Goal: Task Accomplishment & Management: Complete application form

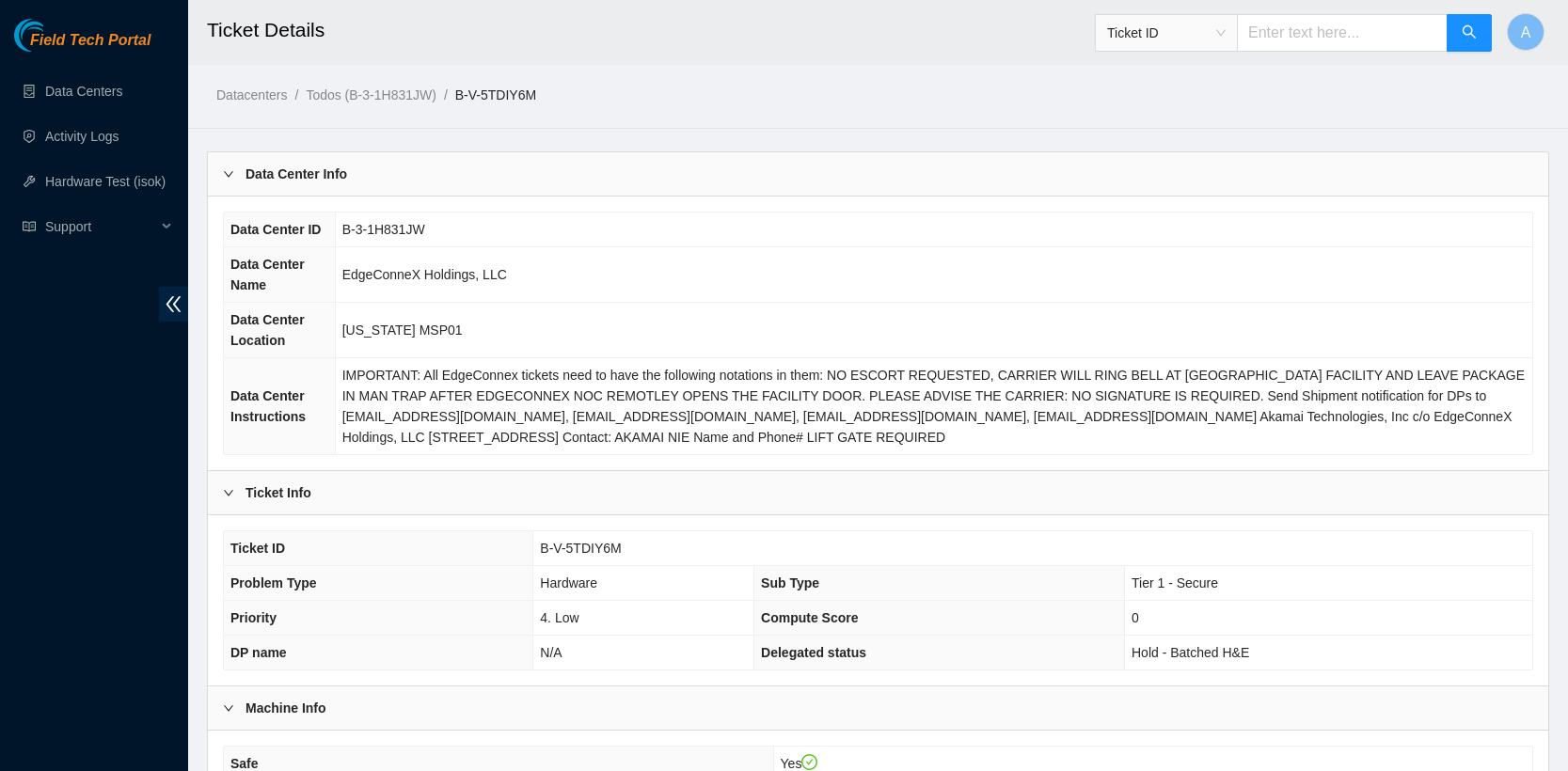
scroll to position [814, 0]
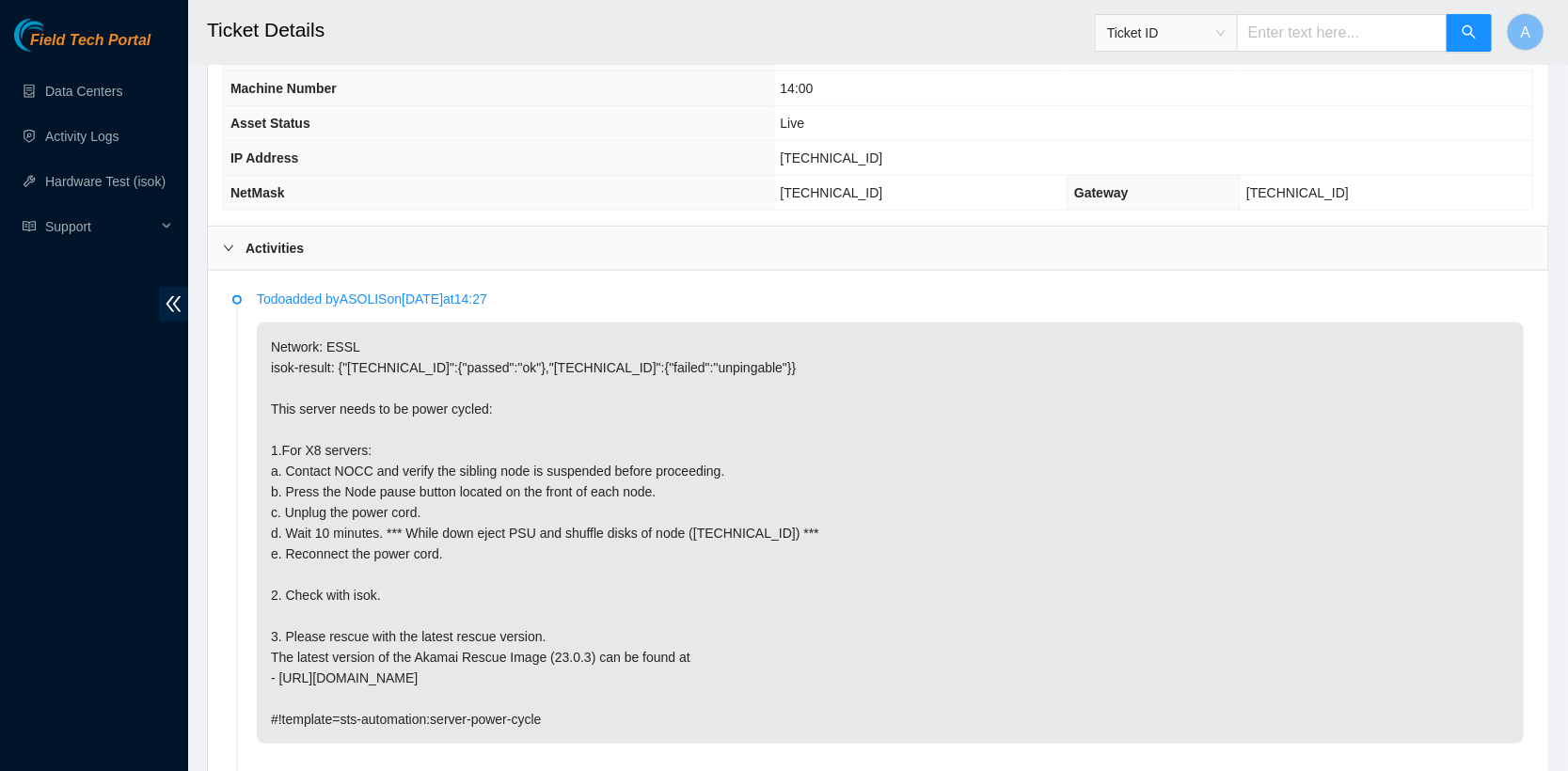
click at [275, 238] on b "Activities" at bounding box center [275, 249] width 58 height 21
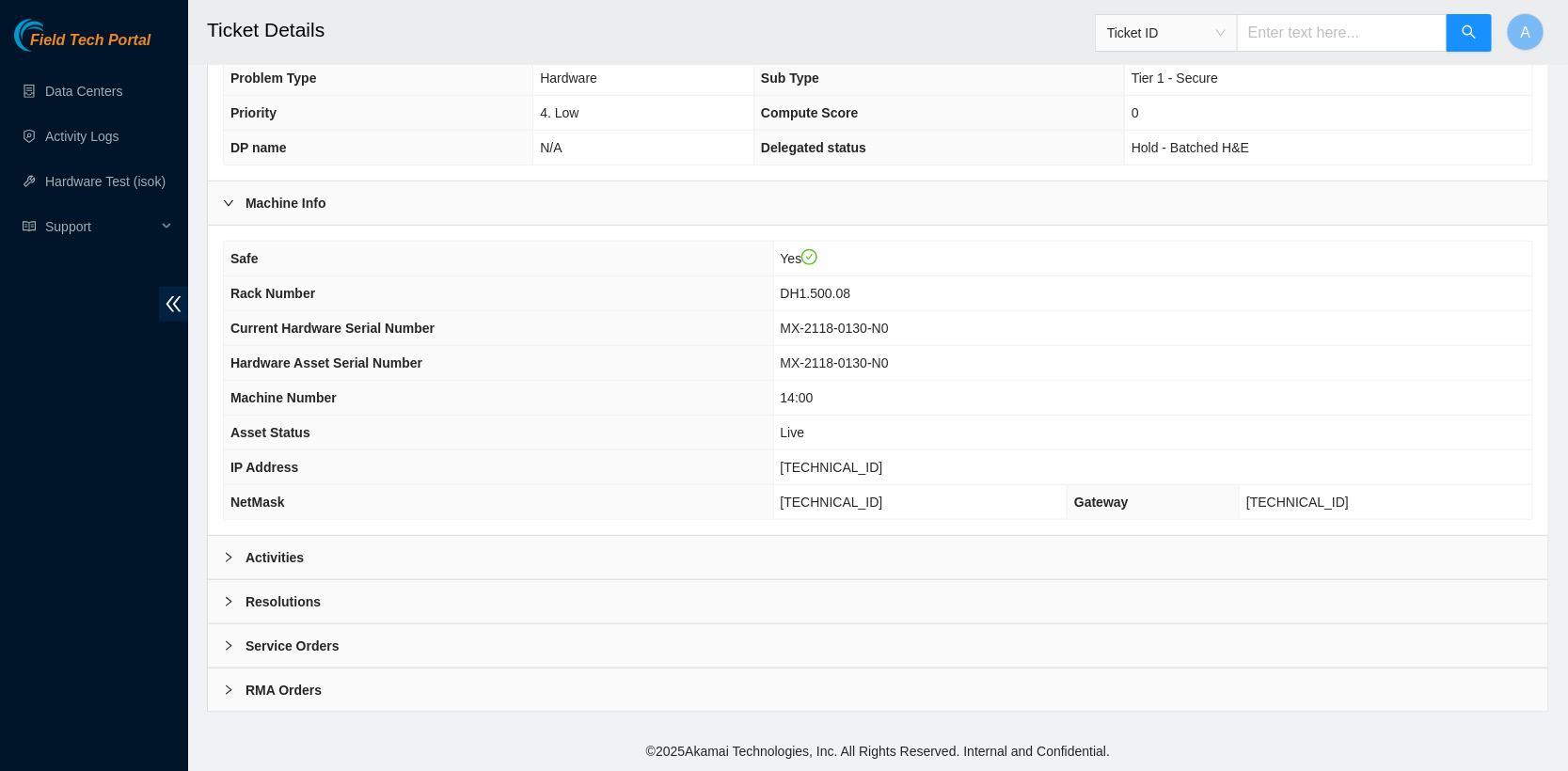
scroll to position [494, 0]
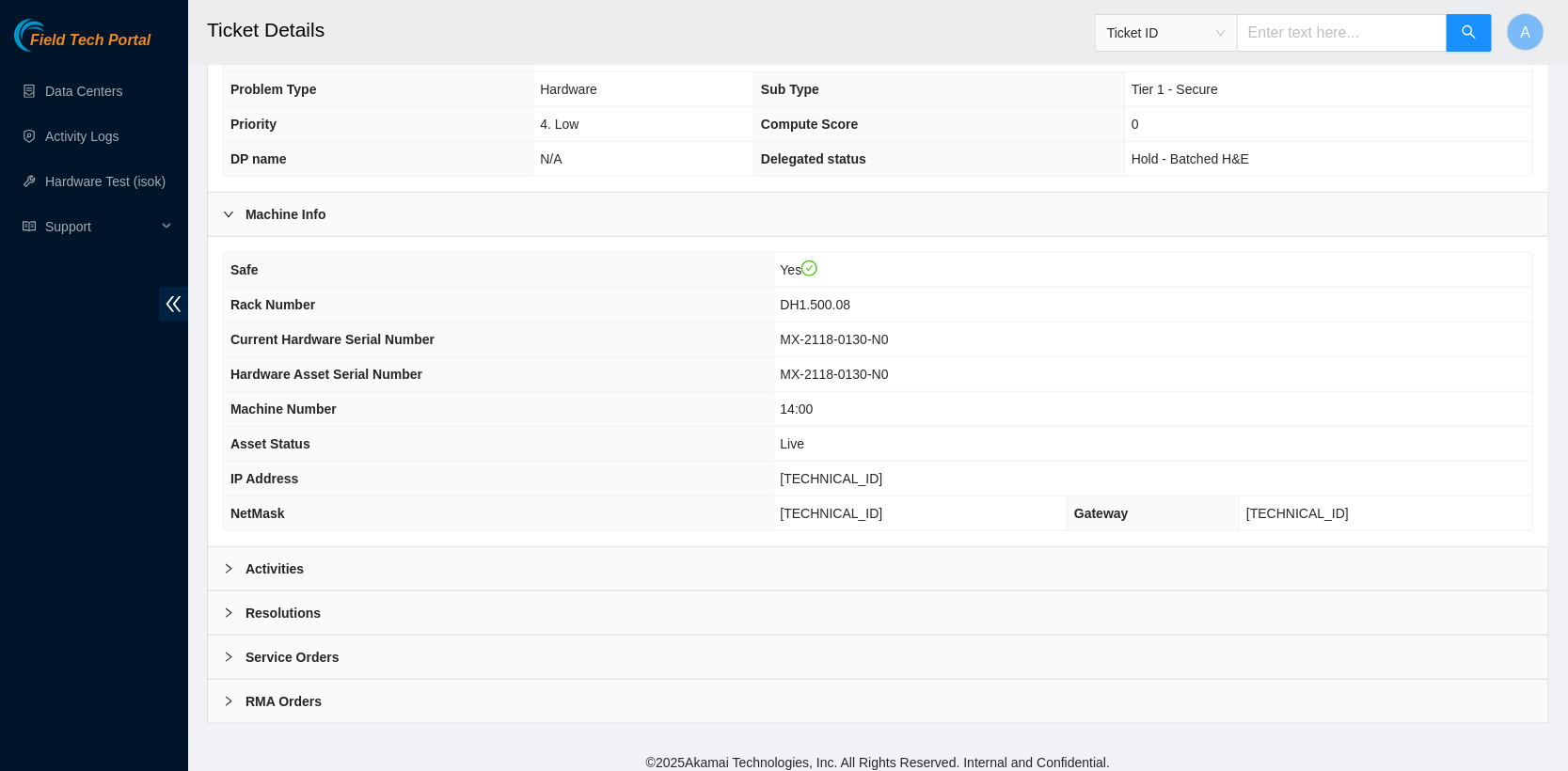
click at [295, 602] on b "Resolutions" at bounding box center [283, 613] width 75 height 21
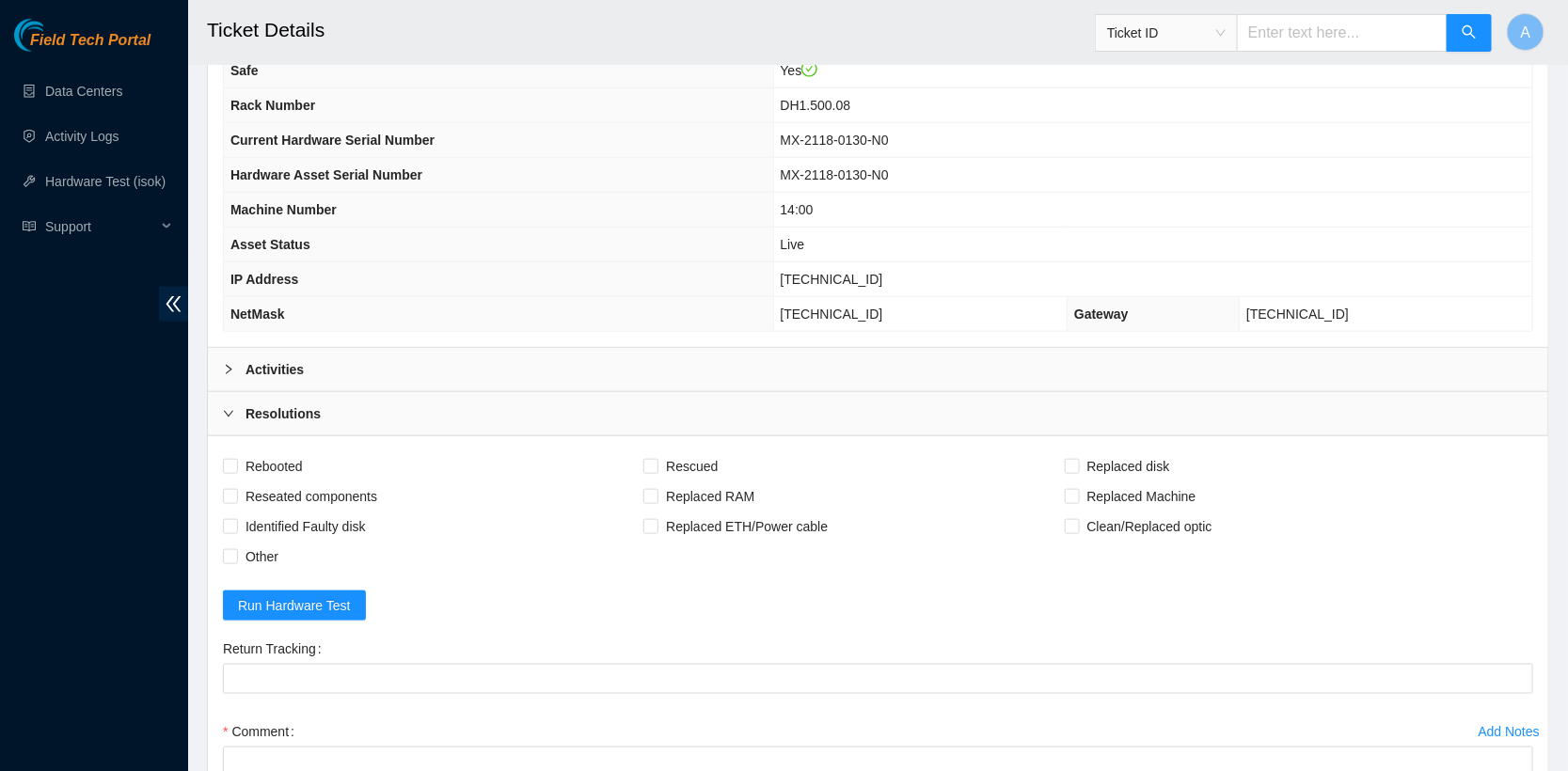
scroll to position [936, 0]
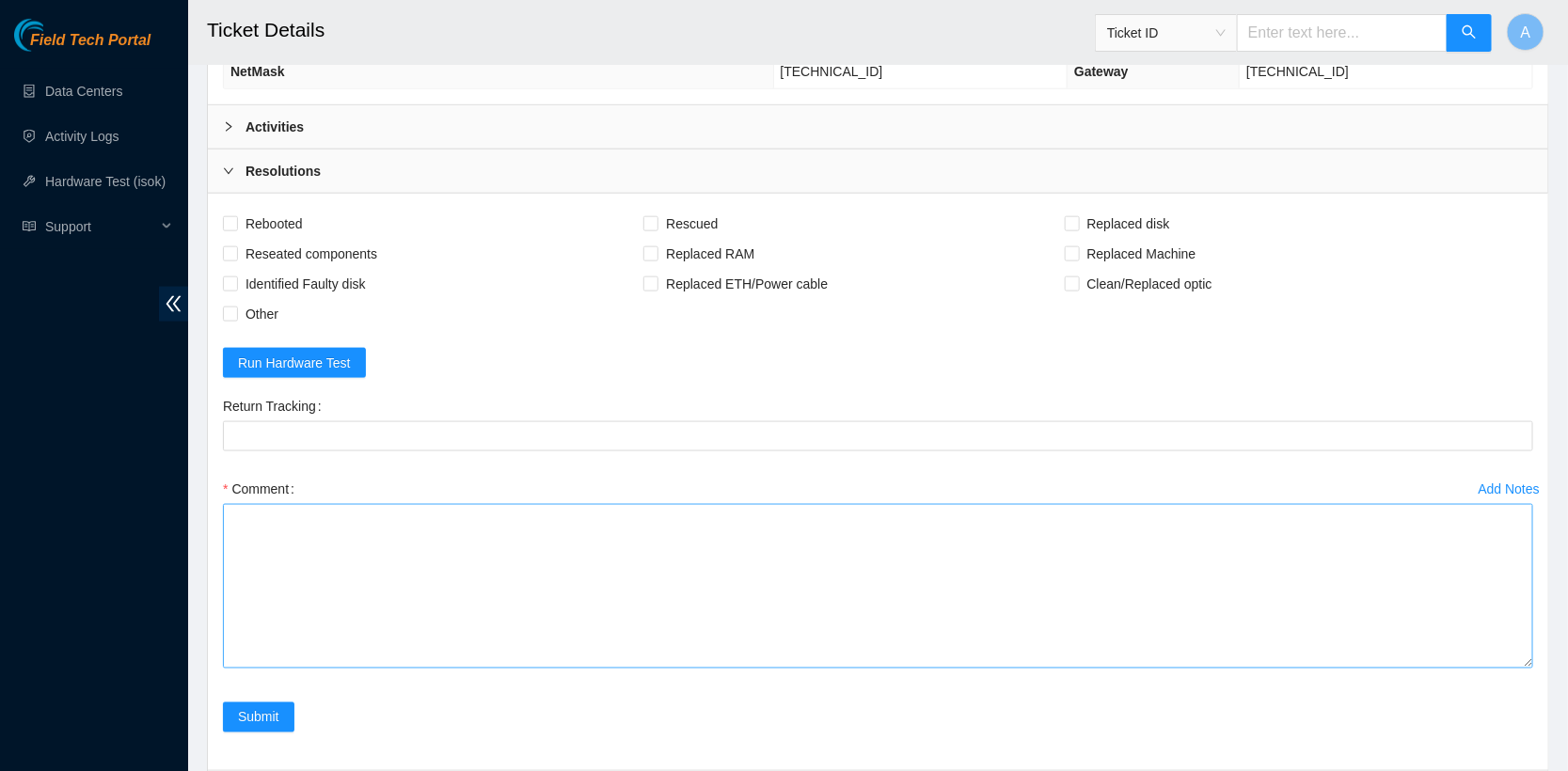
drag, startPoint x: 1519, startPoint y: 558, endPoint x: 1507, endPoint y: 673, distance: 115.6
click at [1507, 669] on textarea "Comment" at bounding box center [878, 586] width 1310 height 165
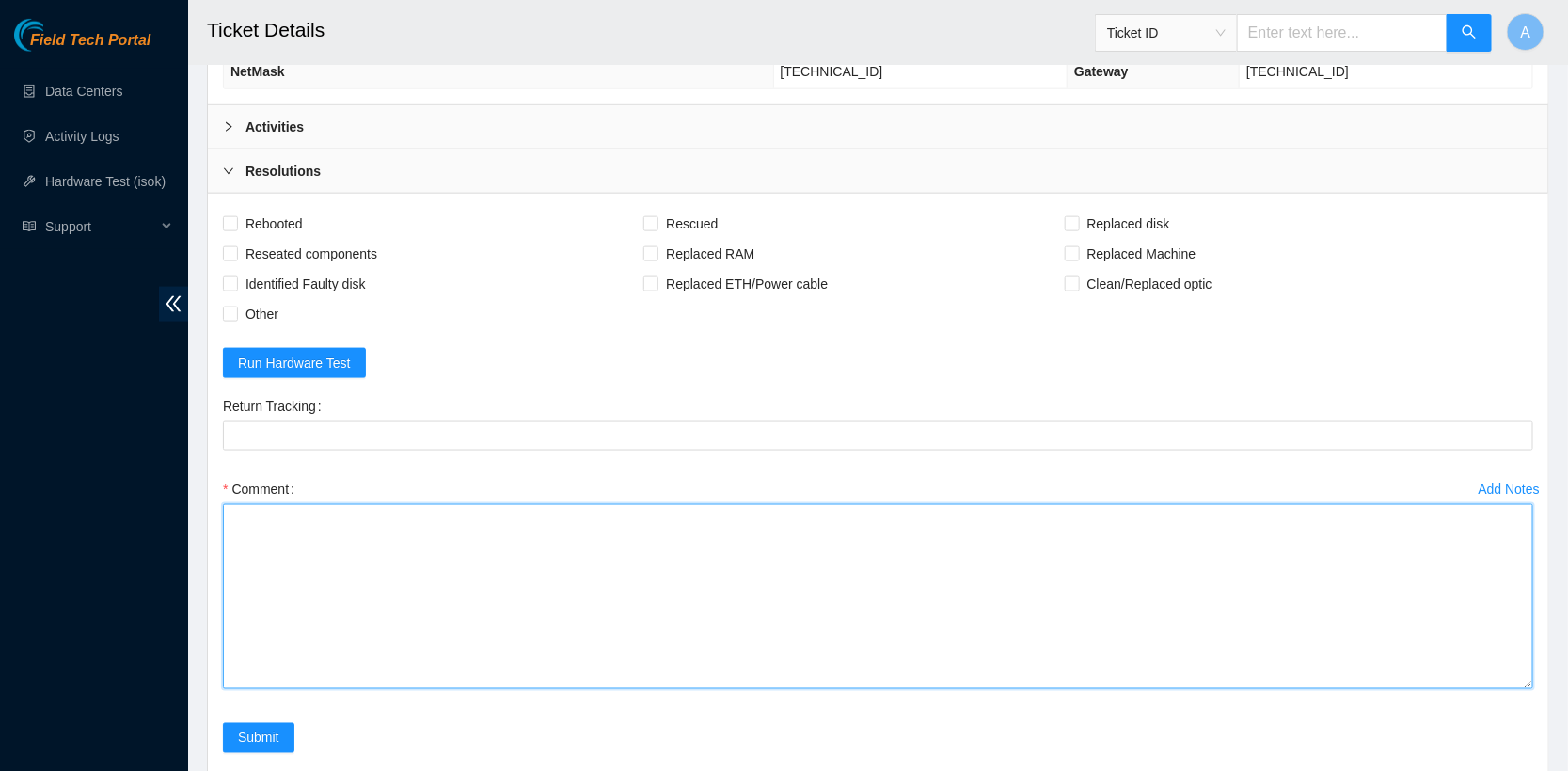
click at [276, 544] on textarea "Comment" at bounding box center [878, 597] width 1310 height 185
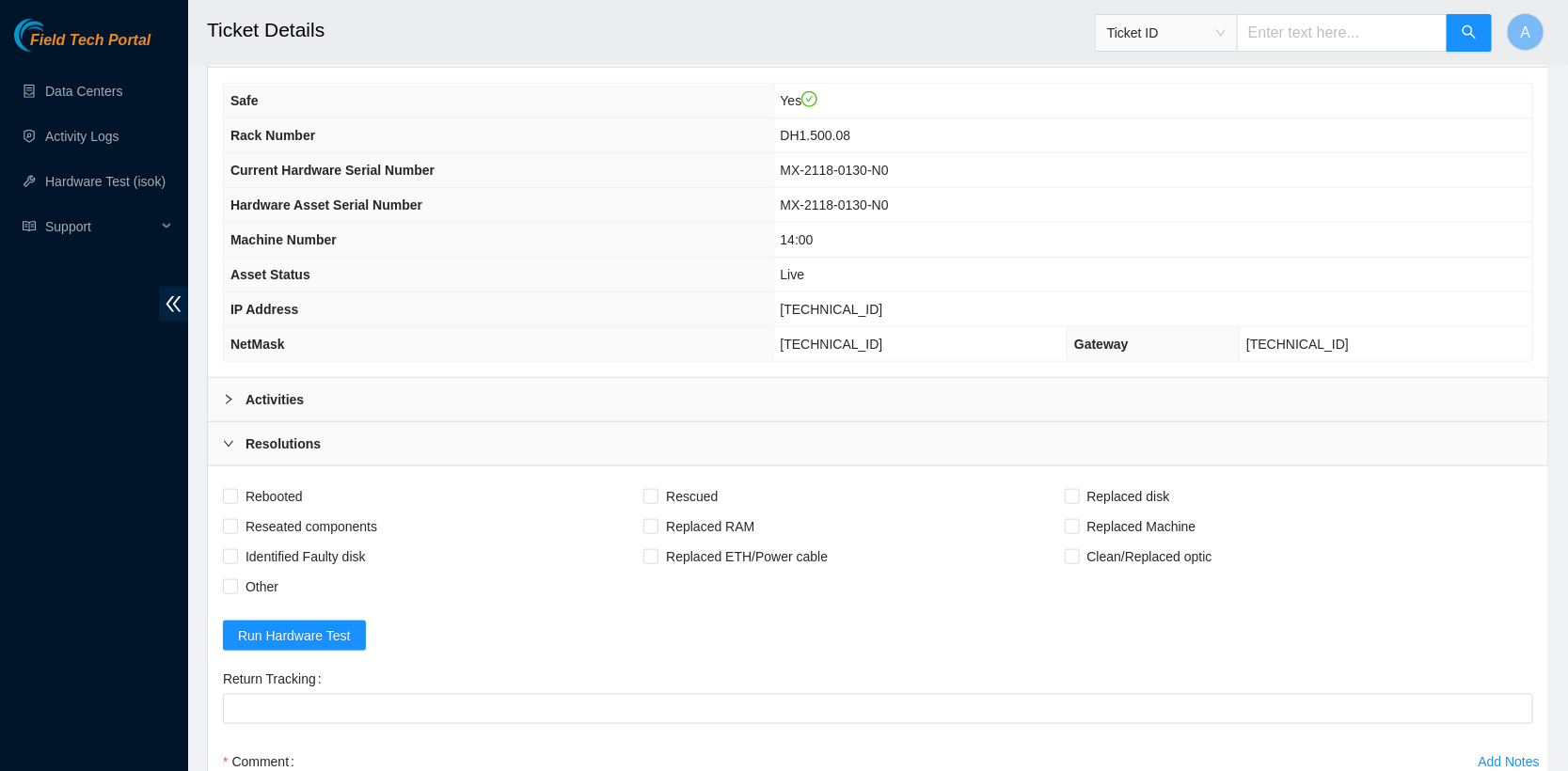
scroll to position [674, 0]
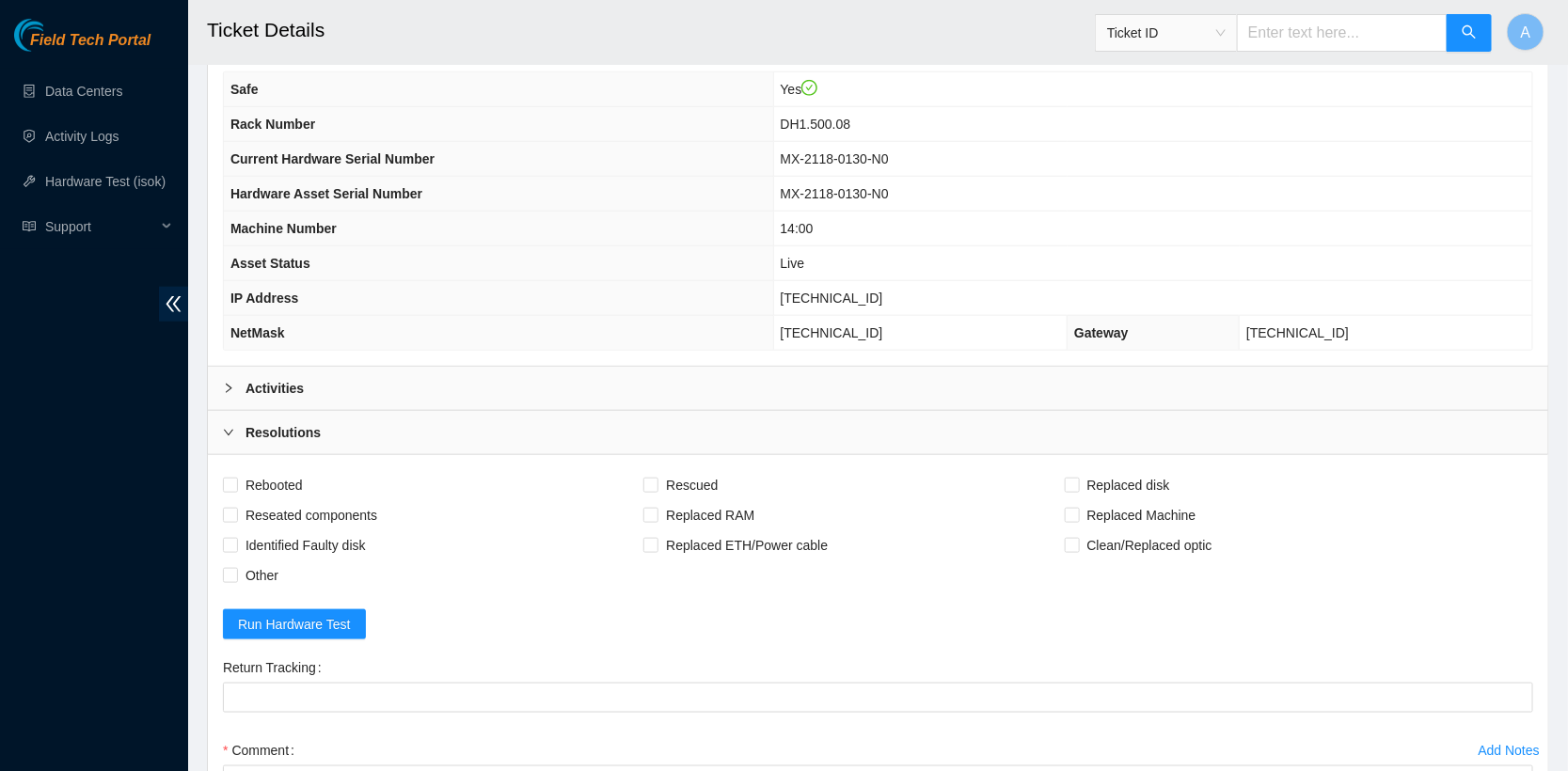
click at [356, 374] on div "Activities" at bounding box center [878, 388] width 1340 height 43
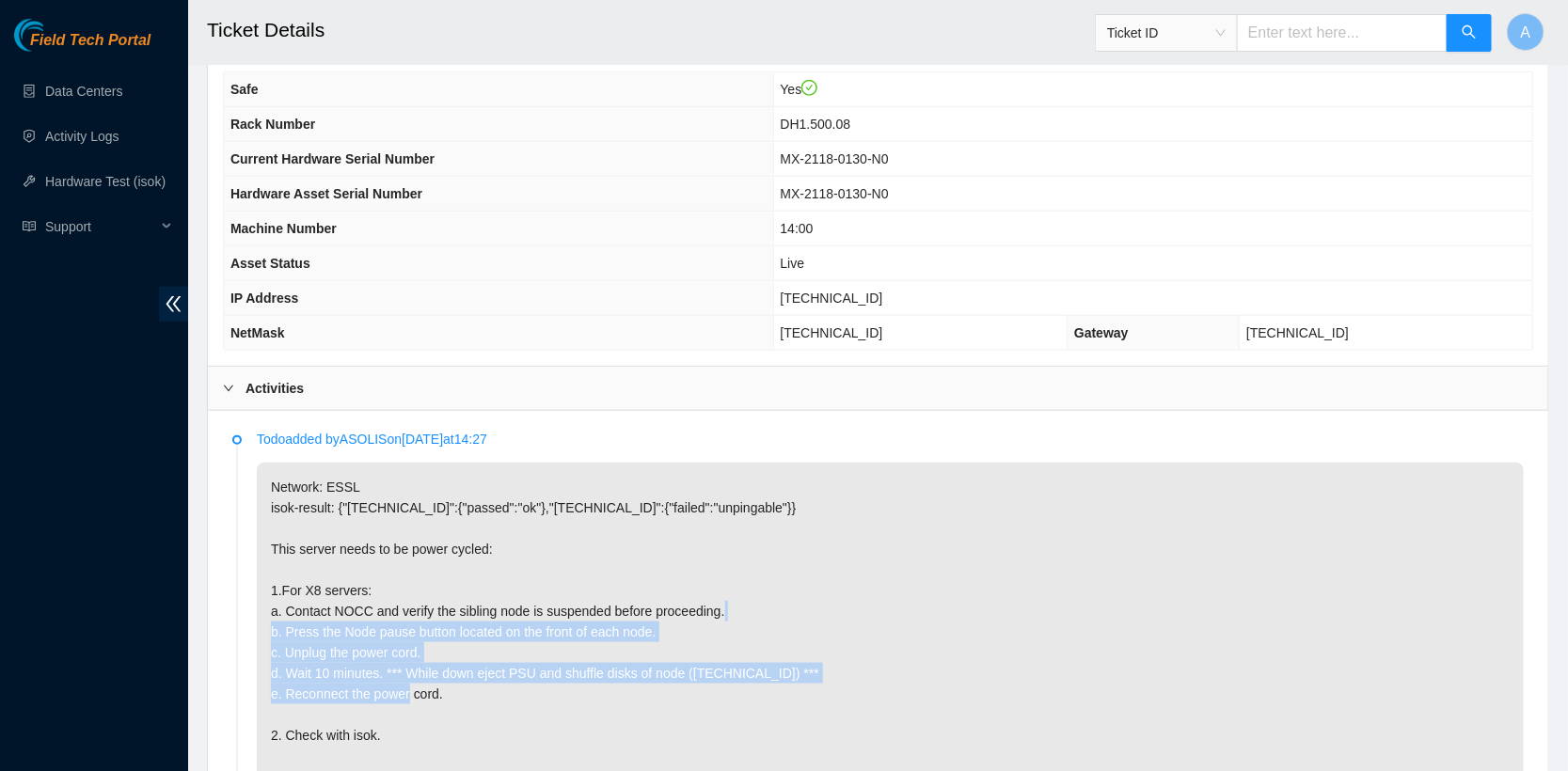
drag, startPoint x: 470, startPoint y: 686, endPoint x: 259, endPoint y: 616, distance: 222.3
click at [259, 616] on p "Network: ESSL isok-result: {"23.50.123.29":{"passed":"ok"},"23.50.123.28":{"fai…" at bounding box center [889, 673] width 1267 height 421
copy p "b. Press the Node pause button located on the front of each node. c. Unplug the…"
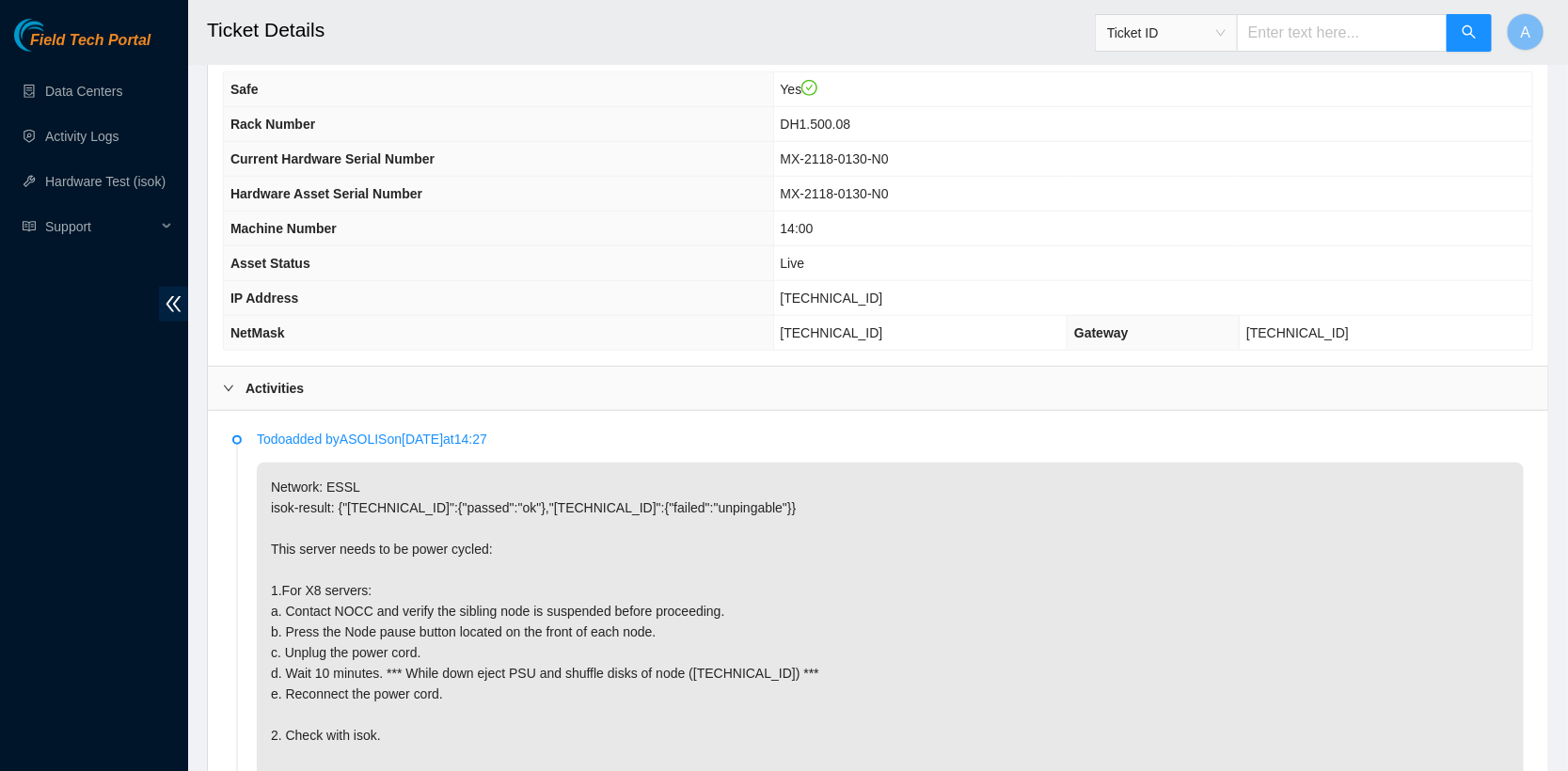
click at [268, 382] on b "Activities" at bounding box center [275, 389] width 58 height 21
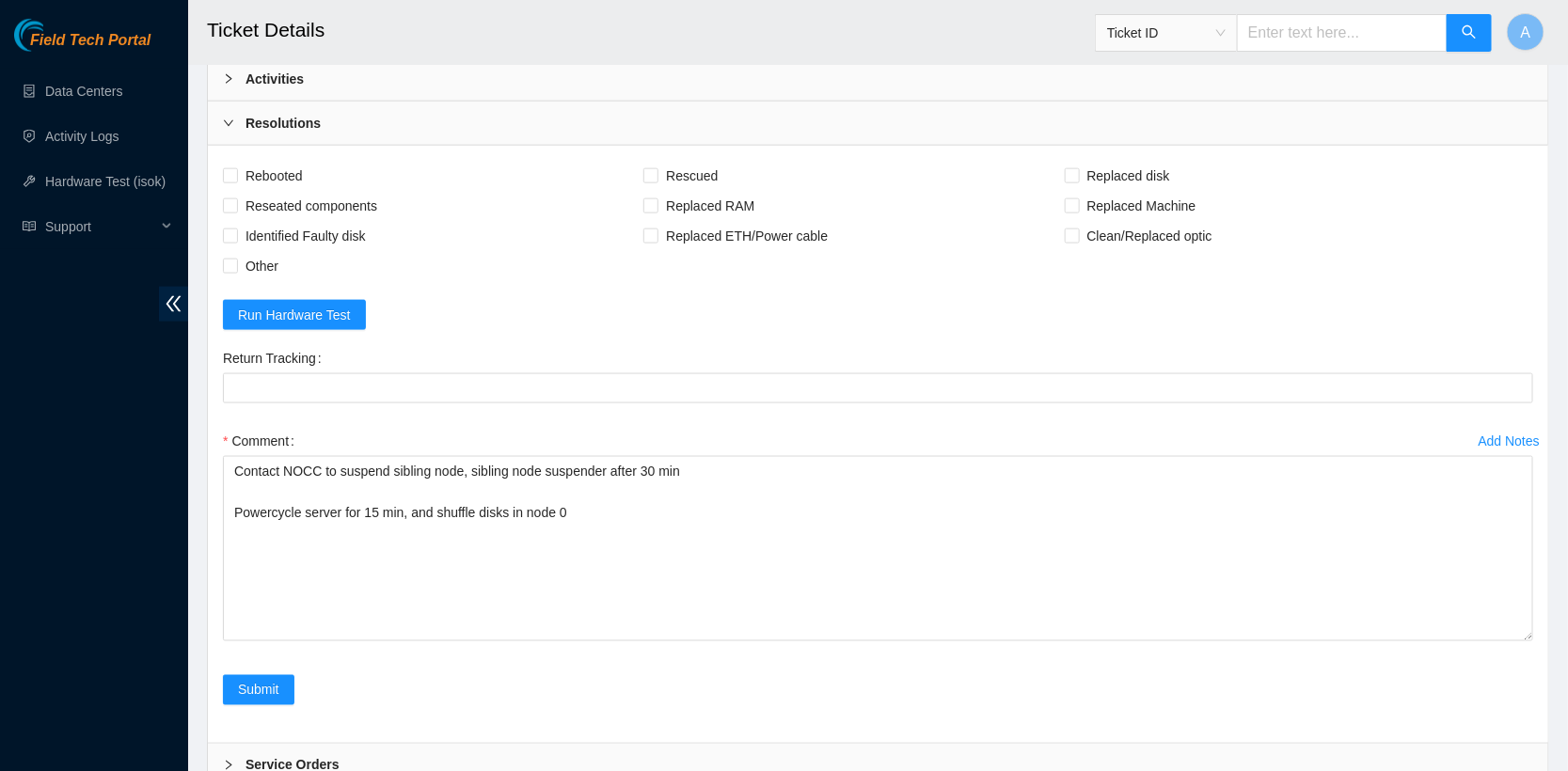
scroll to position [1002, 0]
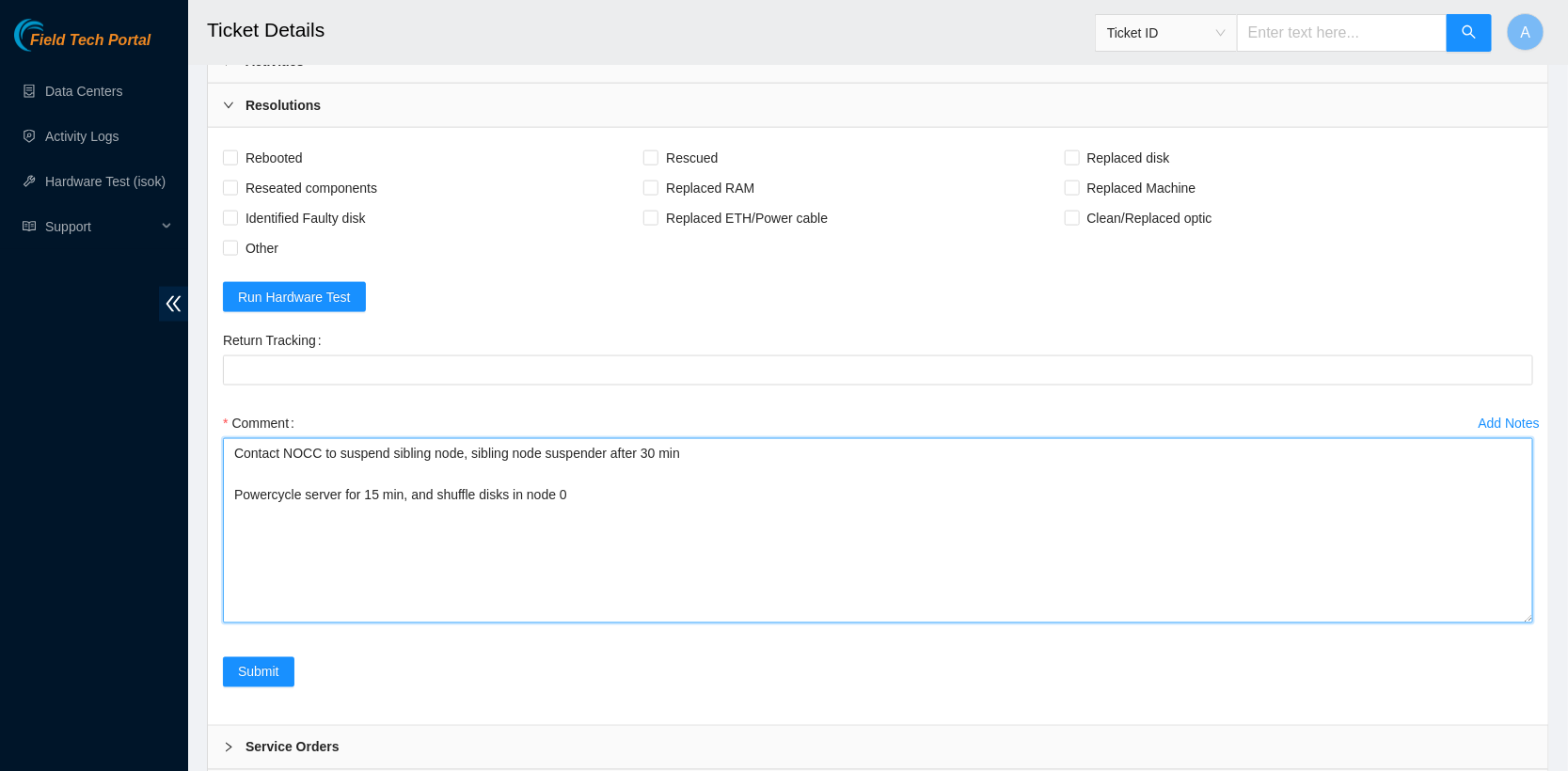
drag, startPoint x: 601, startPoint y: 481, endPoint x: 132, endPoint y: 481, distance: 469.0
paste textarea "b. Press the Node pause button located on the front of each node. c. Unplug the…"
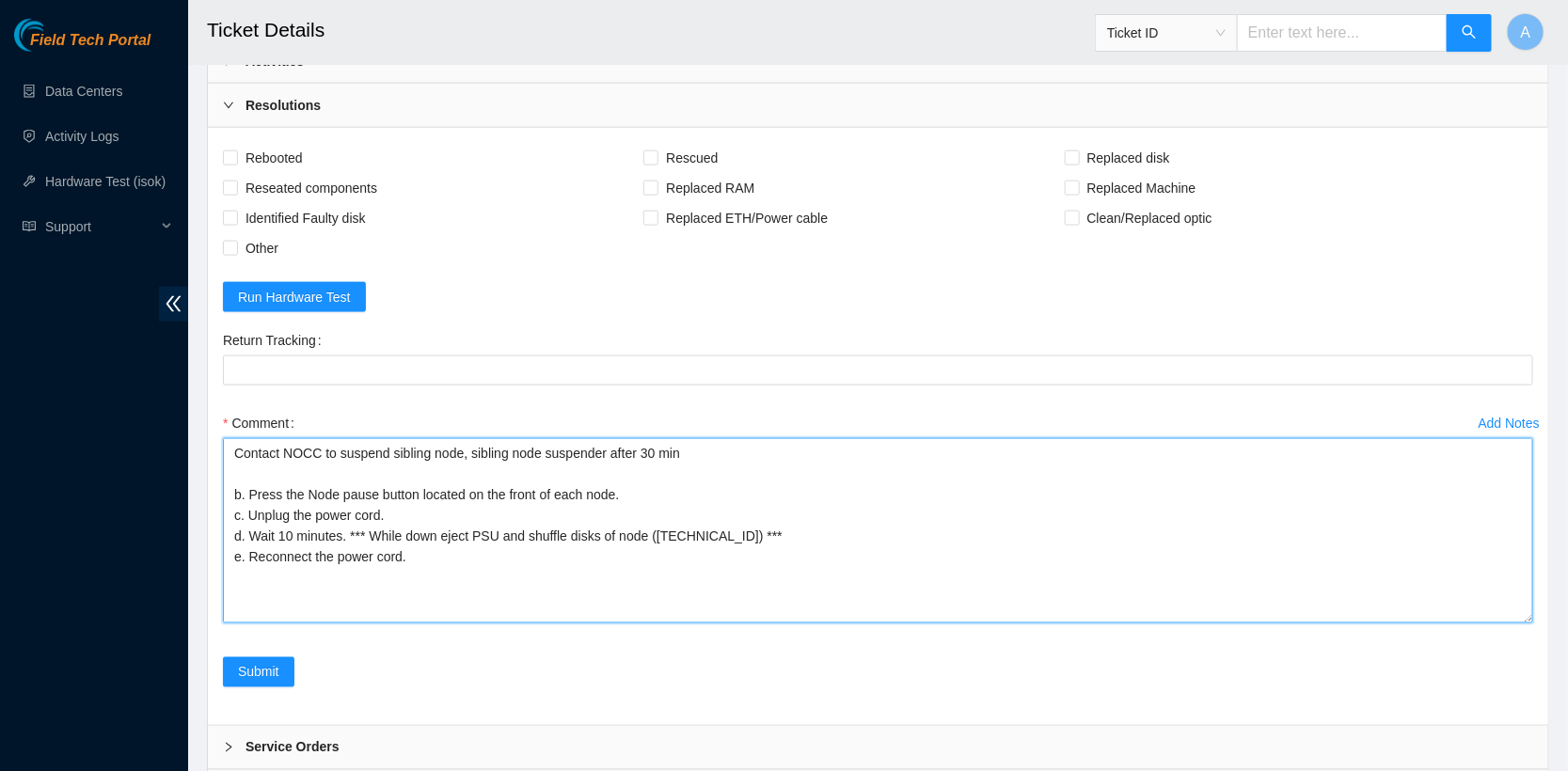
click at [248, 482] on textarea "Contact NOCC to suspend sibling node, sibling node suspender after 30 min b. Pr…" at bounding box center [878, 531] width 1310 height 185
click at [248, 503] on textarea "Contact NOCC to suspend sibling node, sibling node suspender after 30 min Press…" at bounding box center [878, 531] width 1310 height 185
click at [249, 525] on textarea "Contact NOCC to suspend sibling node, sibling node suspender after 30 min Press…" at bounding box center [878, 531] width 1310 height 185
click at [275, 528] on textarea "Contact NOCC to suspend sibling node, sibling node suspender after 30 min Press…" at bounding box center [878, 531] width 1310 height 185
click at [248, 545] on textarea "Contact NOCC to suspend sibling node, sibling node suspender after 30 min Press…" at bounding box center [878, 531] width 1310 height 185
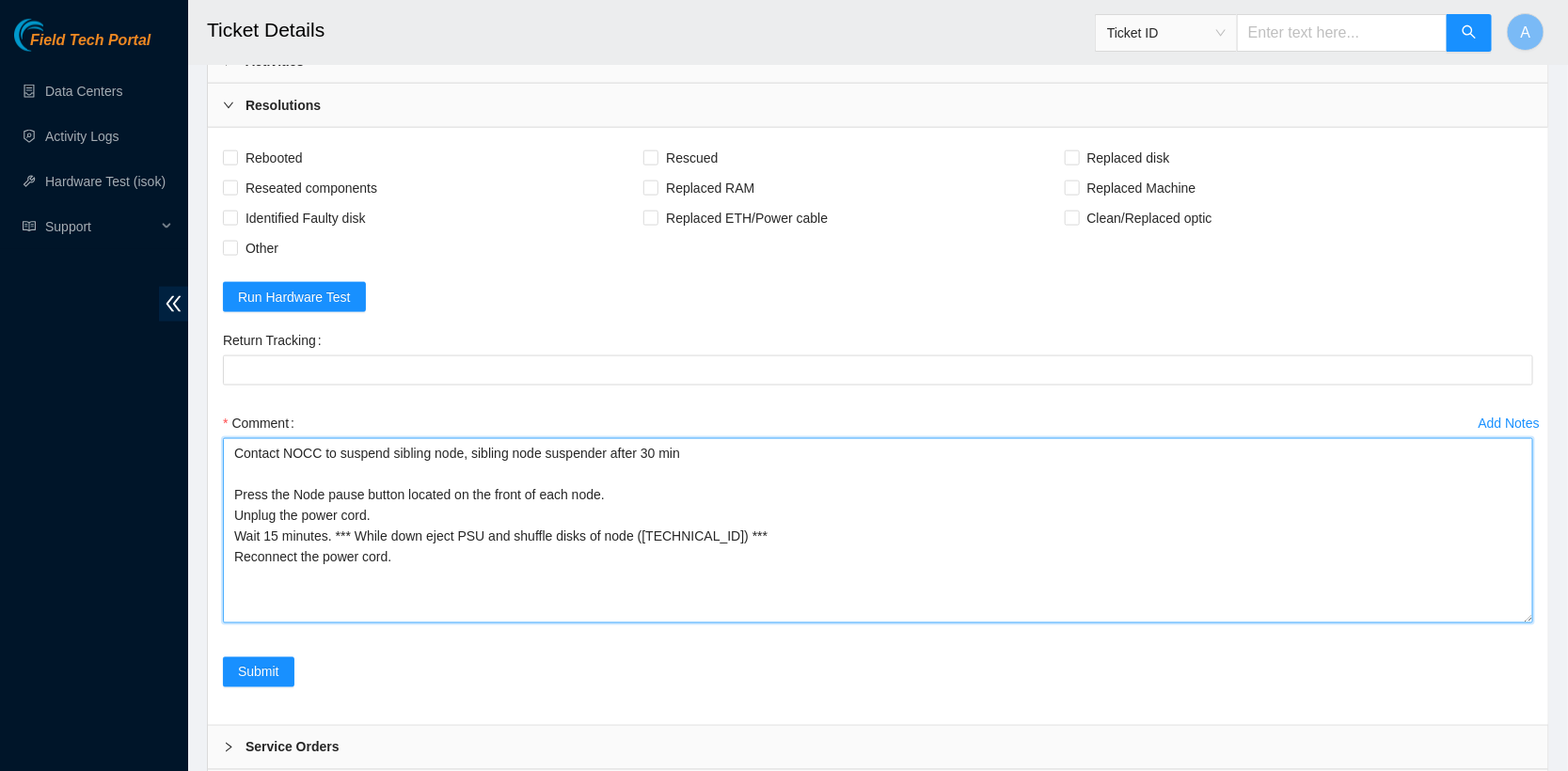
drag, startPoint x: 655, startPoint y: 526, endPoint x: 939, endPoint y: 530, distance: 284.0
click at [939, 530] on textarea "Contact NOCC to suspend sibling node, sibling node suspender after 30 min Press…" at bounding box center [878, 531] width 1310 height 185
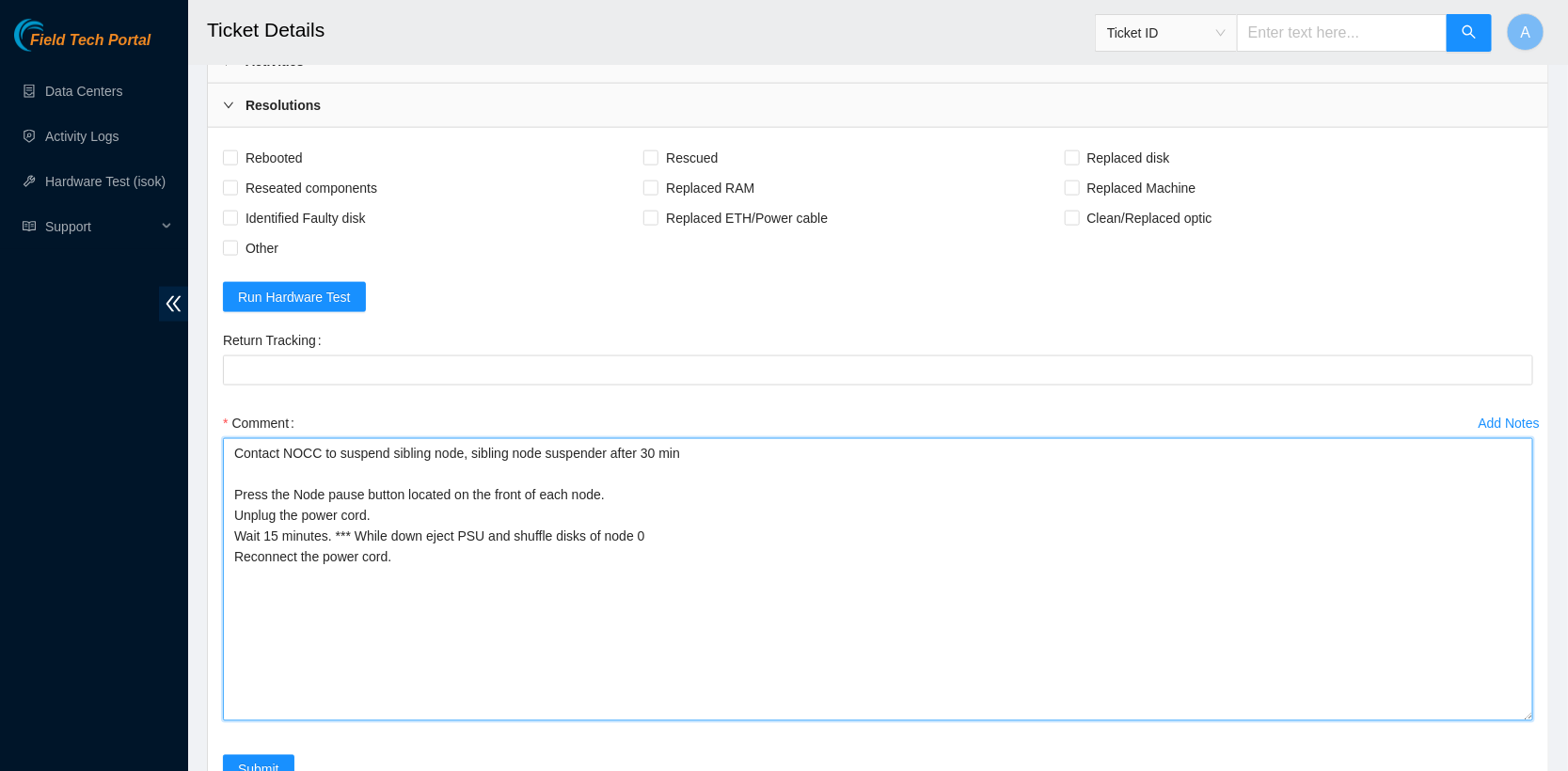
drag, startPoint x: 1531, startPoint y: 609, endPoint x: 1532, endPoint y: 735, distance: 126.0
click at [1532, 721] on textarea "Contact NOCC to suspend sibling node, sibling node suspender after 30 min Press…" at bounding box center [878, 579] width 1310 height 283
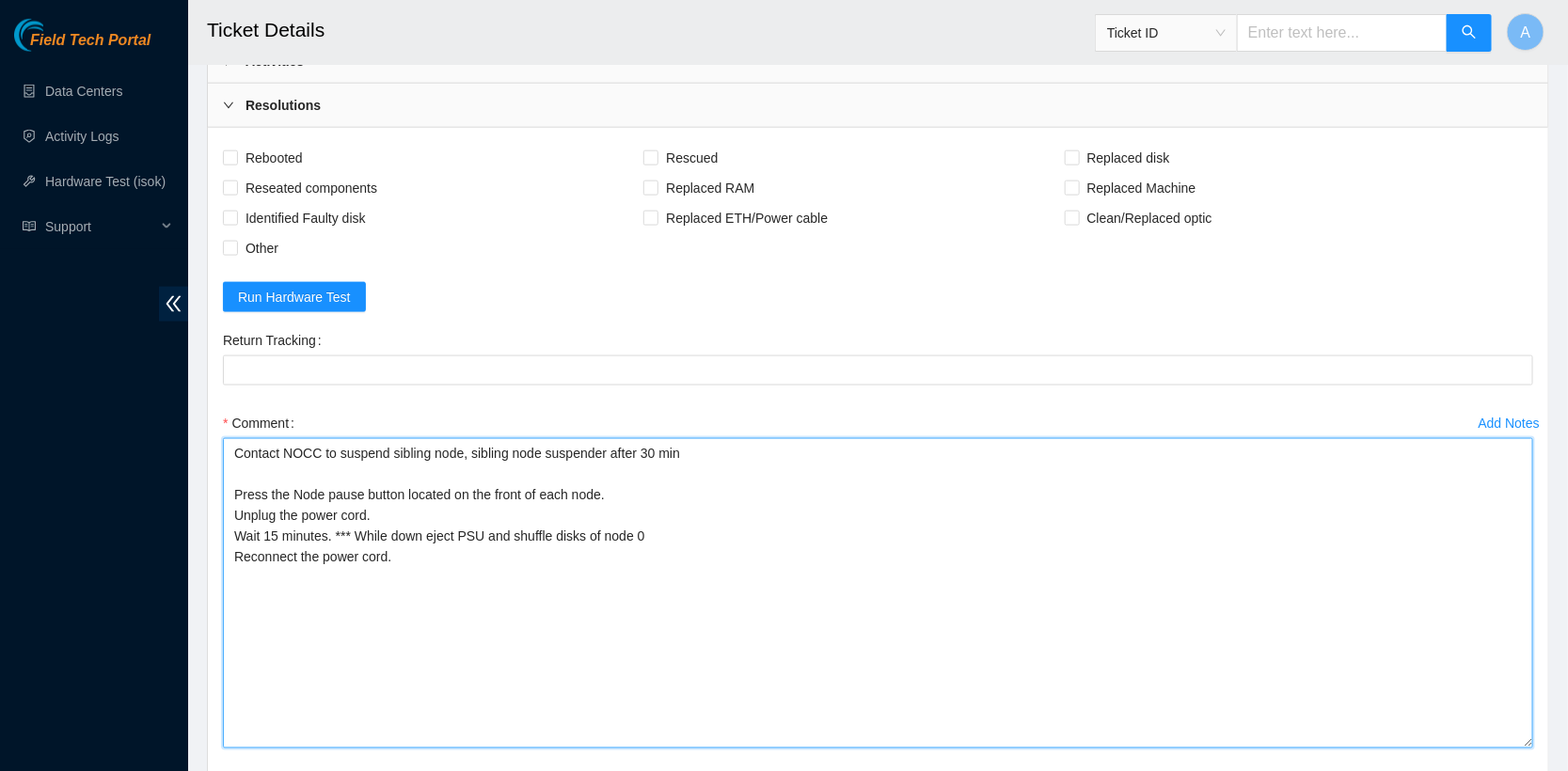
click at [1177, 661] on textarea "Contact NOCC to suspend sibling node, sibling node suspender after 30 min Press…" at bounding box center [878, 594] width 1310 height 311
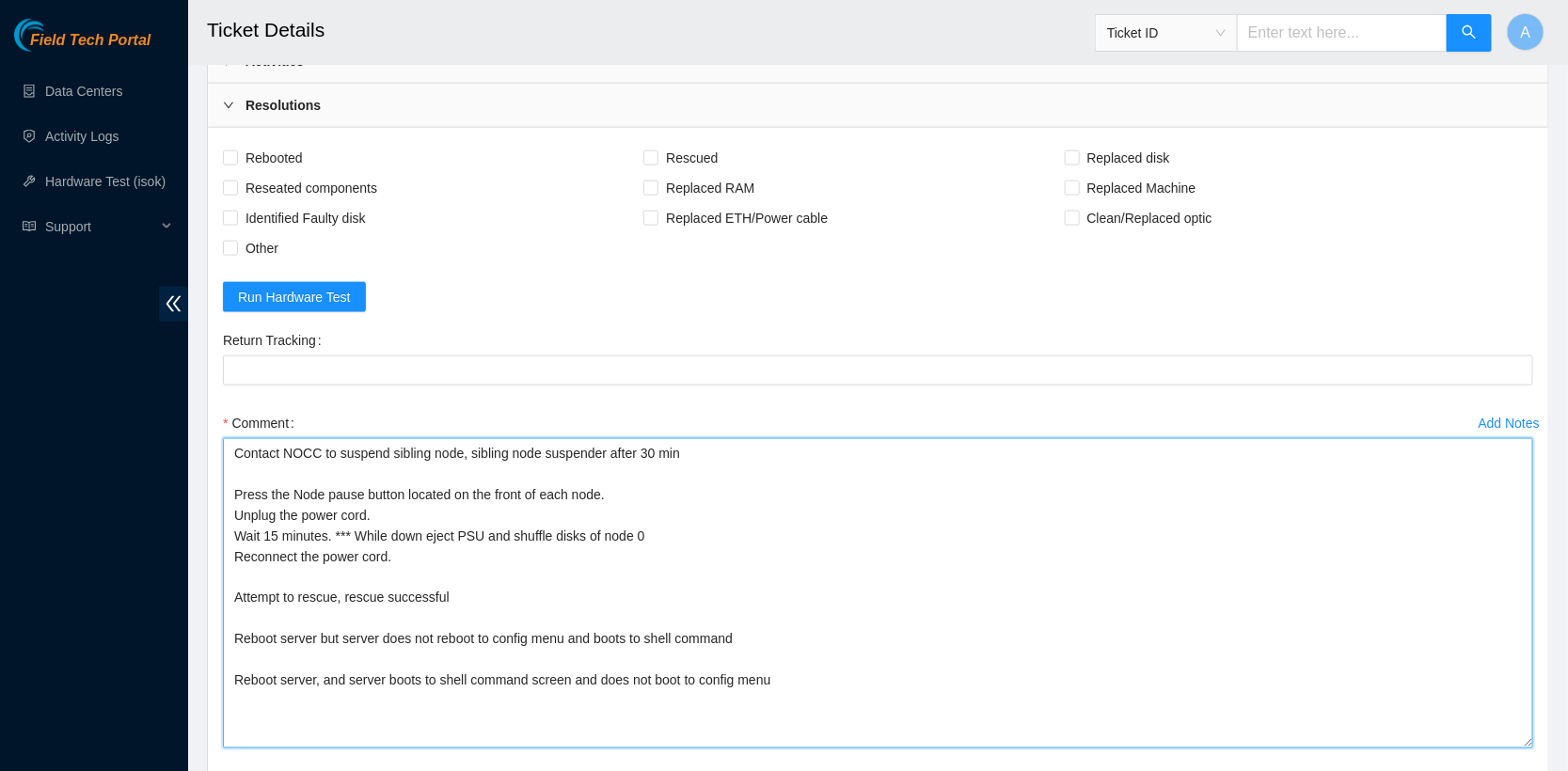
scroll to position [1153, 0]
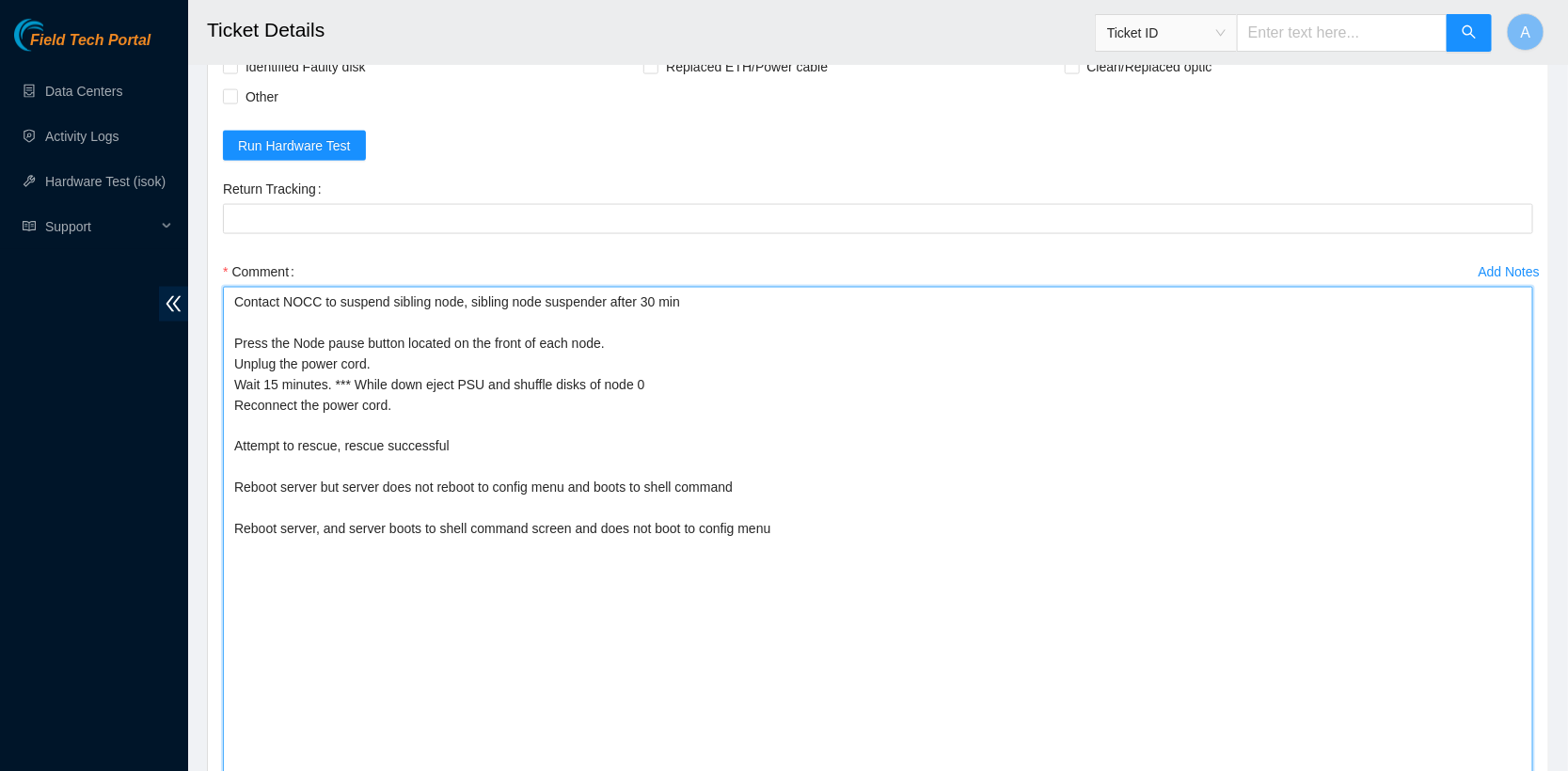
drag, startPoint x: 1527, startPoint y: 578, endPoint x: 1527, endPoint y: 804, distance: 226.0
click at [317, 517] on textarea "Contact NOCC to suspend sibling node, sibling node suspender after 30 min Press…" at bounding box center [878, 554] width 1310 height 535
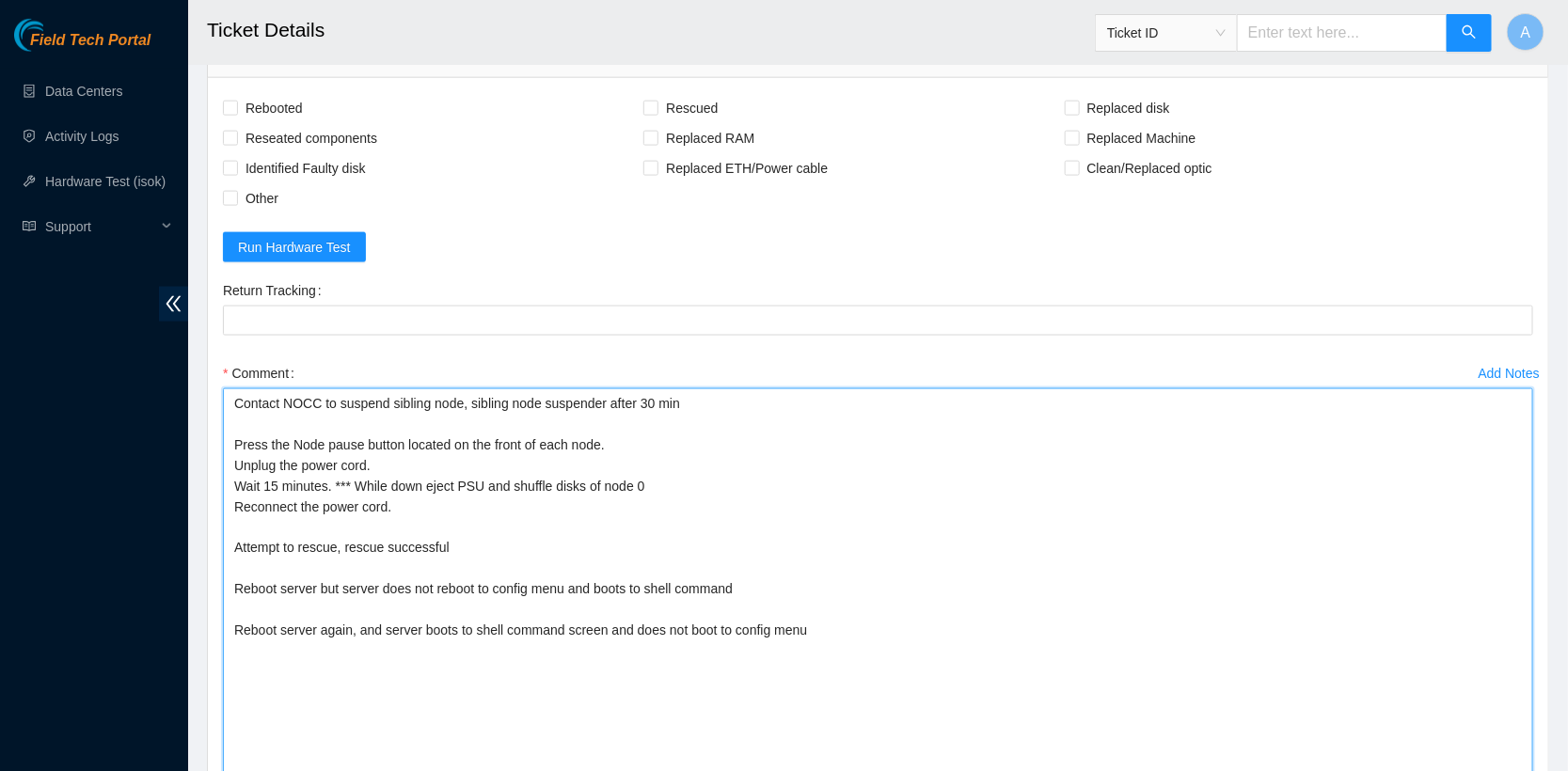
scroll to position [1095, 0]
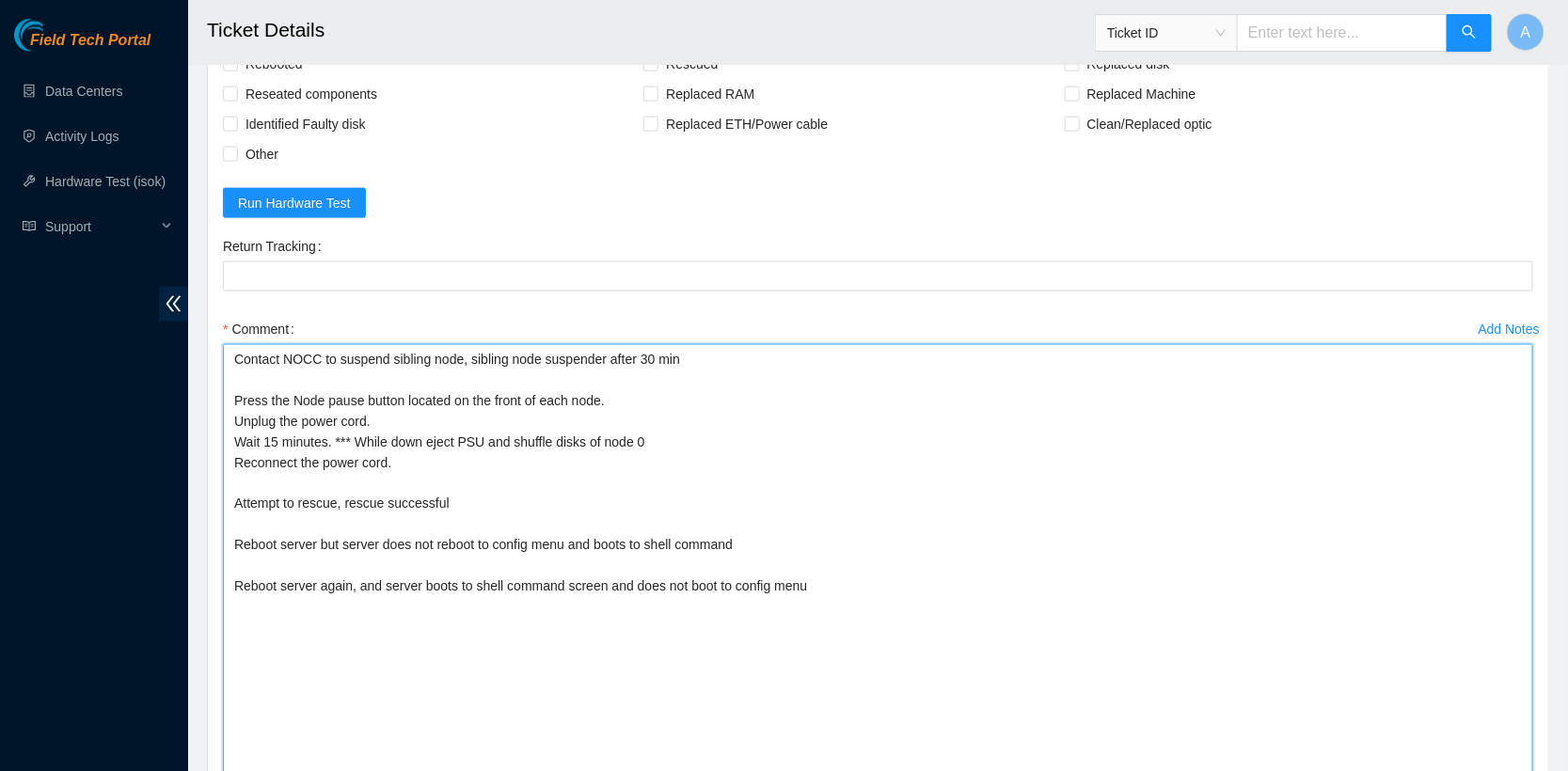
click at [885, 642] on textarea "Contact NOCC to suspend sibling node, sibling node suspender after 30 min Press…" at bounding box center [878, 611] width 1310 height 535
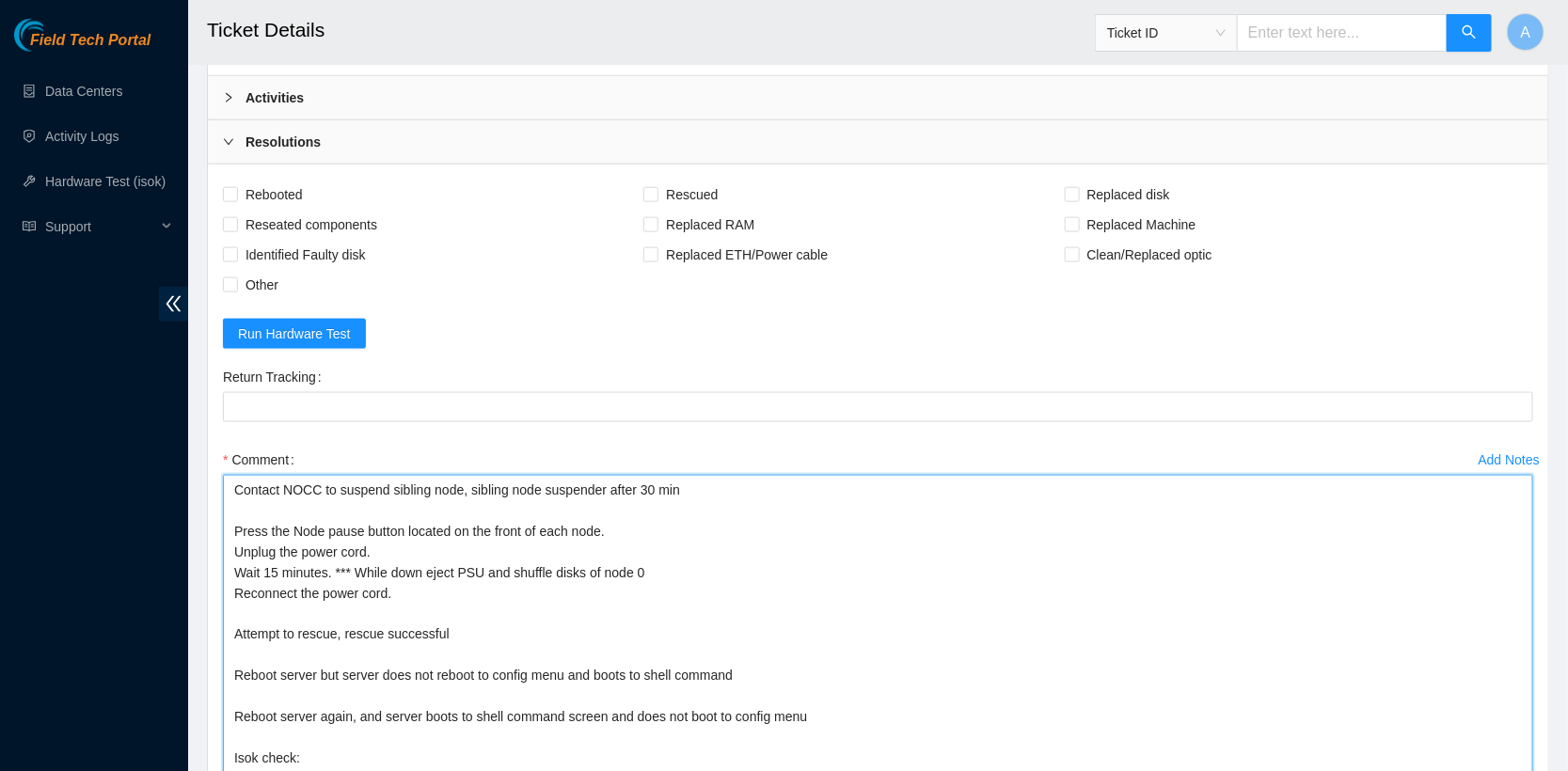
scroll to position [687, 0]
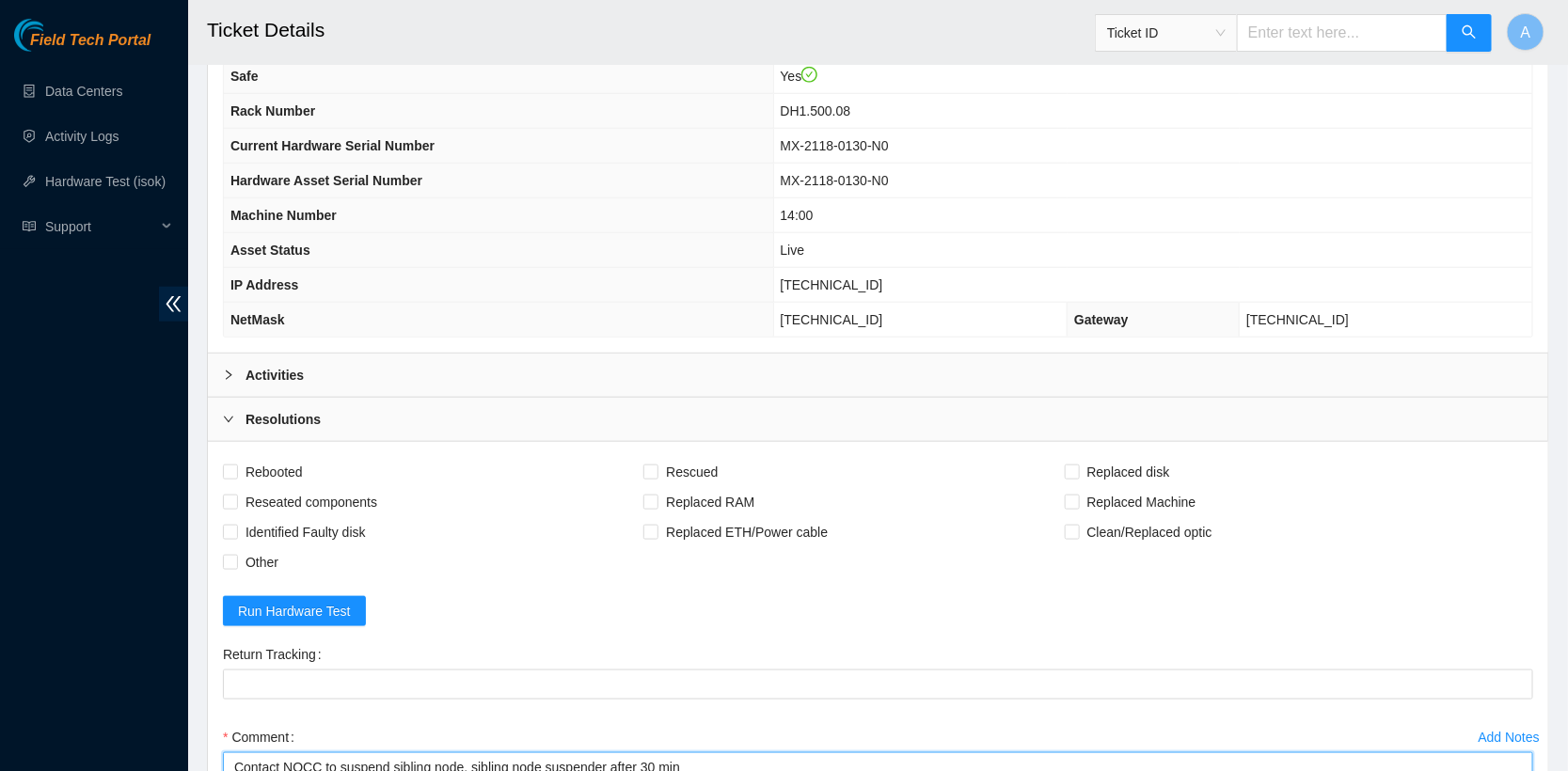
type textarea "Contact NOCC to suspend sibling node, sibling node suspender after 30 min Press…"
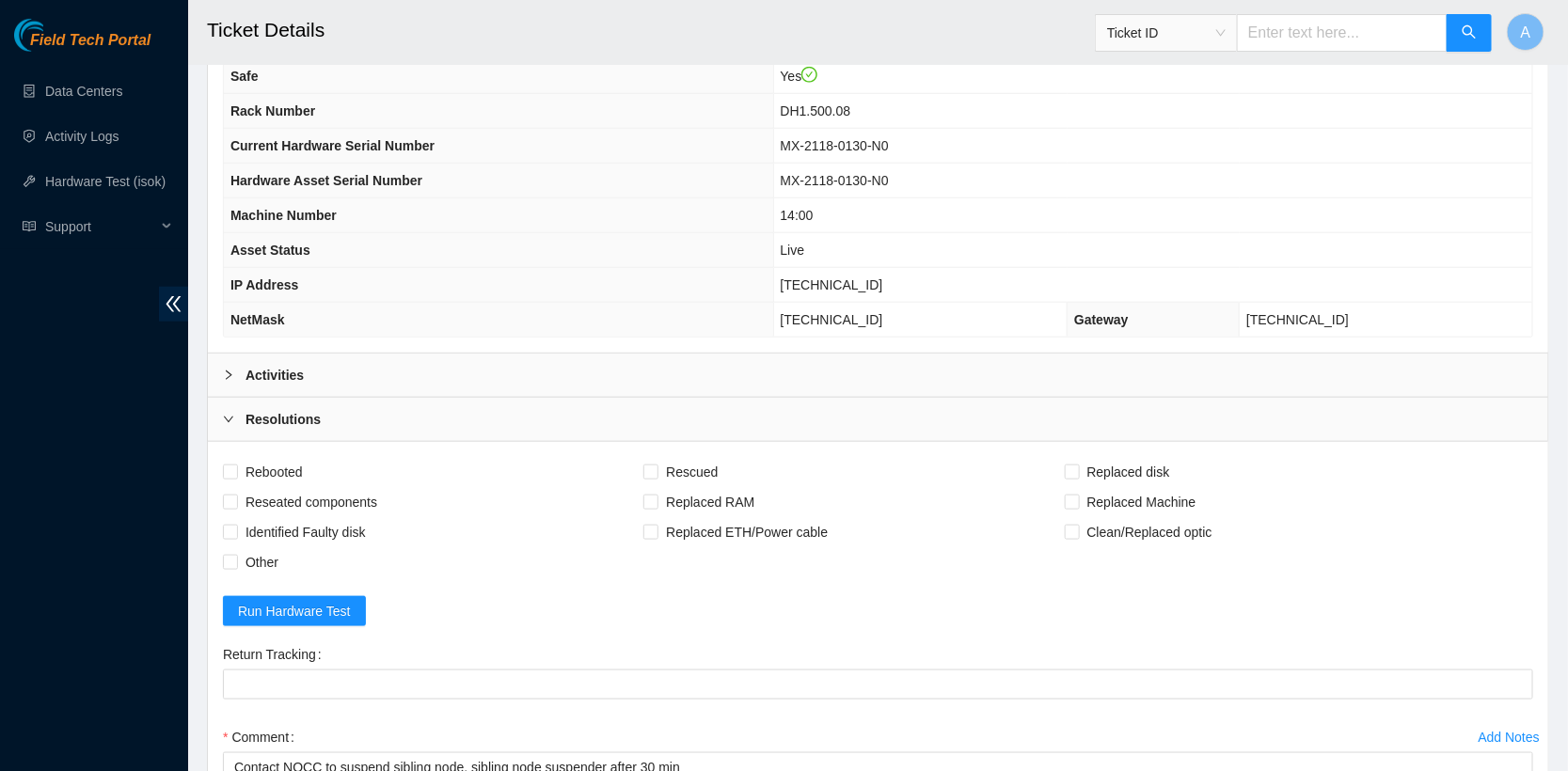
click at [834, 277] on span "[TECHNICAL_ID]" at bounding box center [832, 285] width 103 height 15
copy span "[TECHNICAL_ID]"
click at [94, 176] on link "Hardware Test (isok)" at bounding box center [105, 182] width 120 height 15
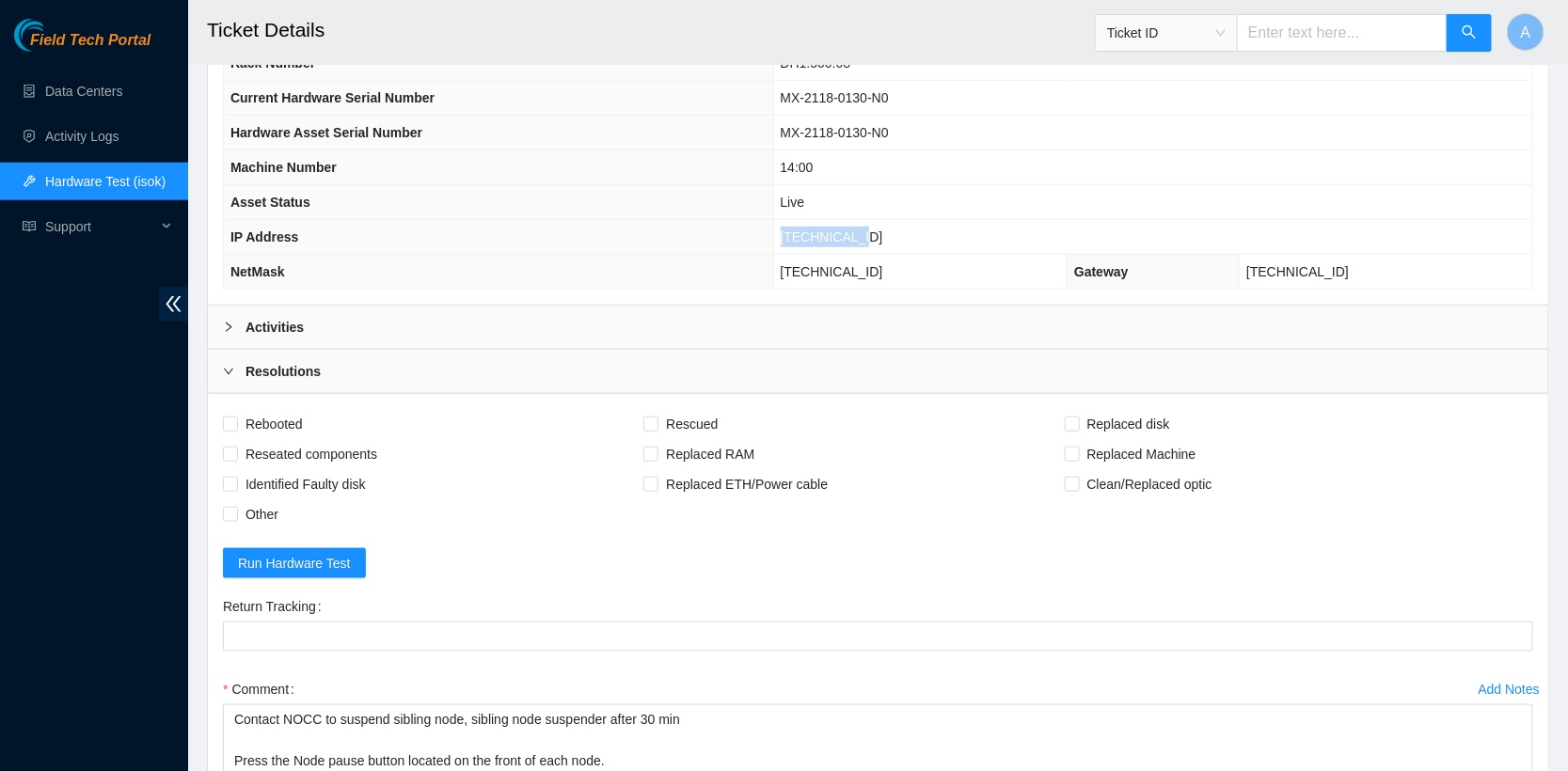
scroll to position [731, 0]
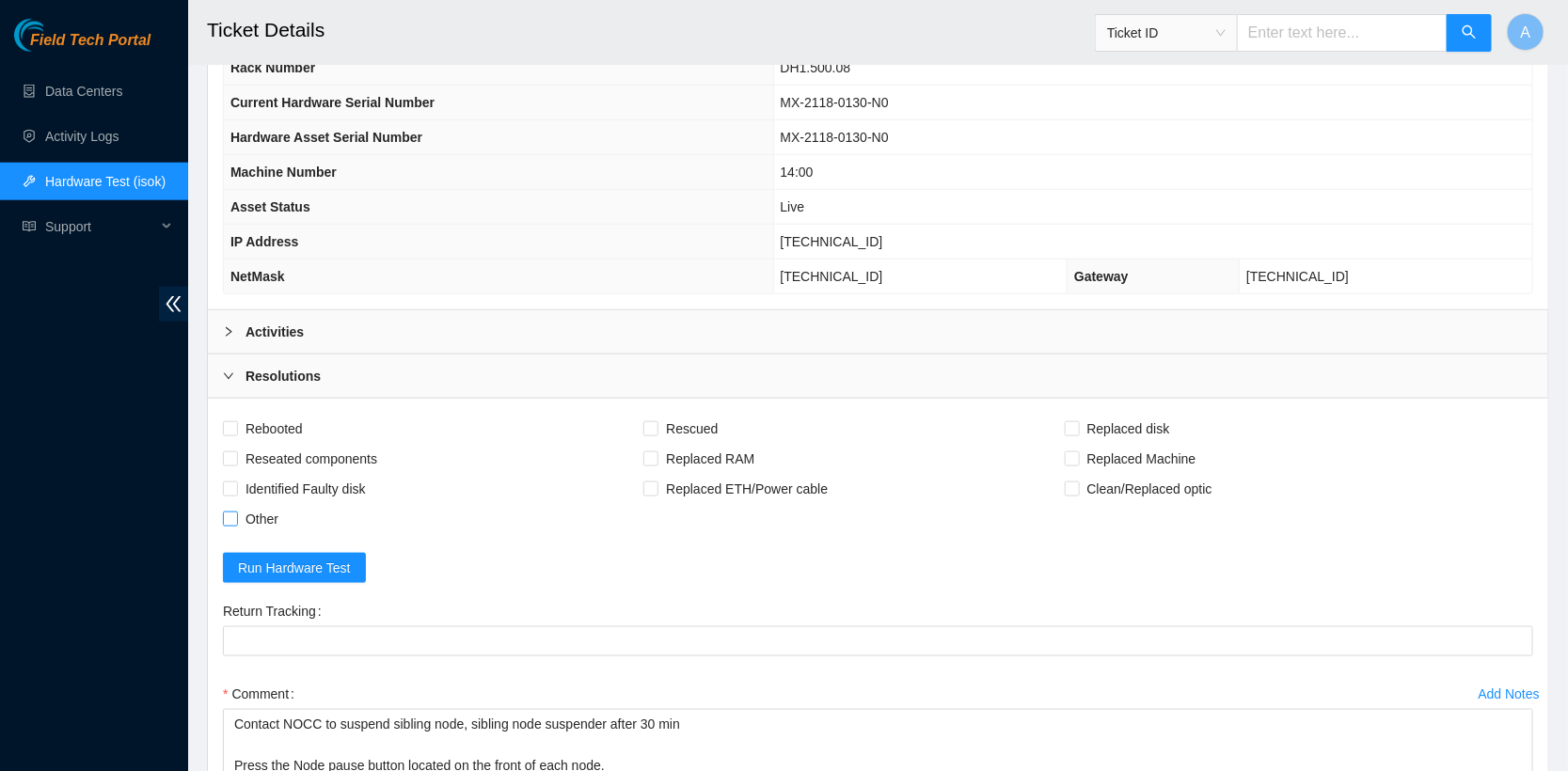
click at [261, 504] on span "Other" at bounding box center [262, 519] width 48 height 30
click at [236, 512] on input "Other" at bounding box center [230, 518] width 13 height 13
checkbox input "true"
click at [279, 448] on span "Reseated components" at bounding box center [312, 459] width 147 height 30
click at [236, 452] on input "Reseated components" at bounding box center [230, 458] width 13 height 13
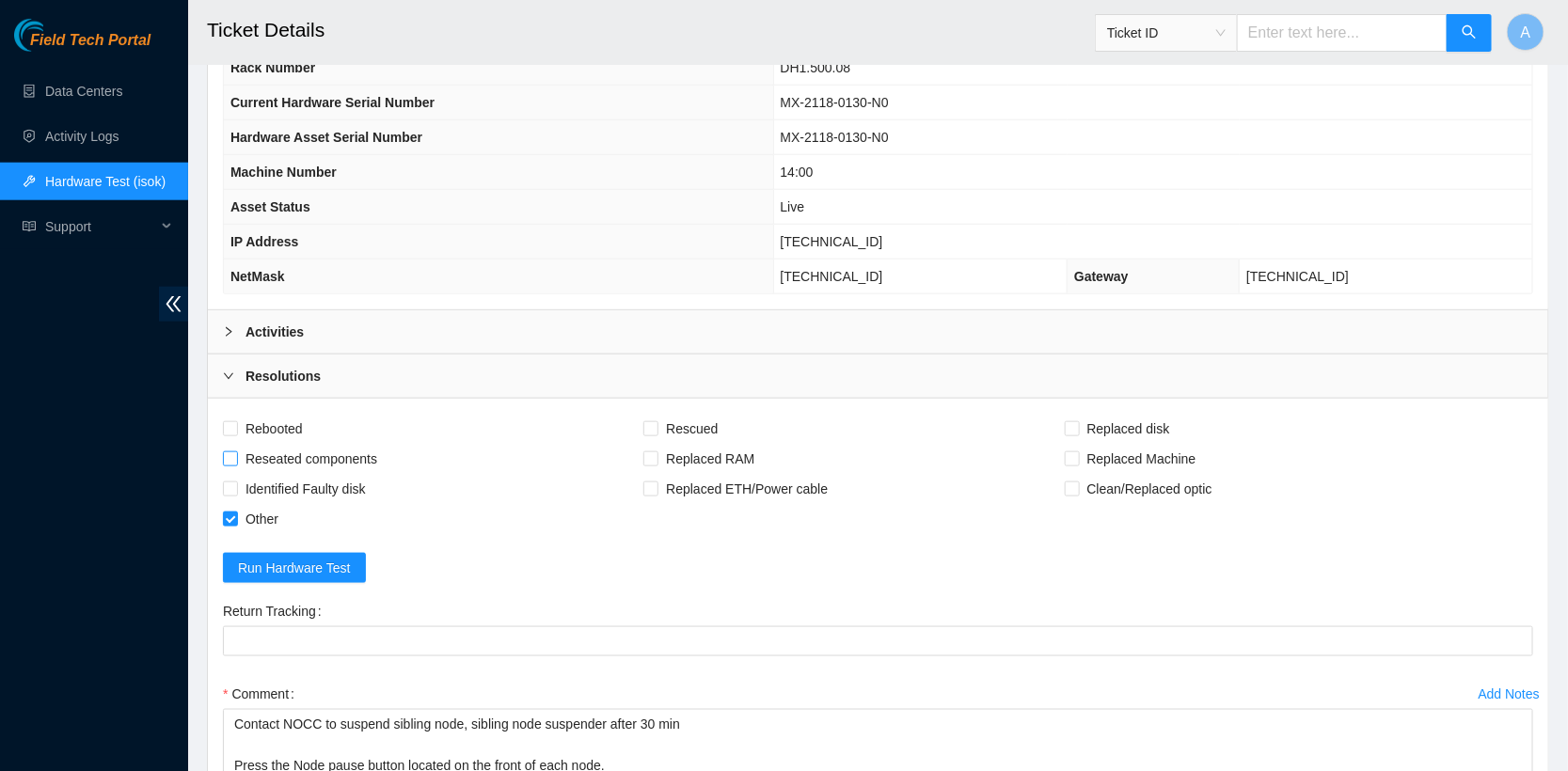
checkbox input "true"
click at [271, 421] on span "Rebooted" at bounding box center [275, 429] width 72 height 30
click at [236, 421] on input "Rebooted" at bounding box center [230, 428] width 13 height 13
checkbox input "true"
click at [687, 414] on span "Rescued" at bounding box center [692, 429] width 67 height 30
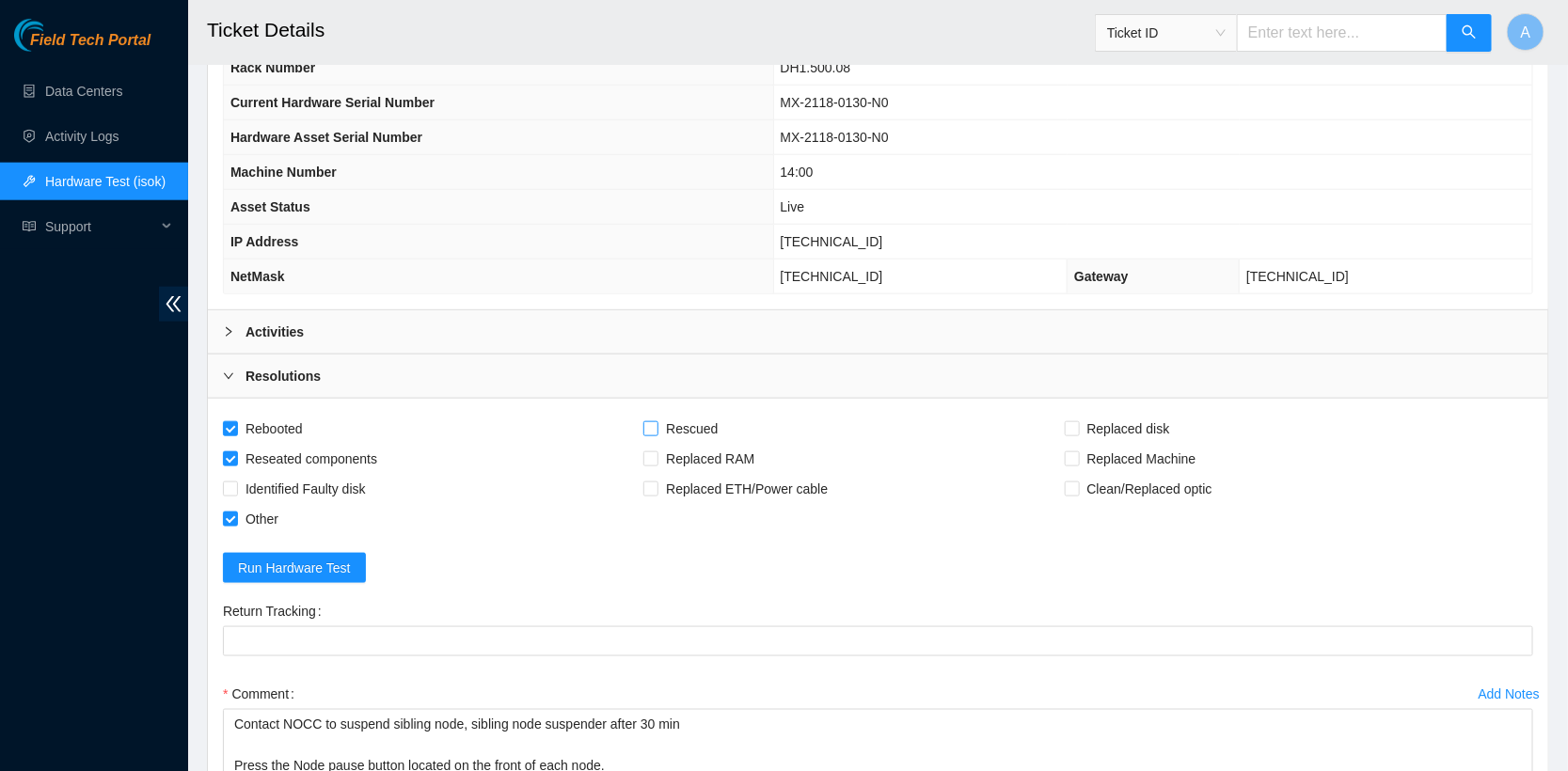
click at [657, 421] on input "Rescued" at bounding box center [650, 428] width 13 height 13
checkbox input "true"
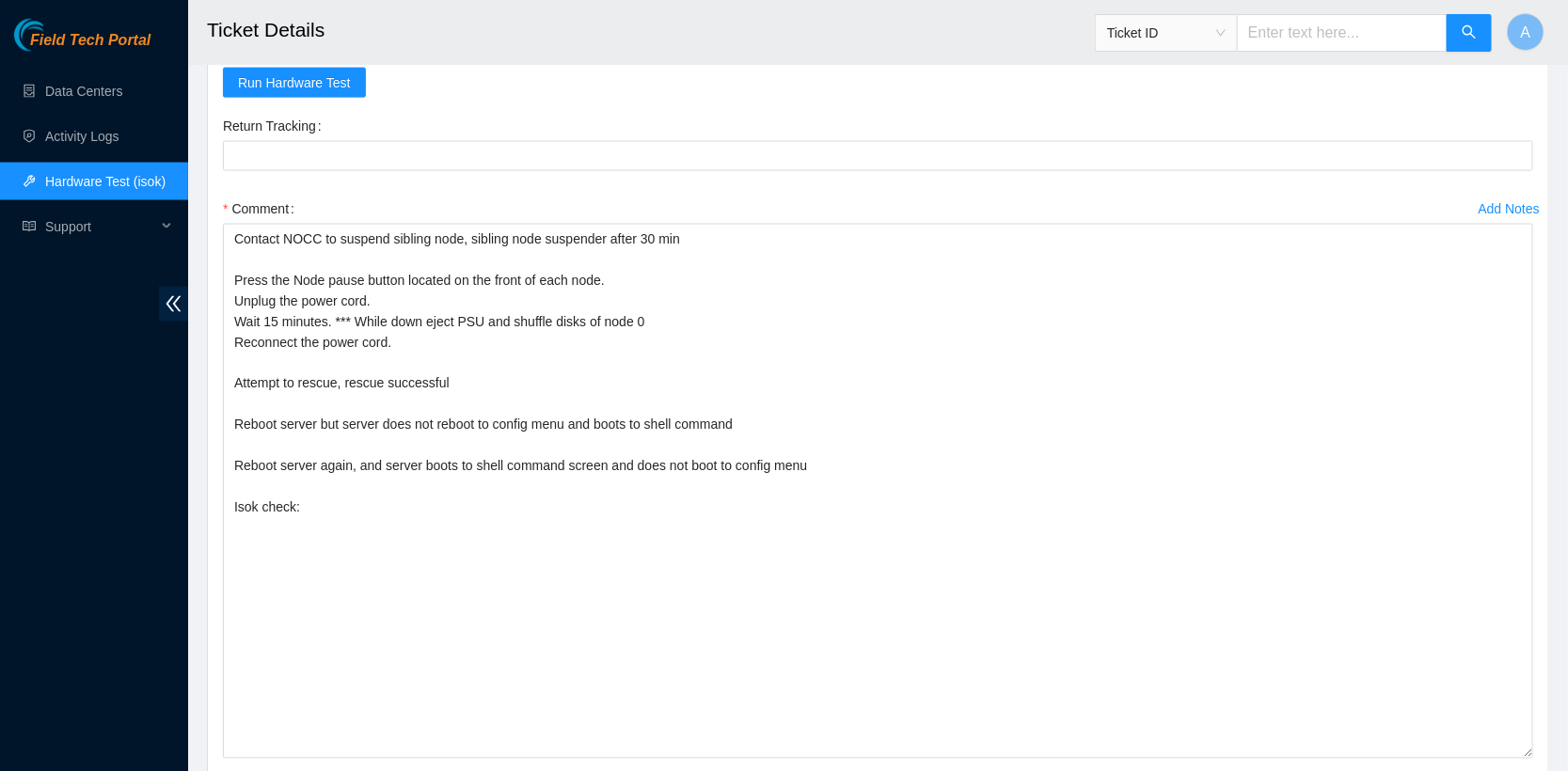
scroll to position [1277, 0]
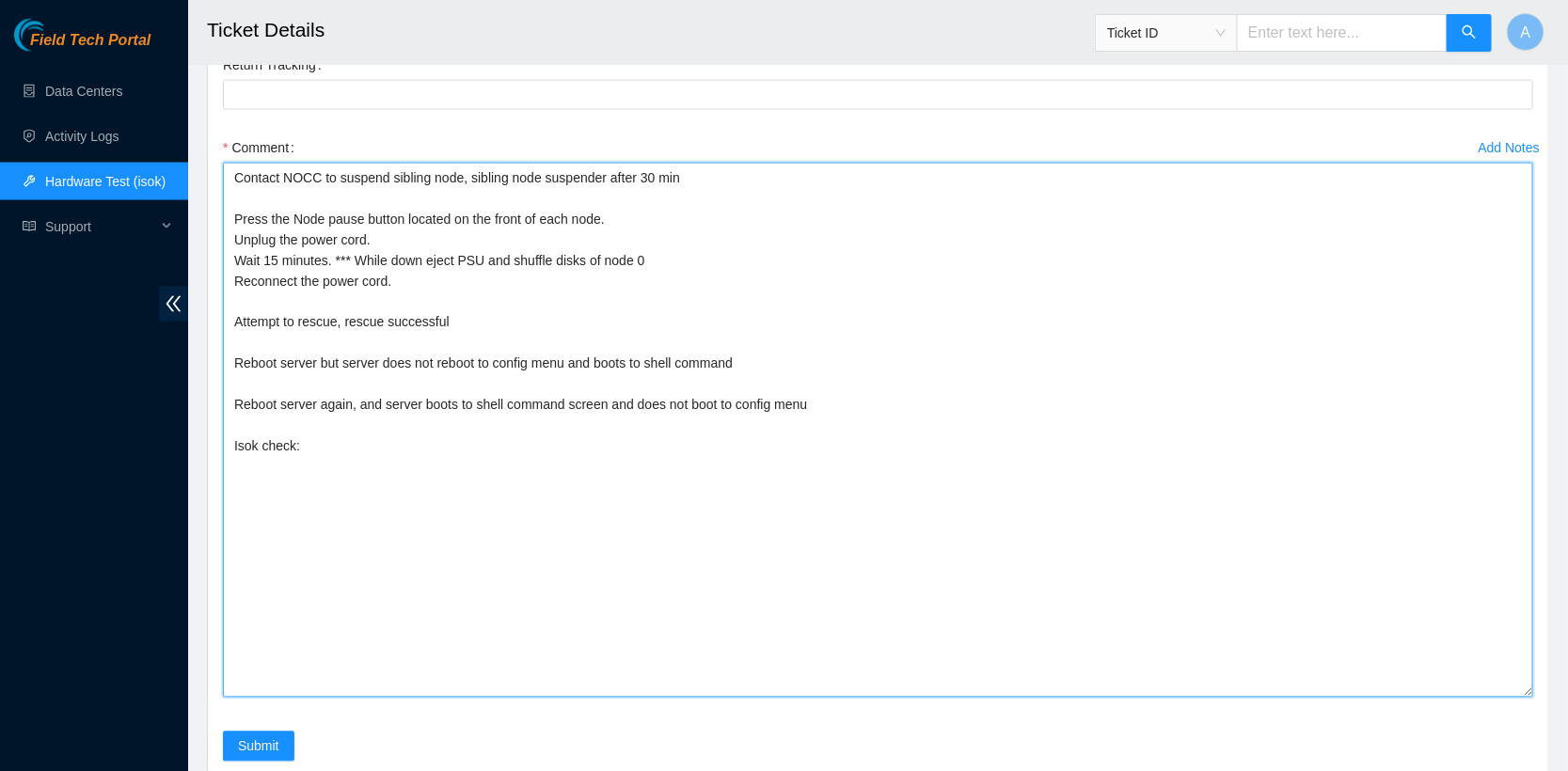
click at [343, 469] on textarea "Contact NOCC to suspend sibling node, sibling node suspender after 30 min Press…" at bounding box center [878, 430] width 1310 height 535
paste textarea "23.50.123.28 : failed: unpingable N/A 23.50.123.29 : passed: ok"
drag, startPoint x: 309, startPoint y: 476, endPoint x: 151, endPoint y: 475, distance: 158.0
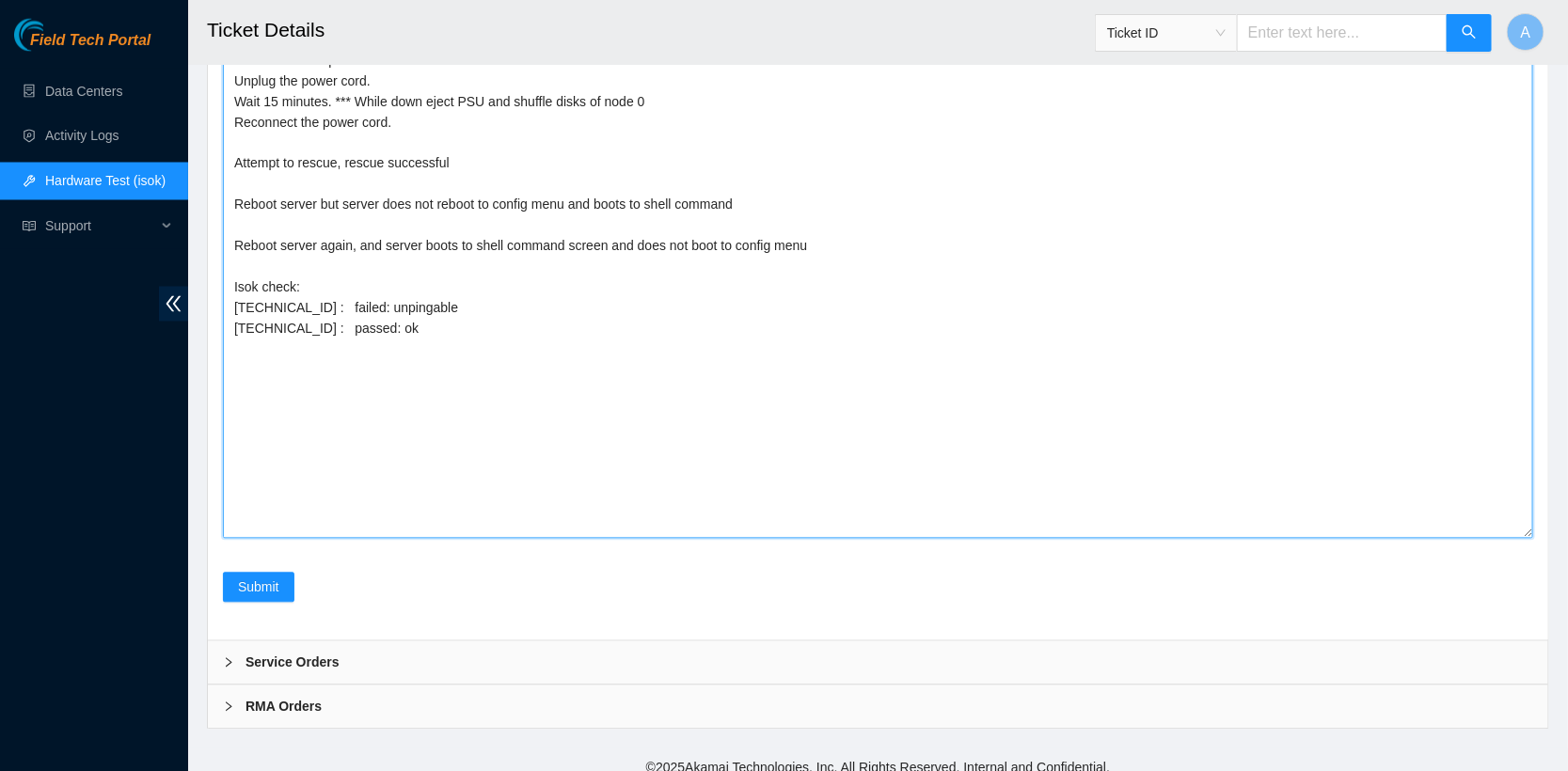
scroll to position [1441, 0]
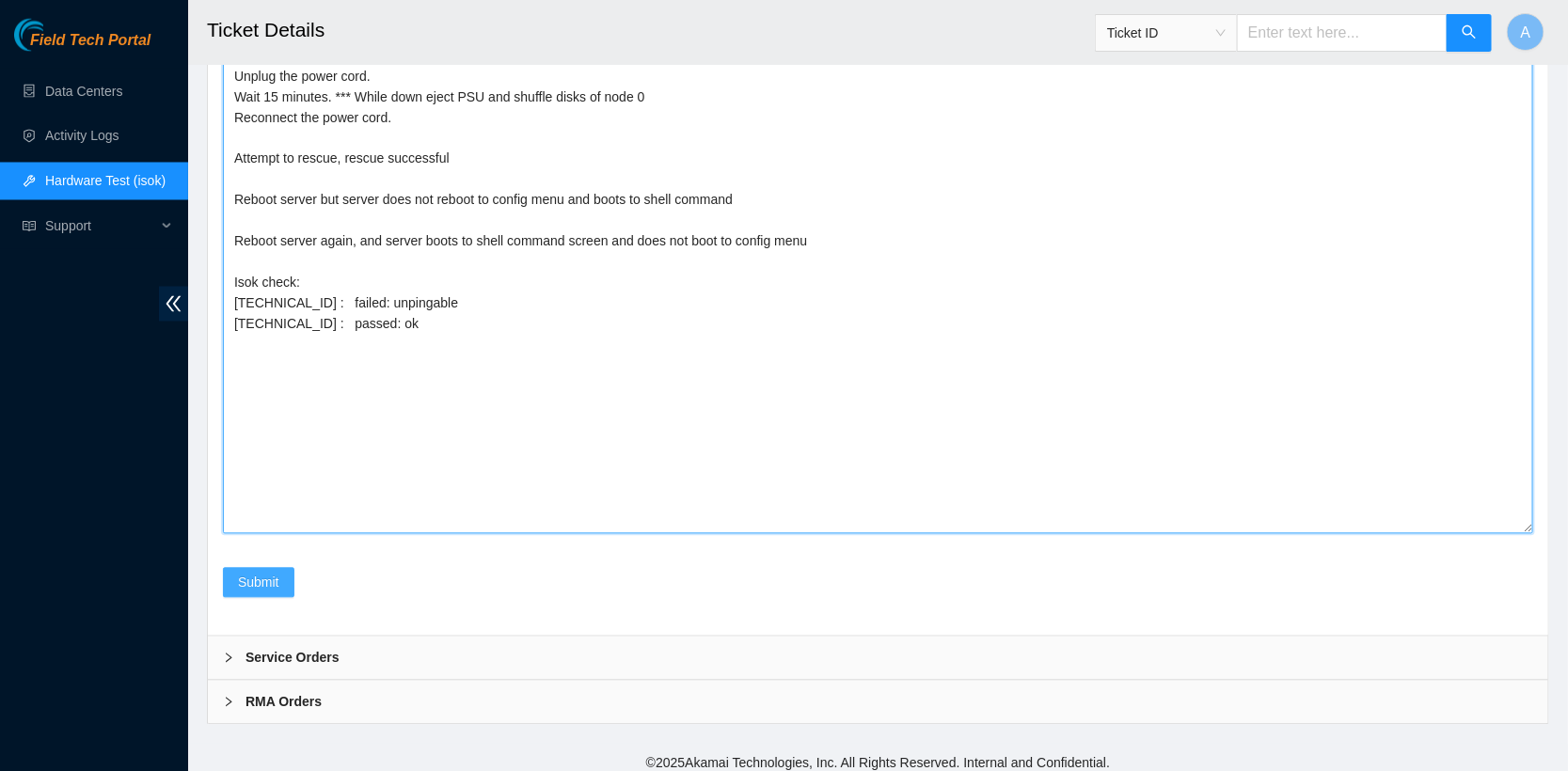
type textarea "Contact NOCC to suspend sibling node, sibling node suspender after 30 min Press…"
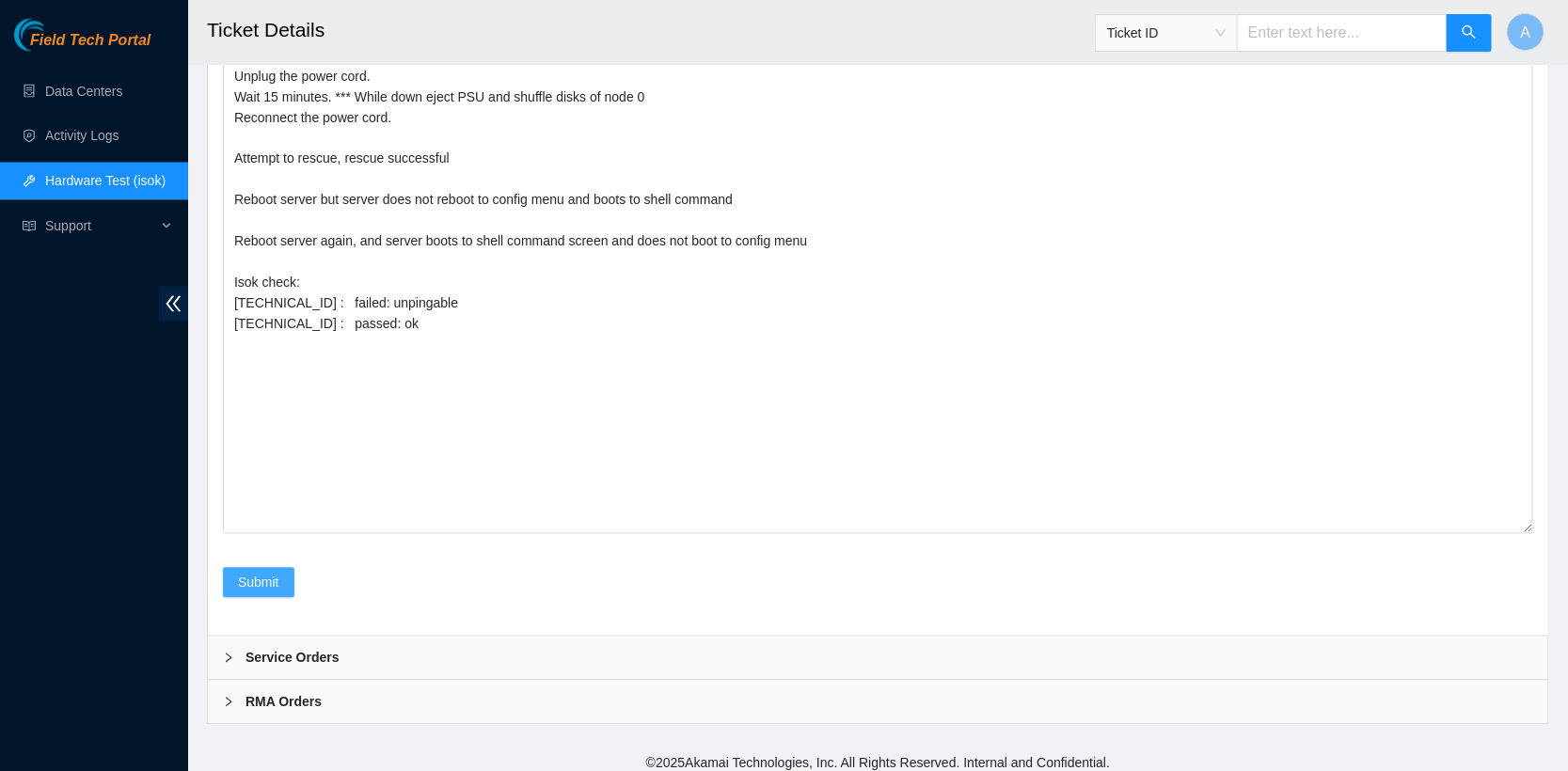
click at [251, 573] on span "Submit" at bounding box center [258, 583] width 41 height 21
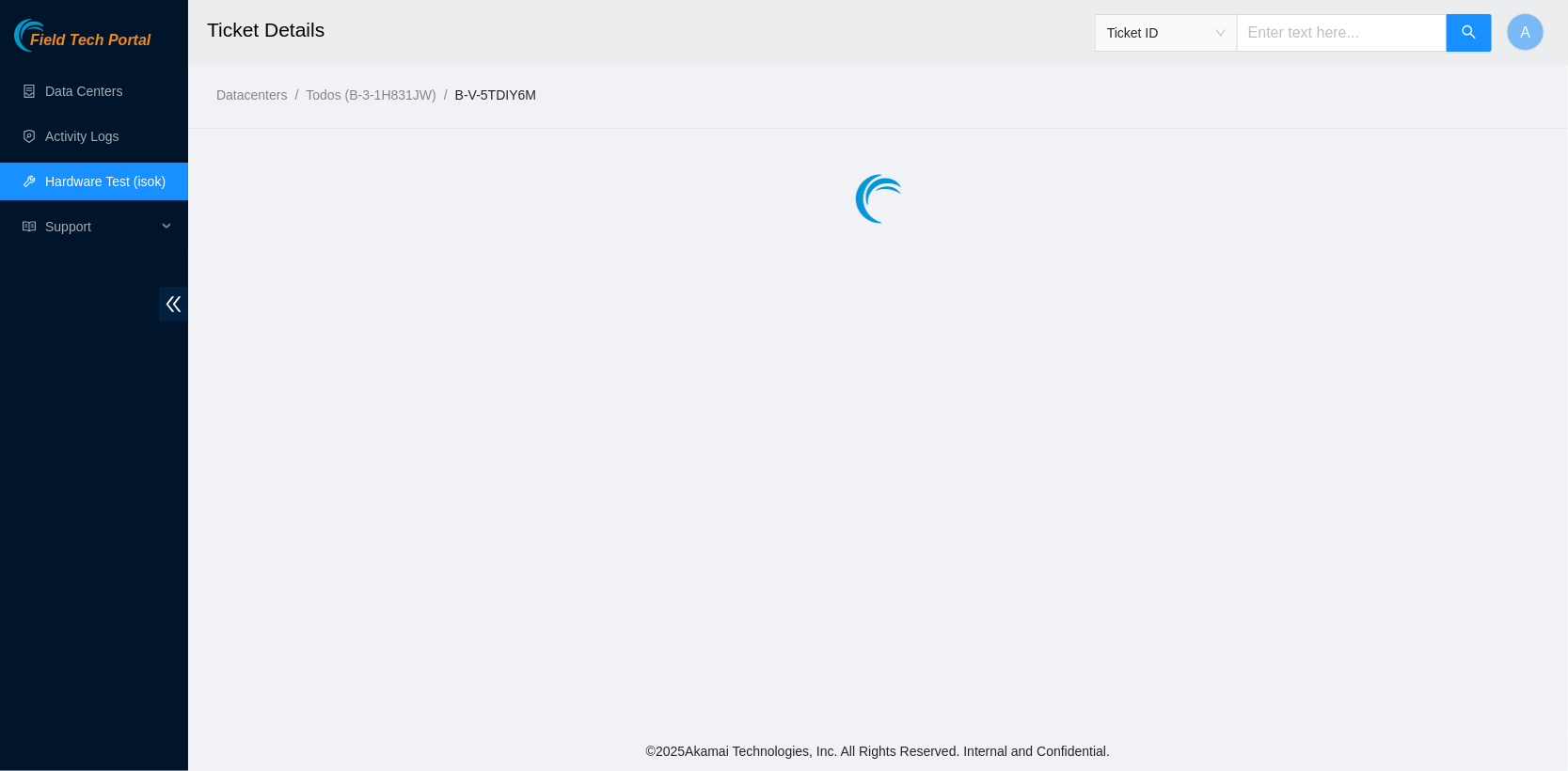
scroll to position [0, 0]
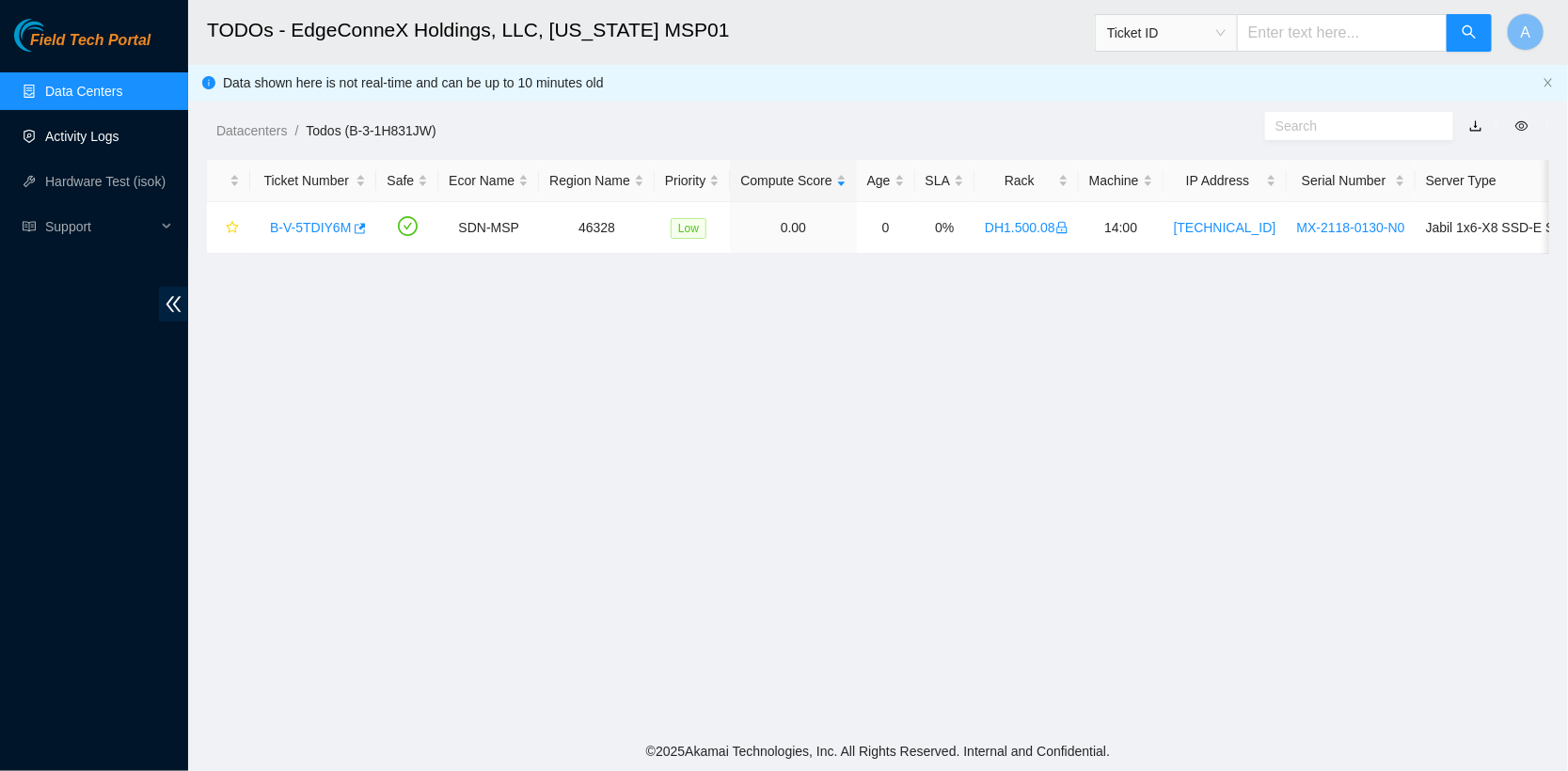
click at [94, 138] on link "Activity Logs" at bounding box center [82, 136] width 74 height 15
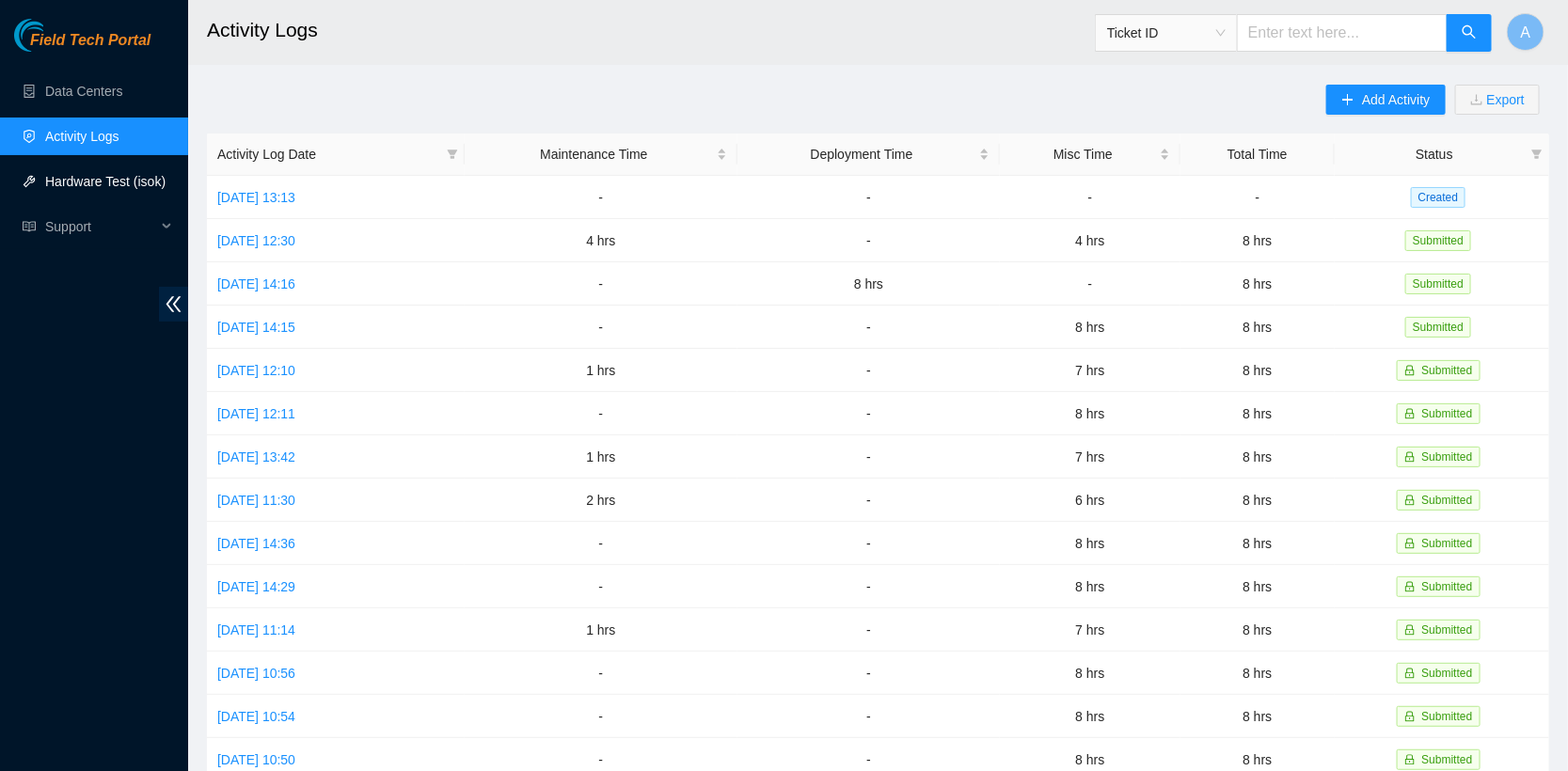
click at [86, 181] on link "Hardware Test (isok)" at bounding box center [105, 182] width 120 height 15
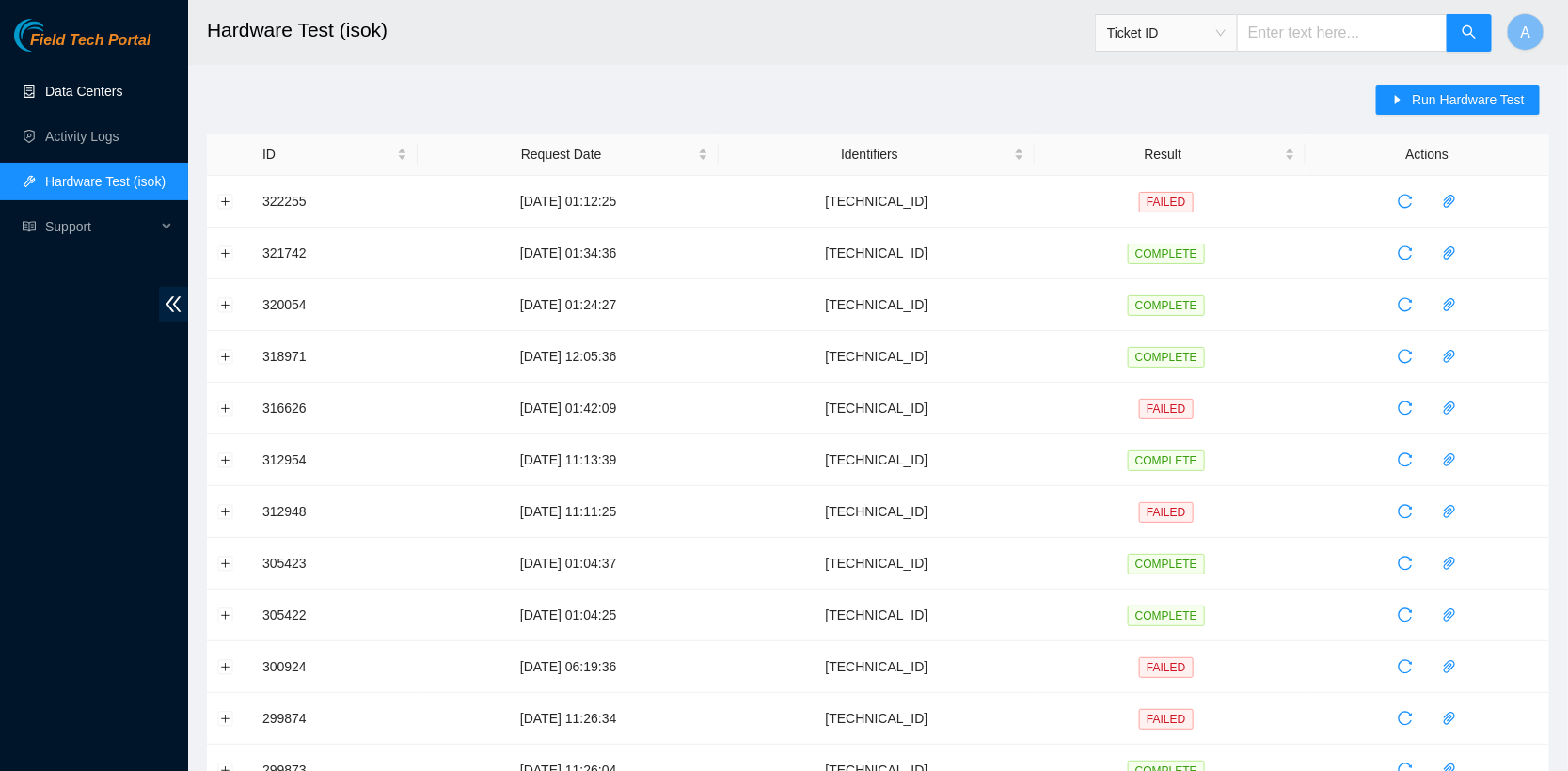
click at [63, 89] on link "Data Centers" at bounding box center [83, 91] width 77 height 15
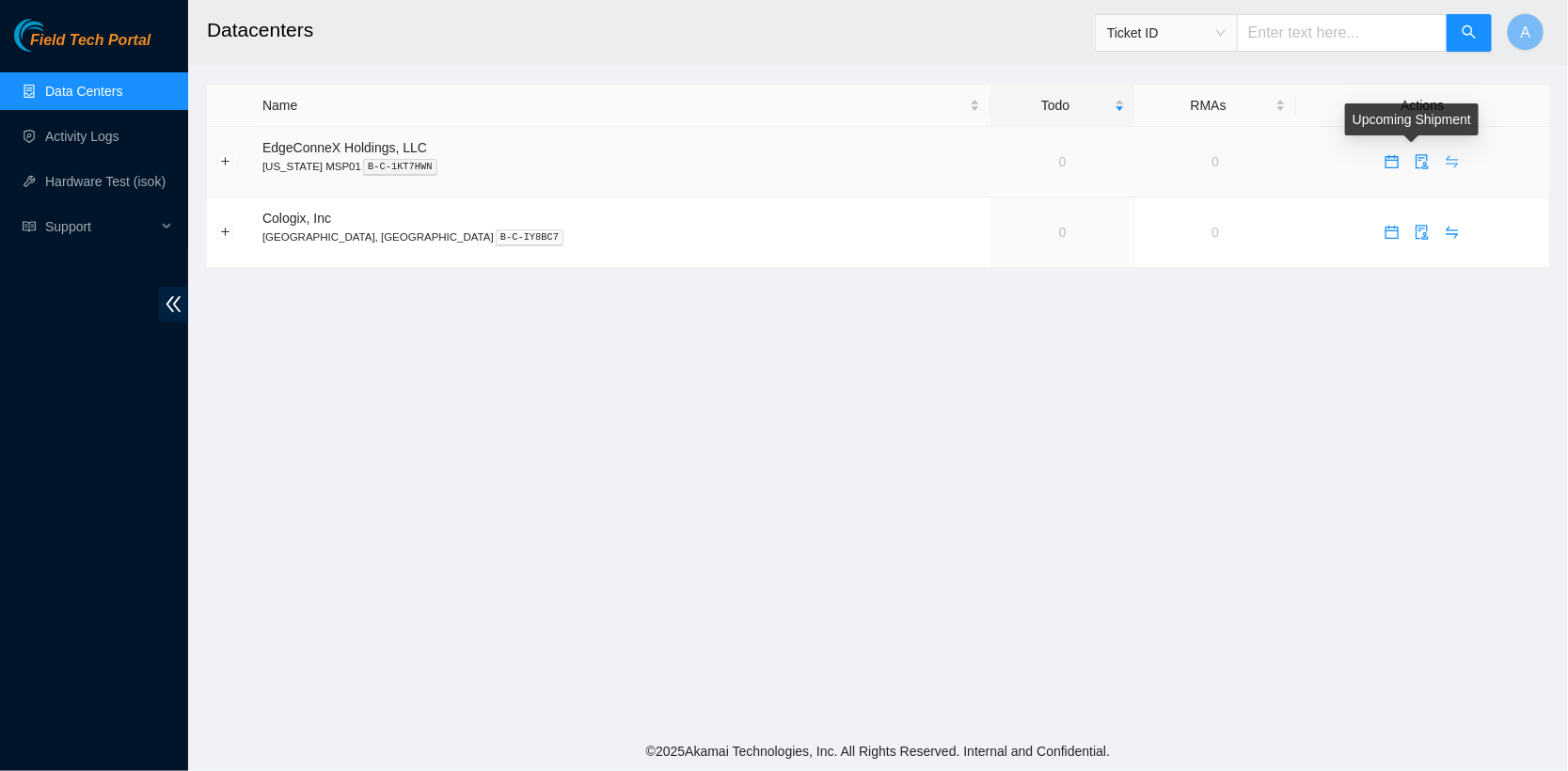
click at [1445, 162] on icon "swap" at bounding box center [1453, 162] width 15 height 15
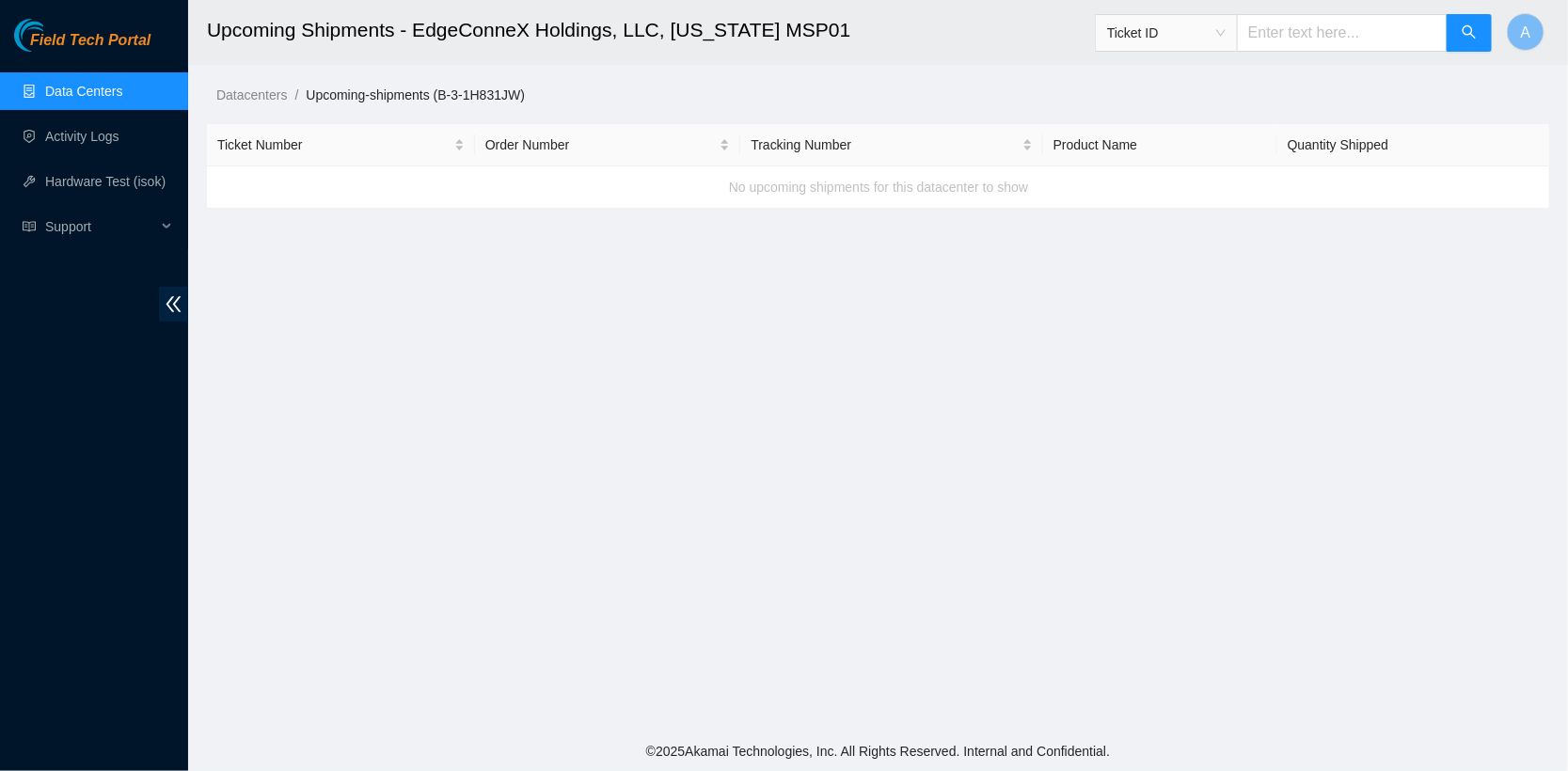
click at [77, 90] on link "Data Centers" at bounding box center [83, 91] width 77 height 15
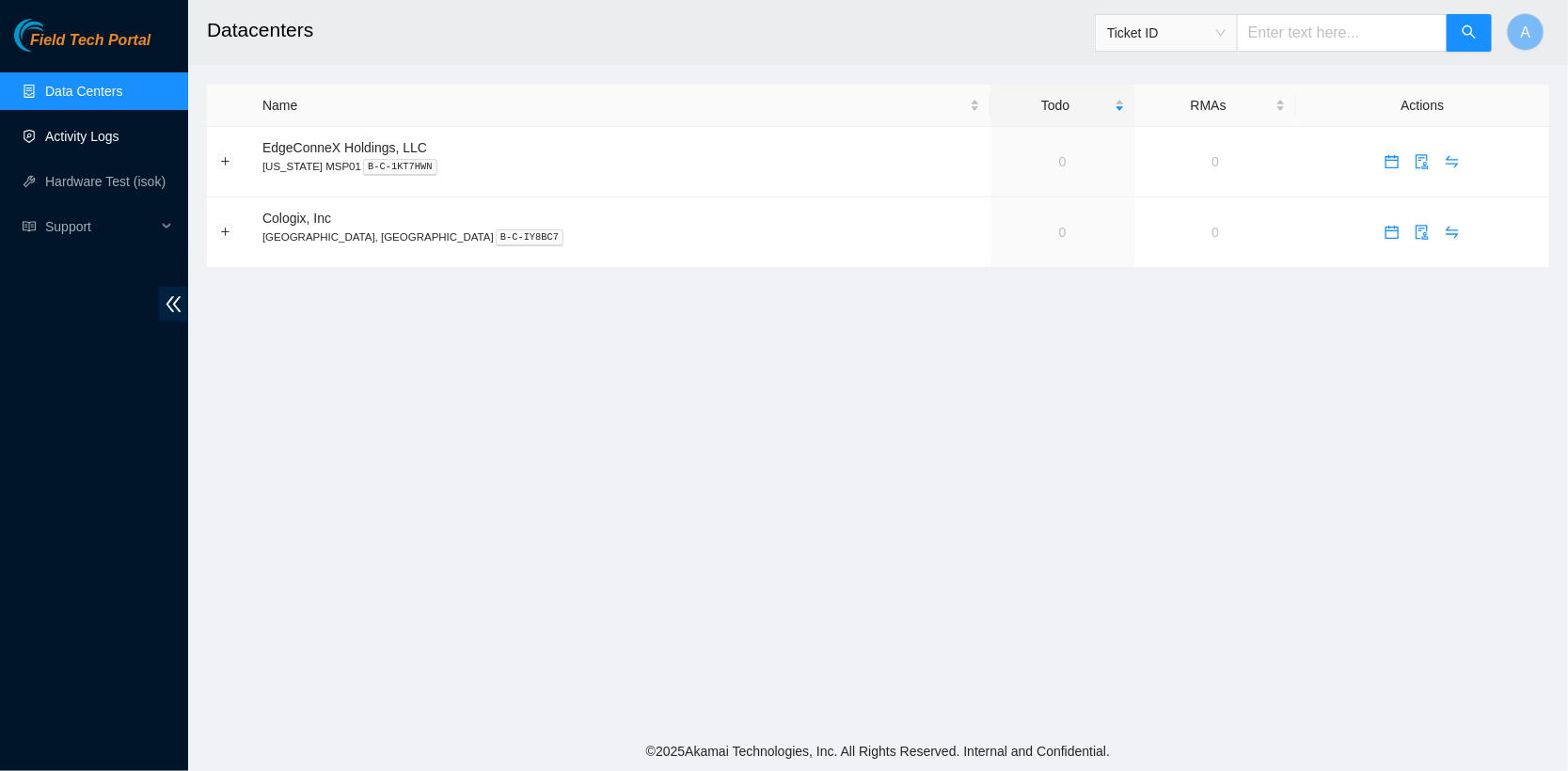
click at [78, 129] on link "Activity Logs" at bounding box center [82, 136] width 74 height 15
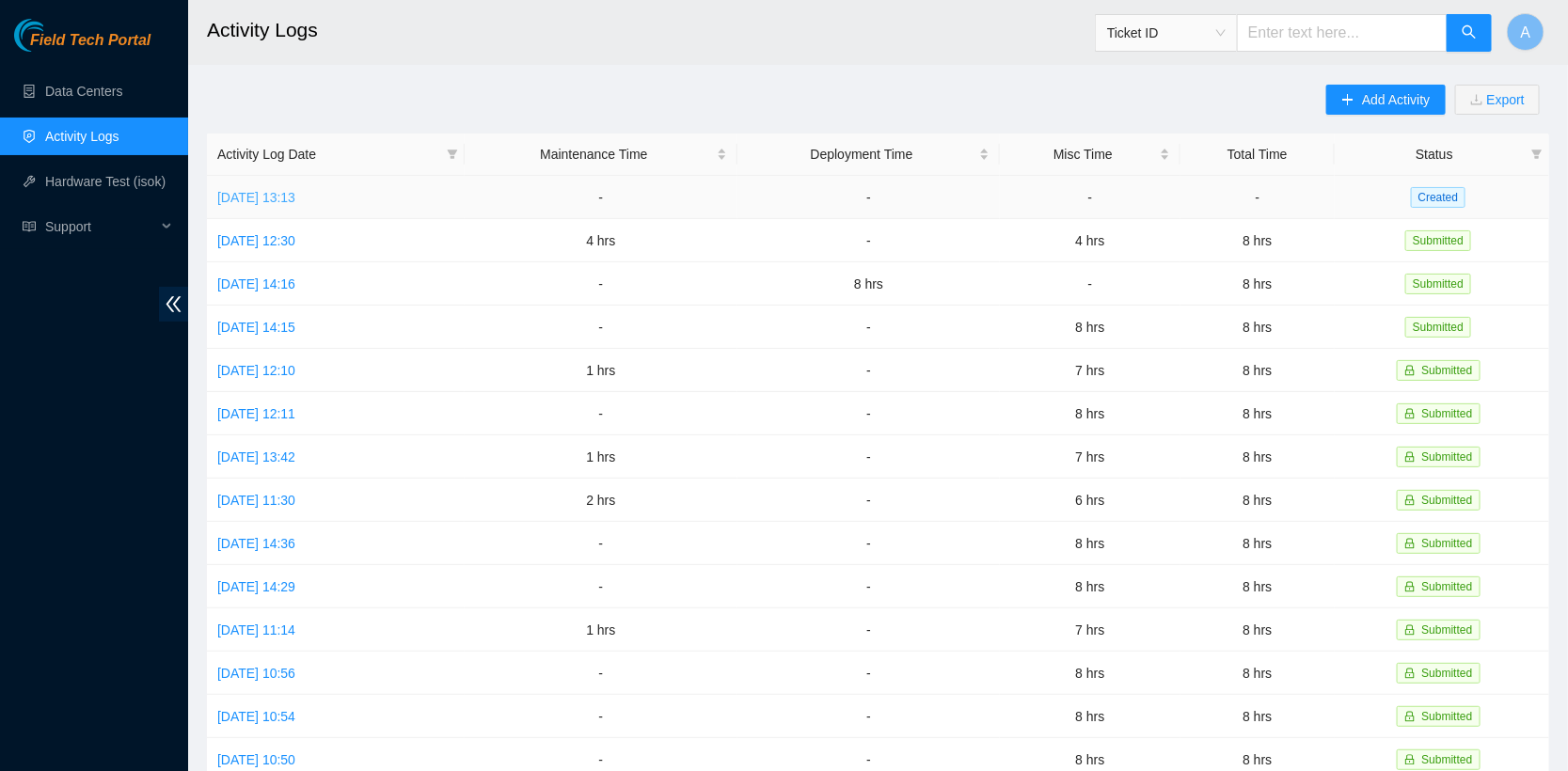
click at [295, 201] on link "[DATE] 13:13" at bounding box center [256, 197] width 78 height 15
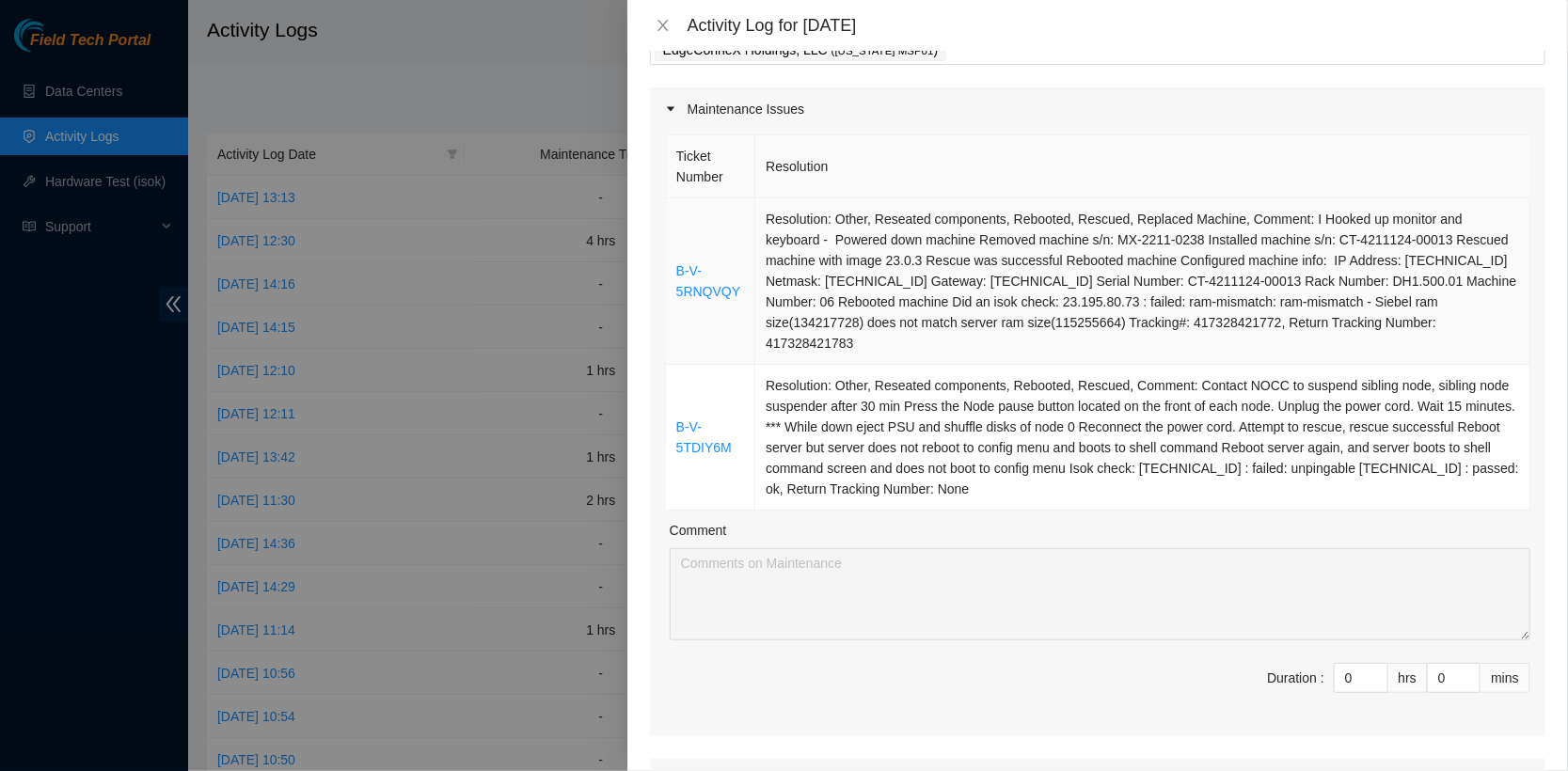
scroll to position [128, 0]
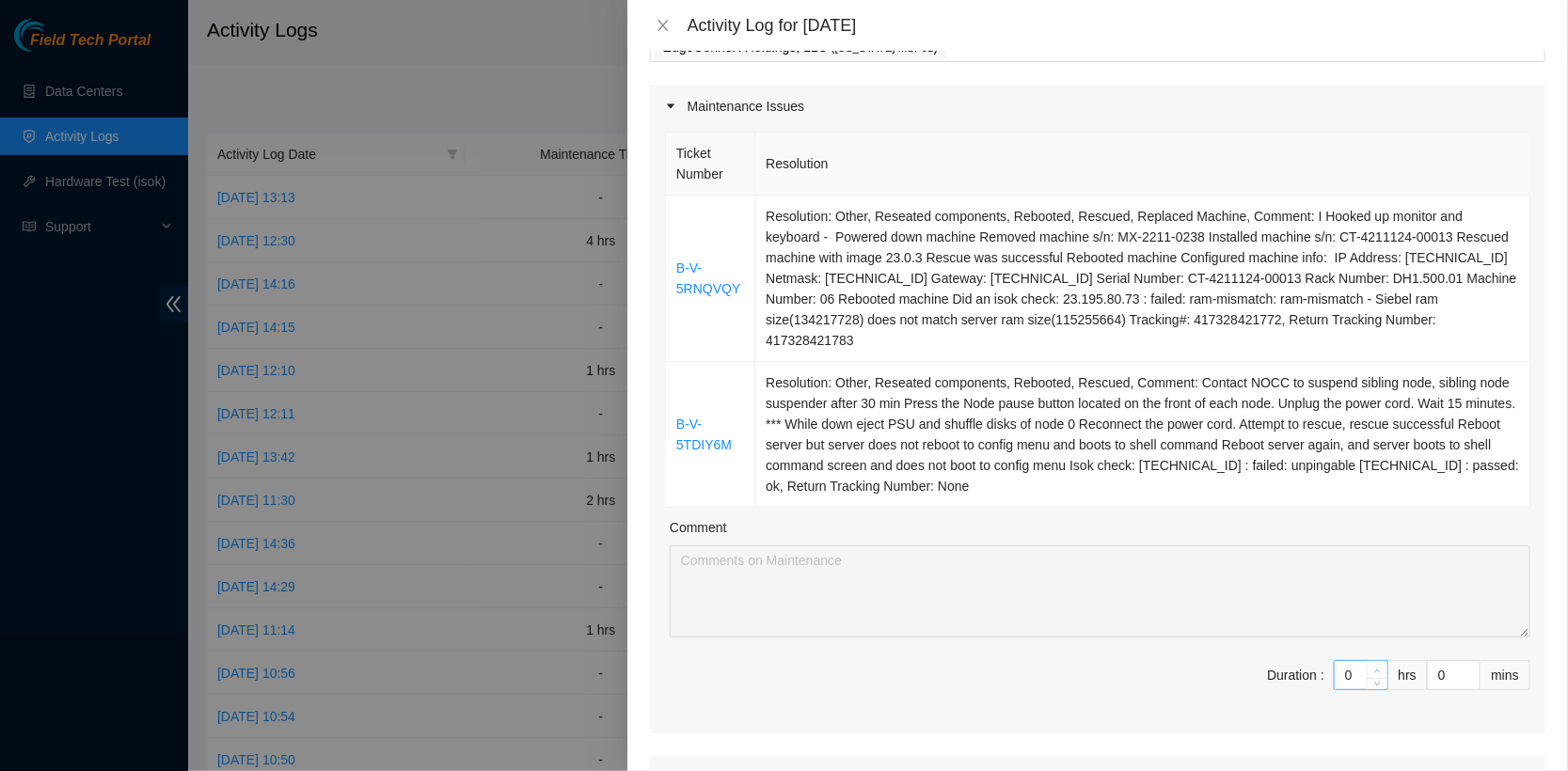
type input "1"
click at [1378, 668] on icon "up" at bounding box center [1377, 671] width 7 height 7
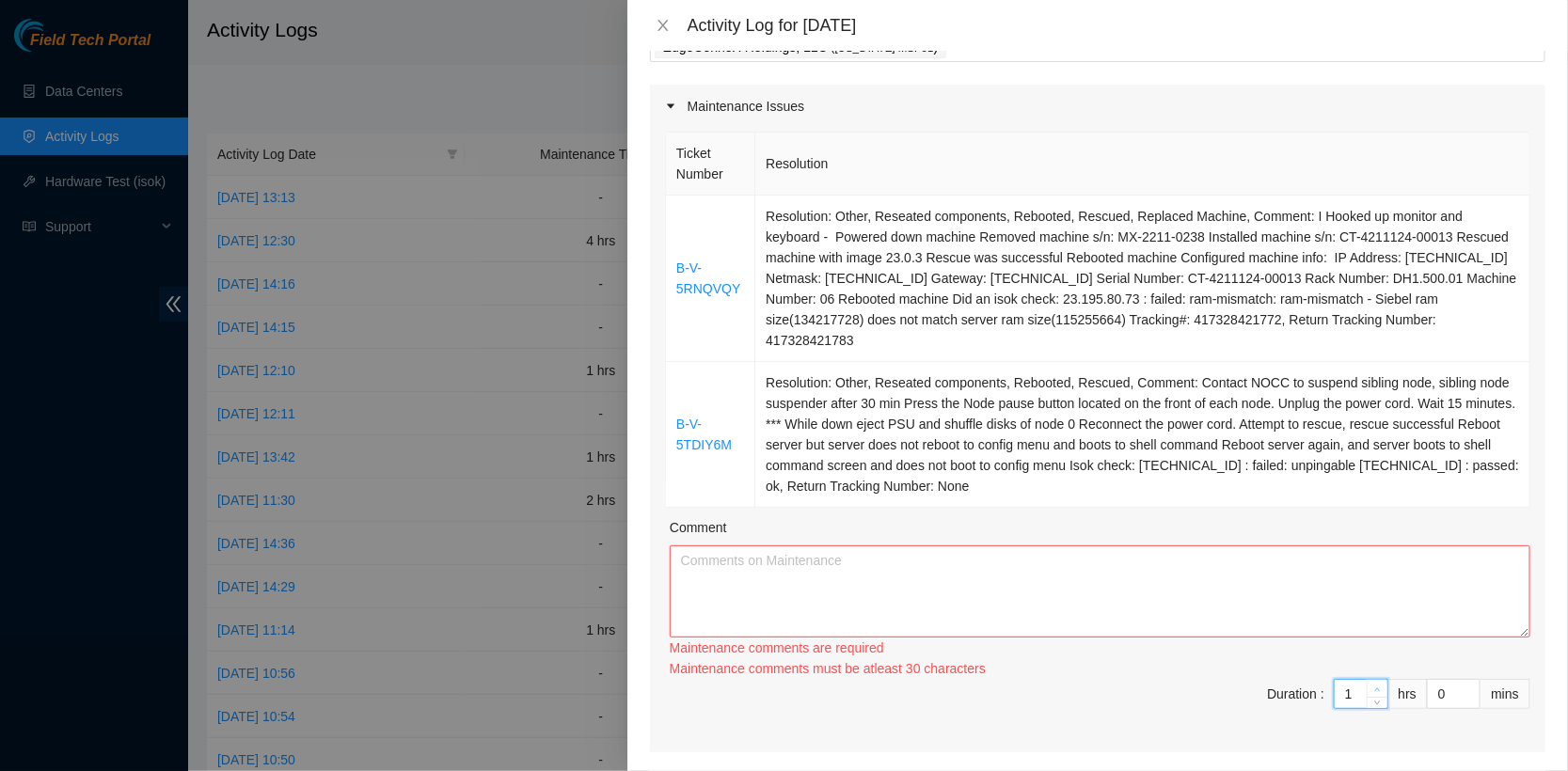
click at [1378, 665] on div "Maintenance comments must be atleast 30 characters" at bounding box center [1100, 669] width 861 height 21
type input "2"
click at [1376, 686] on icon "up" at bounding box center [1377, 689] width 7 height 7
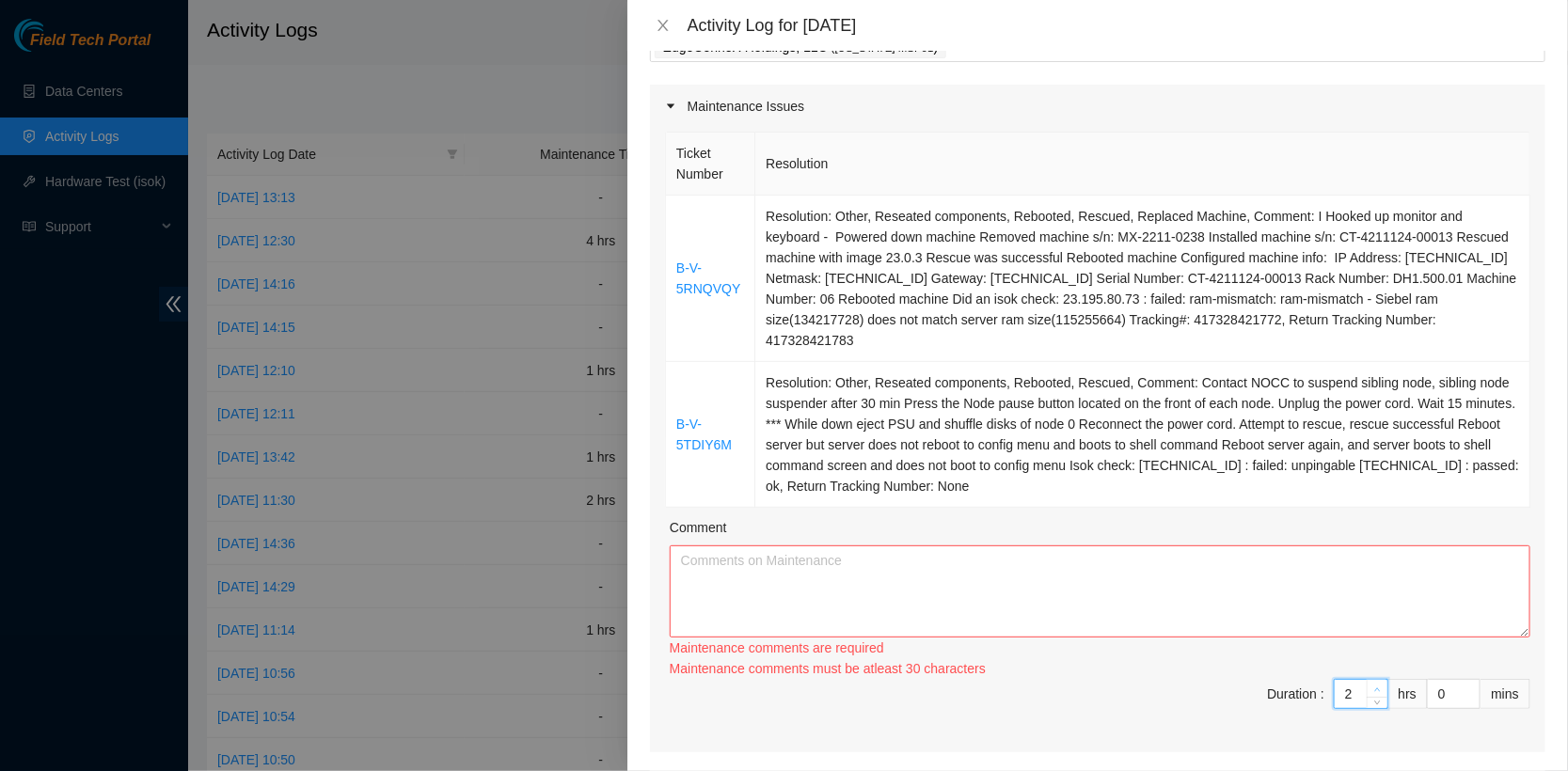
type input "3"
click at [1376, 684] on span "up" at bounding box center [1378, 689] width 11 height 11
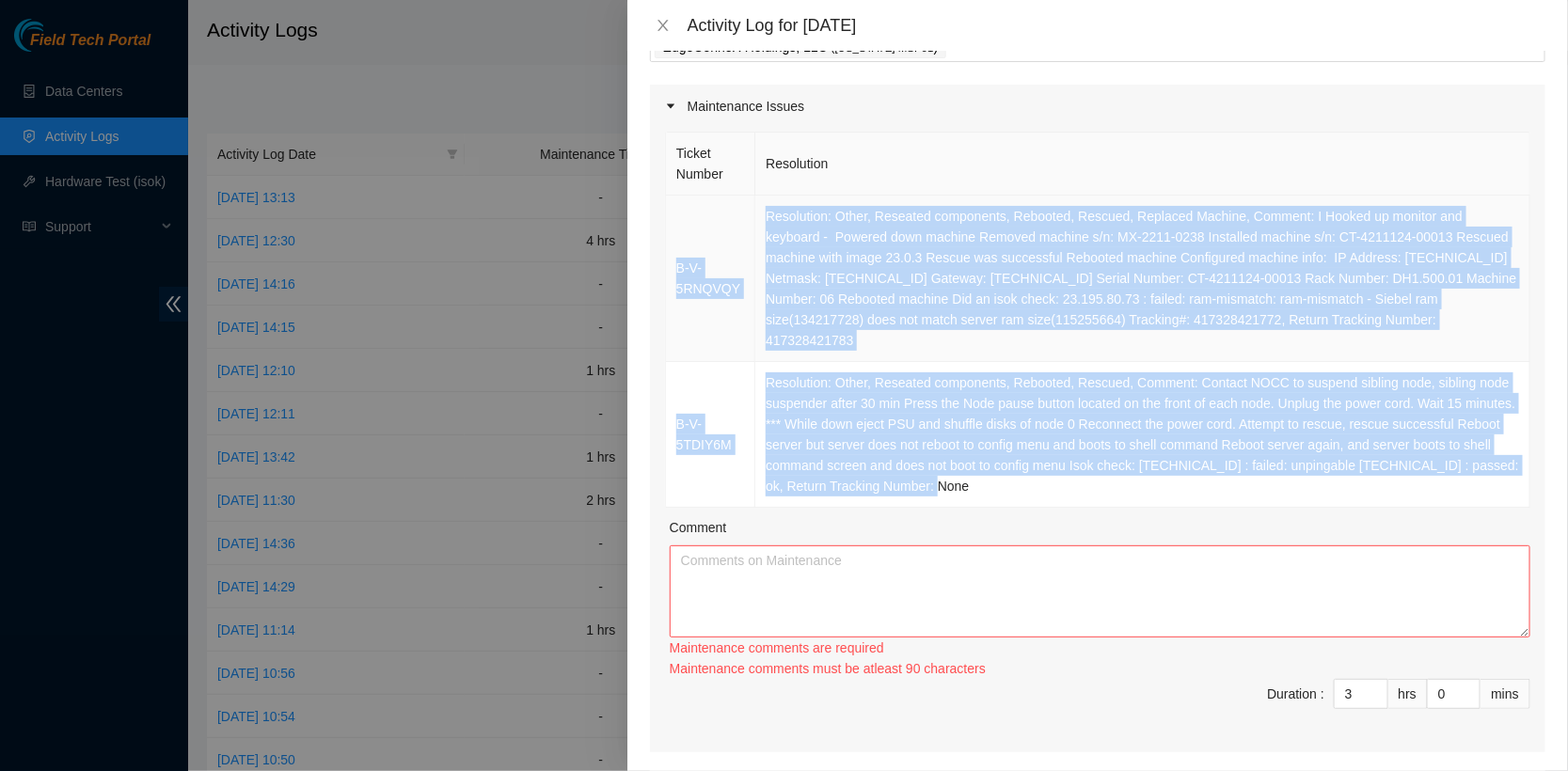
drag, startPoint x: 1134, startPoint y: 489, endPoint x: 699, endPoint y: 214, distance: 514.6
click at [699, 214] on tbody "B-V-5RNQVQY Resolution: Other, Reseated components, Rebooted, Rescued, Replaced…" at bounding box center [1098, 352] width 865 height 313
copy tbody "L-I-4DOLORS Ametconsec: Adipi, Elitsedd eiusmodtem, Incididu, Utlabor, Etdolore…"
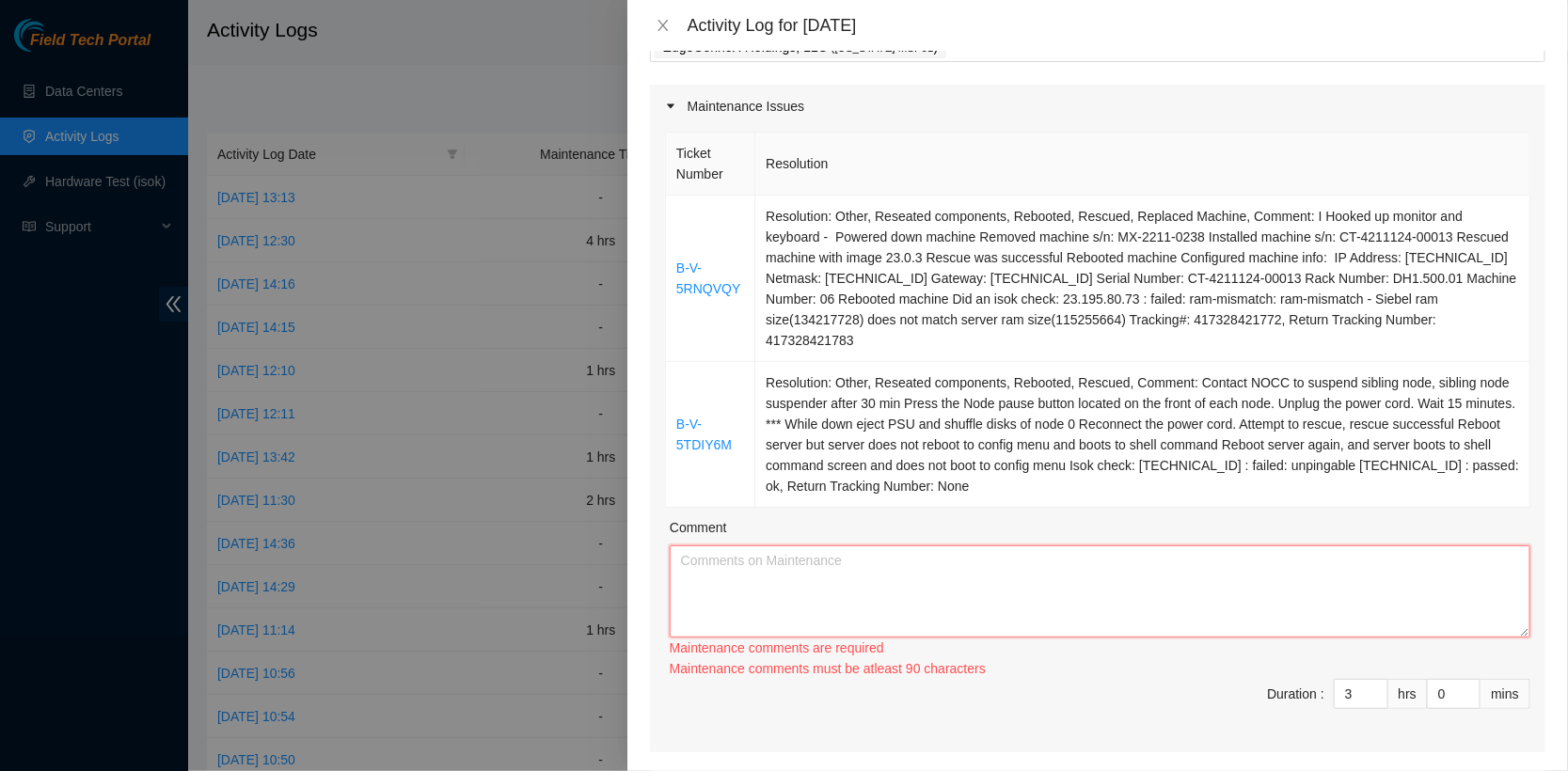
click at [1410, 611] on textarea "Comment" at bounding box center [1100, 591] width 861 height 92
paste textarea "B-V-5RNQVQY Resolution: Other, Reseated components, Rebooted, Rescued, Replaced…"
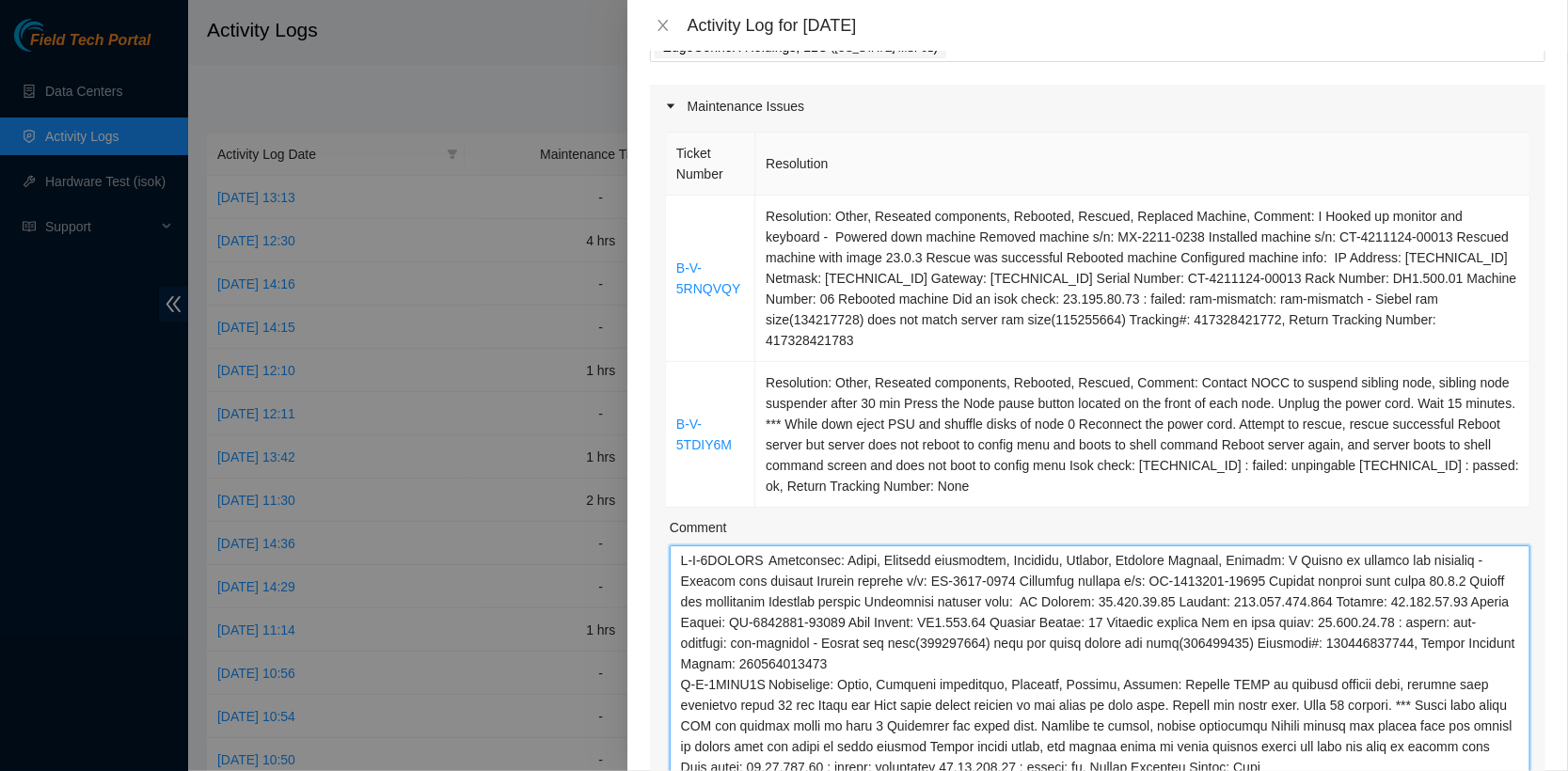
scroll to position [0, 0]
drag, startPoint x: 1524, startPoint y: 626, endPoint x: 1524, endPoint y: 852, distance: 226.0
click at [1524, 770] on html "Field Tech Portal Data Centers Activity Logs Hardware Test (isok) Support Activ…" at bounding box center [784, 385] width 1568 height 771
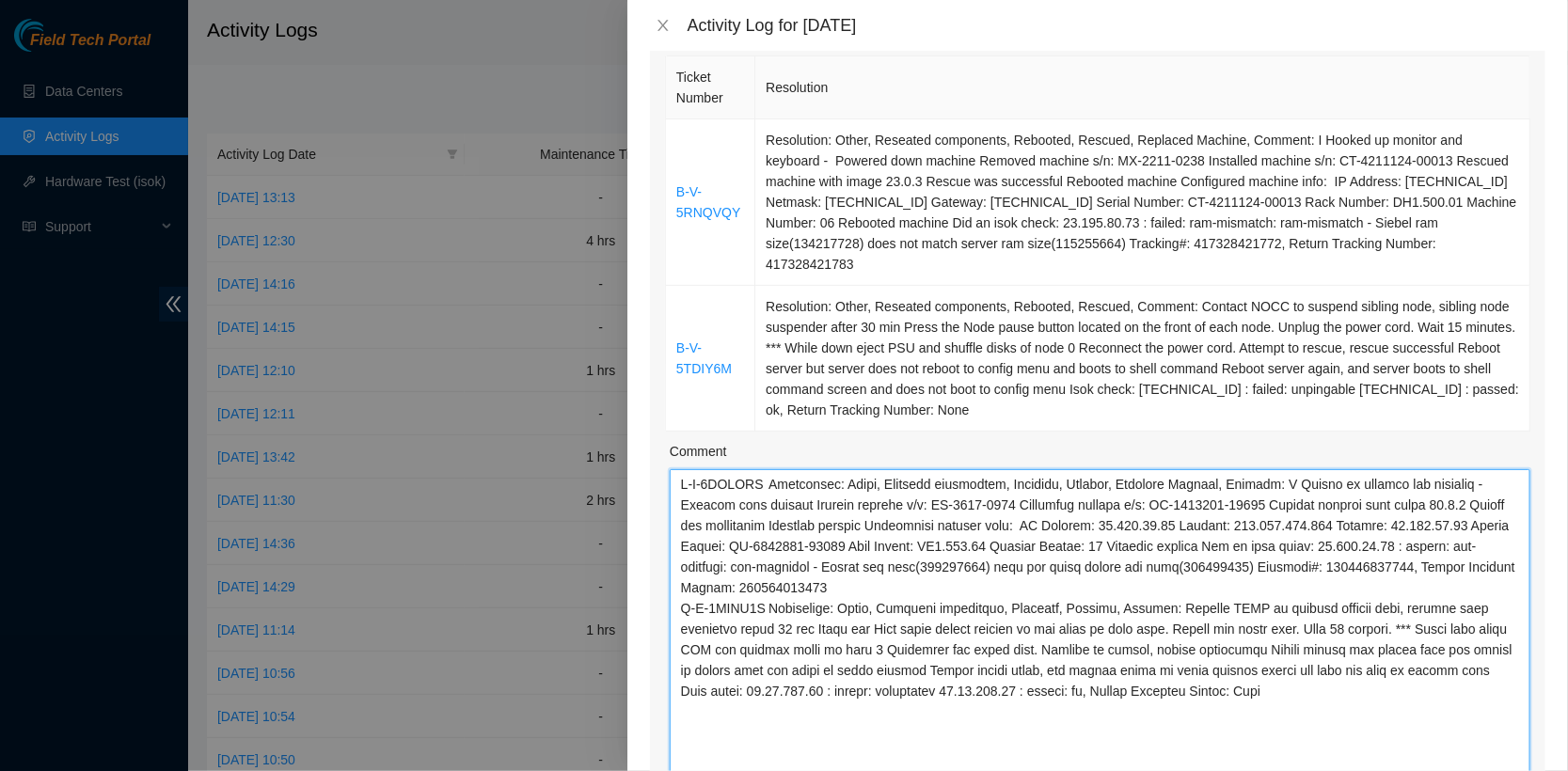
scroll to position [208, 0]
click at [675, 602] on textarea "Comment" at bounding box center [1100, 623] width 861 height 316
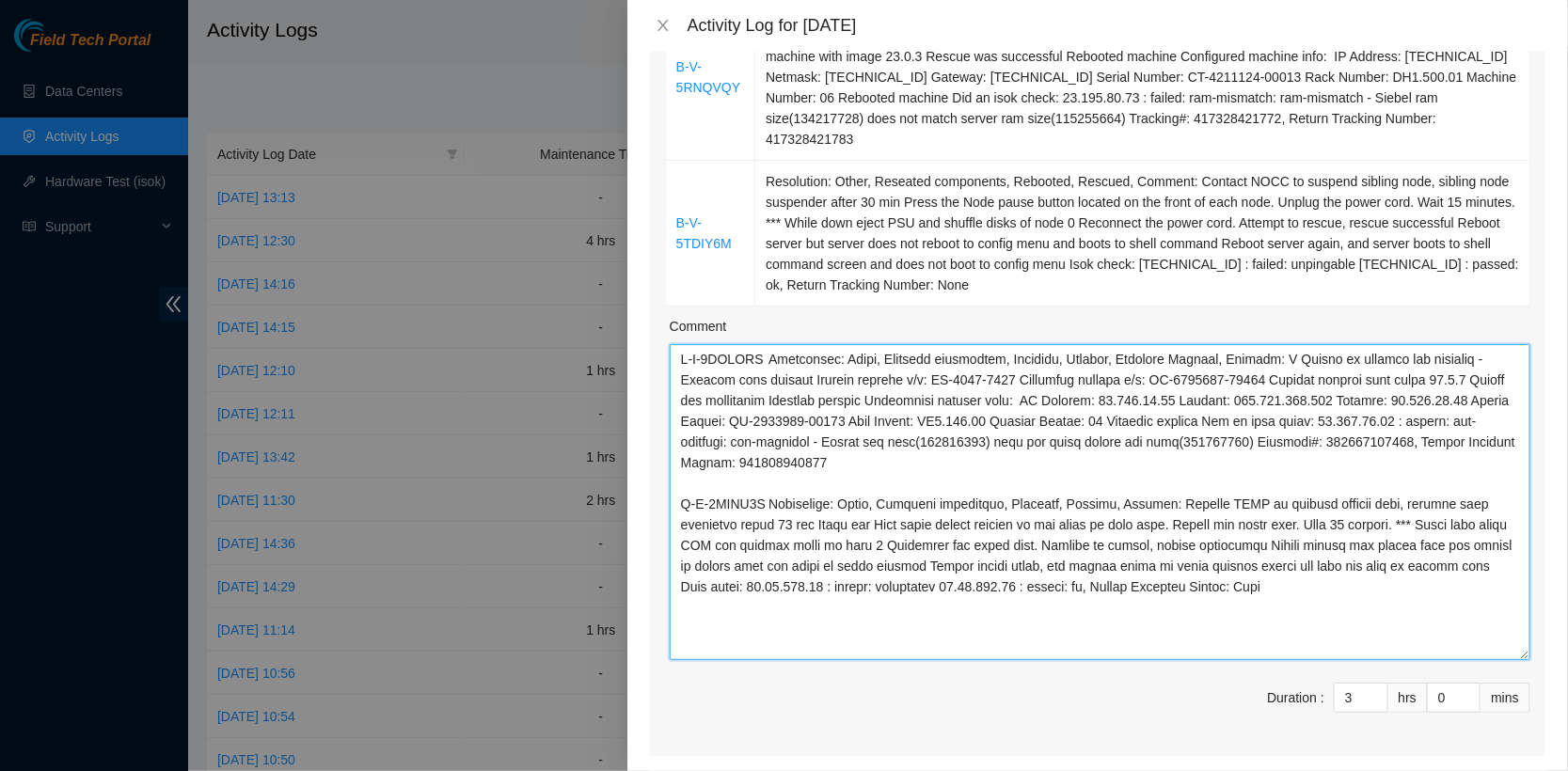
scroll to position [344, 0]
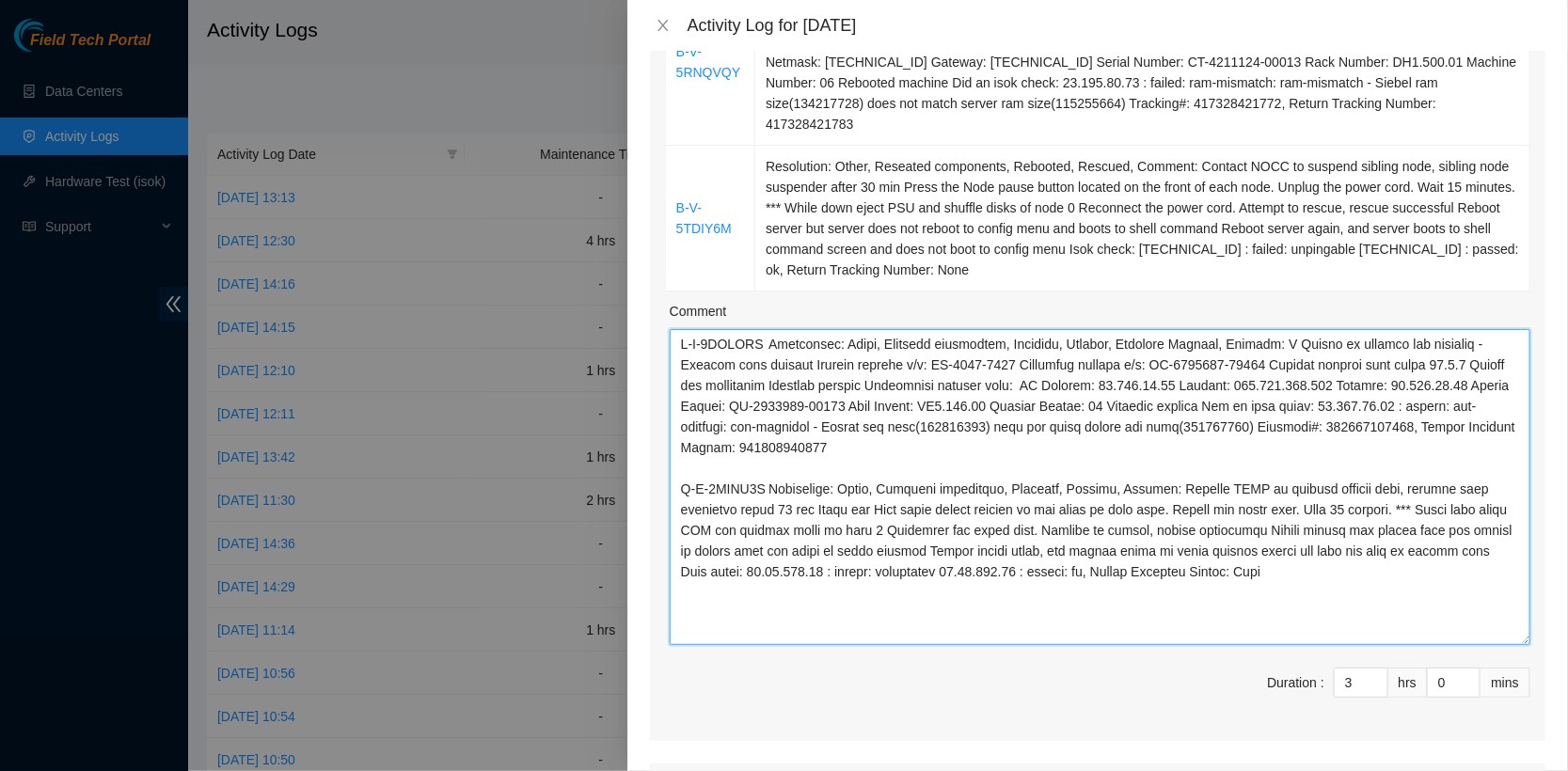
drag, startPoint x: 1041, startPoint y: 360, endPoint x: 1136, endPoint y: 359, distance: 95.0
click at [1136, 359] on textarea "Comment" at bounding box center [1100, 487] width 861 height 316
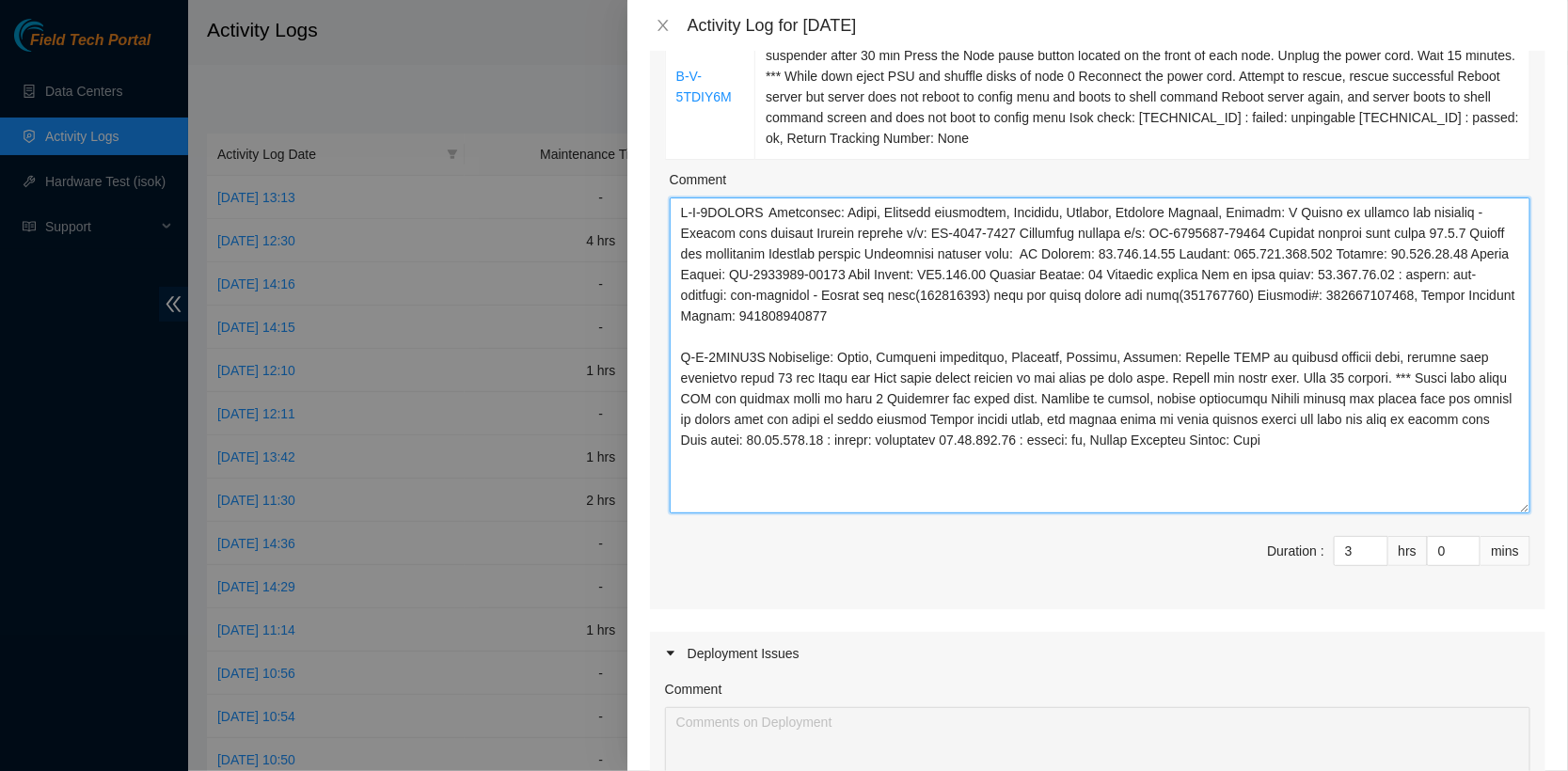
scroll to position [1087, 0]
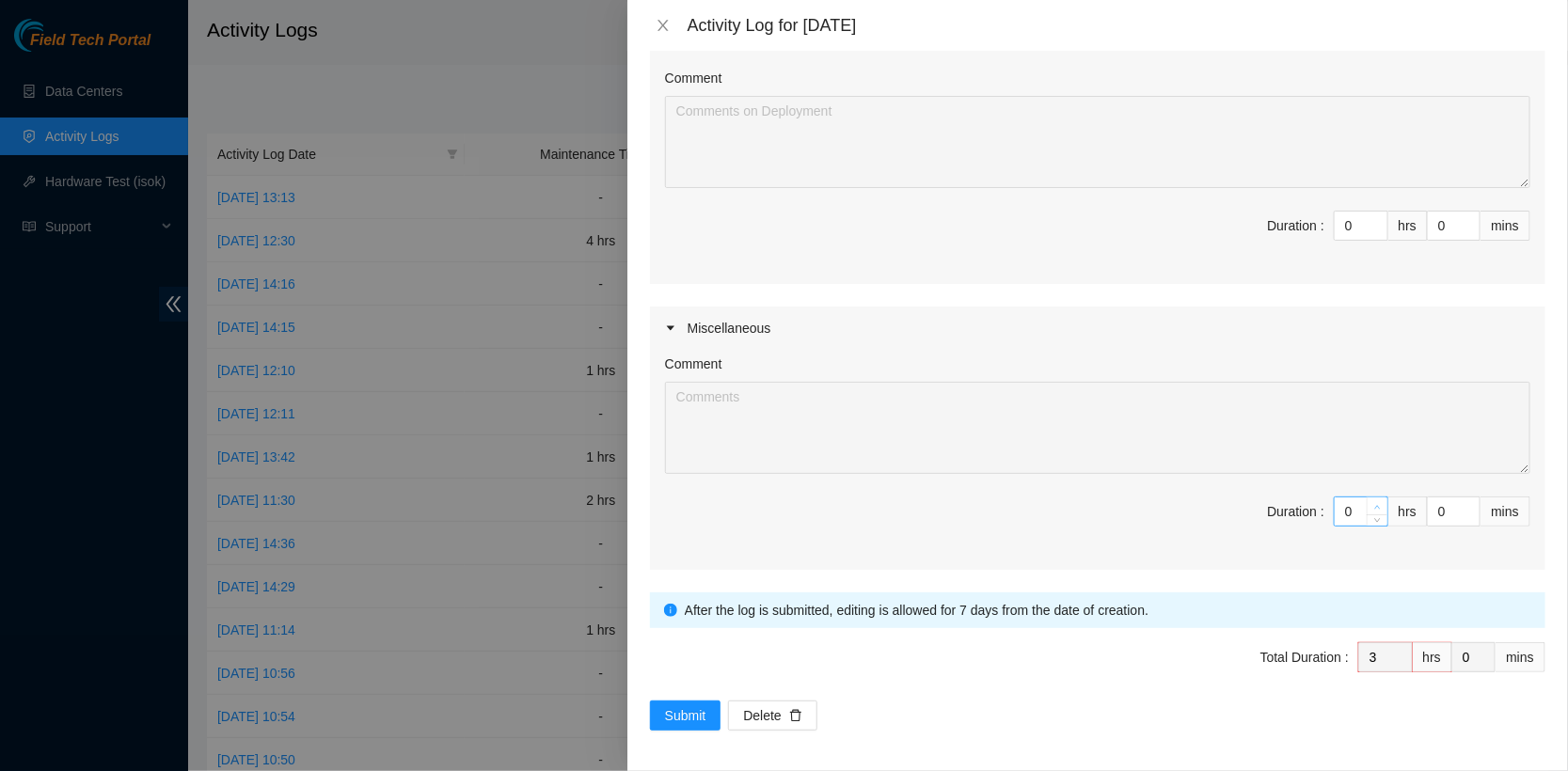
type textarea "B-V-5RNQVQY Resolution: Other, Reseated components, Rebooted, Rescued, Replaced…"
type input "1"
type input "4"
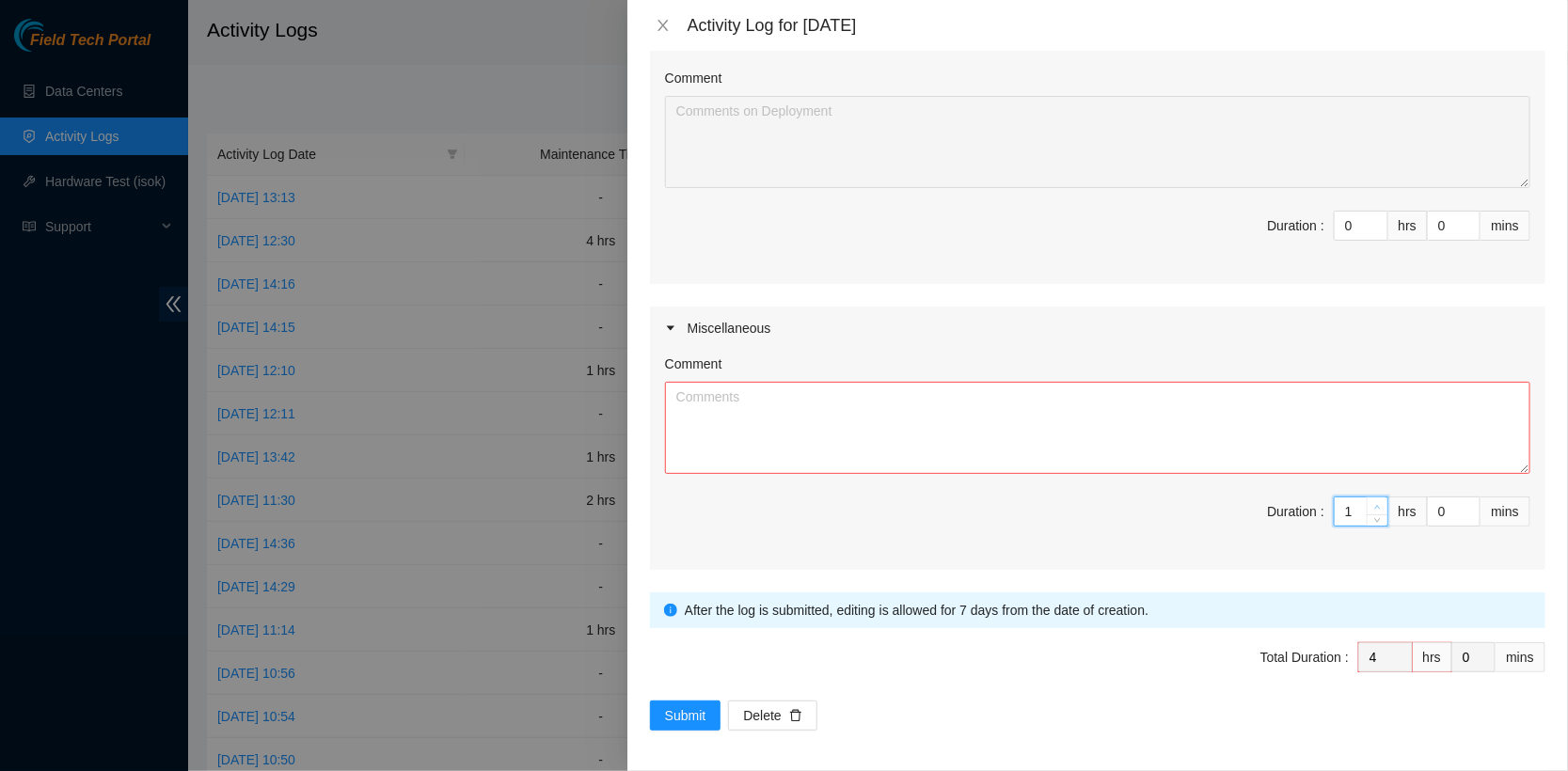
click at [1379, 504] on icon "up" at bounding box center [1377, 507] width 7 height 7
type input "2"
type input "5"
click at [1379, 504] on icon "up" at bounding box center [1377, 507] width 7 height 7
type input "3"
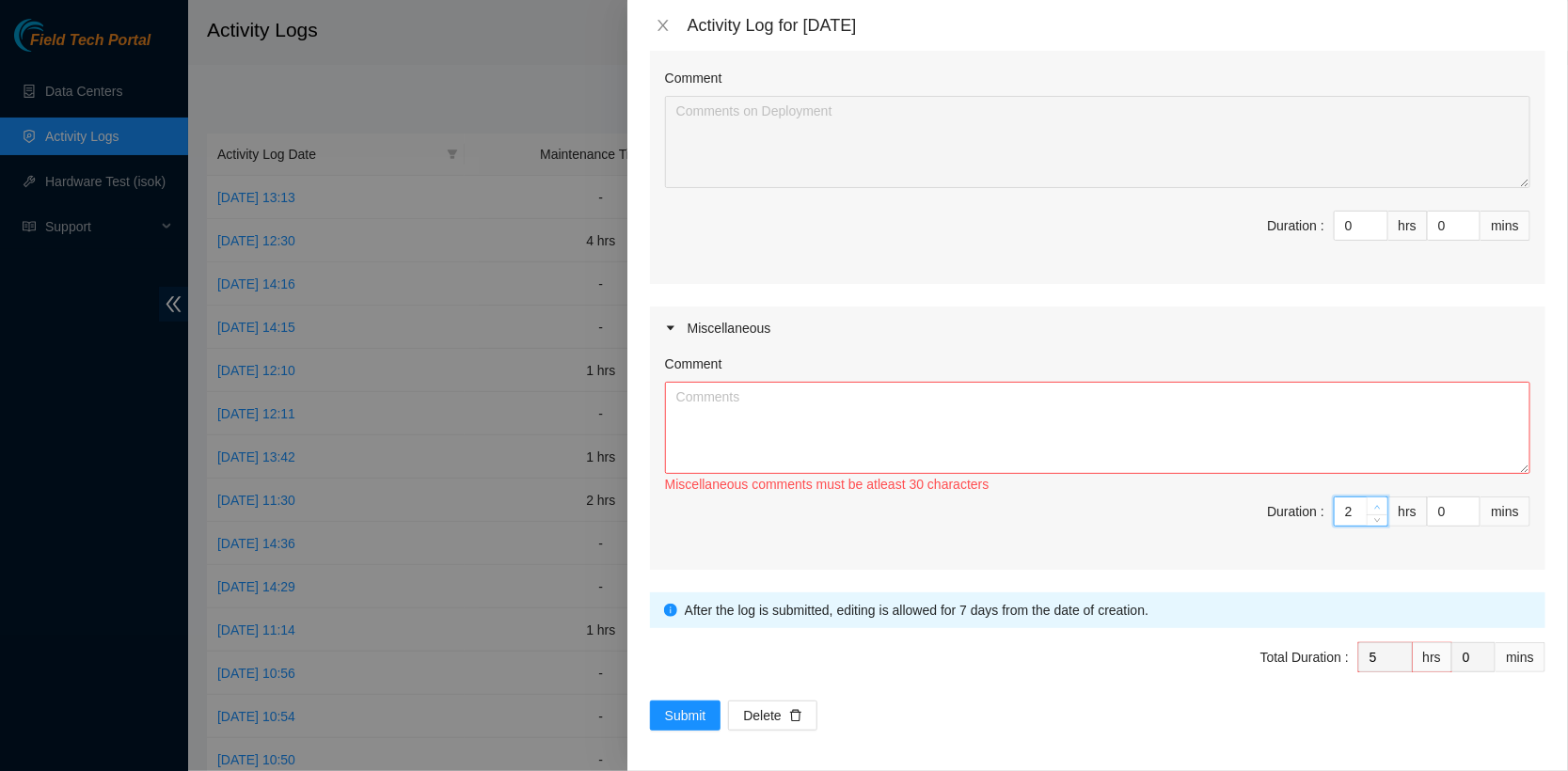
type input "6"
click at [1379, 504] on icon "up" at bounding box center [1377, 507] width 7 height 7
type input "4"
type input "7"
click at [1379, 504] on icon "up" at bounding box center [1377, 507] width 7 height 7
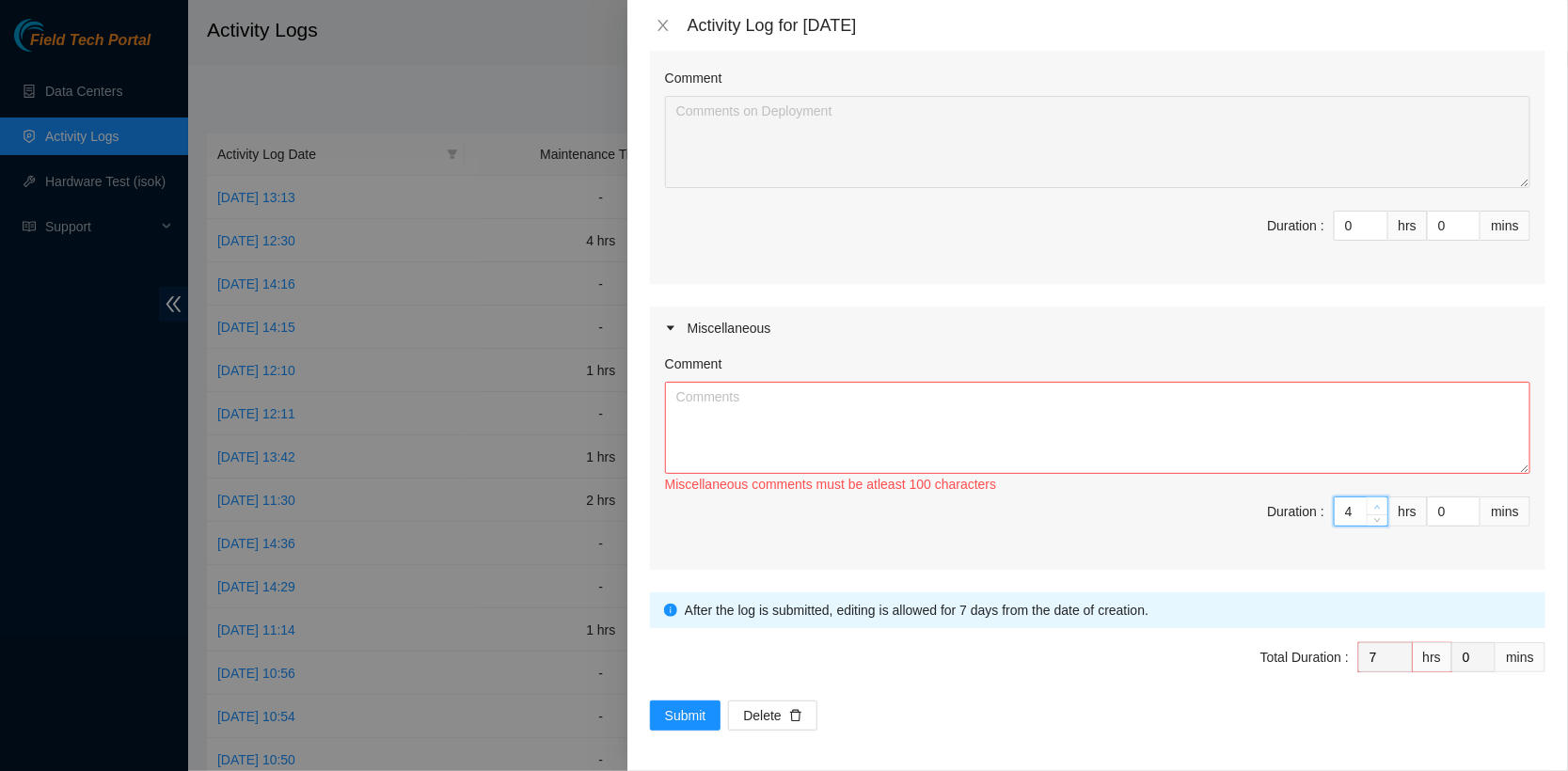
type input "5"
type input "8"
click at [1379, 504] on icon "up" at bounding box center [1377, 507] width 7 height 7
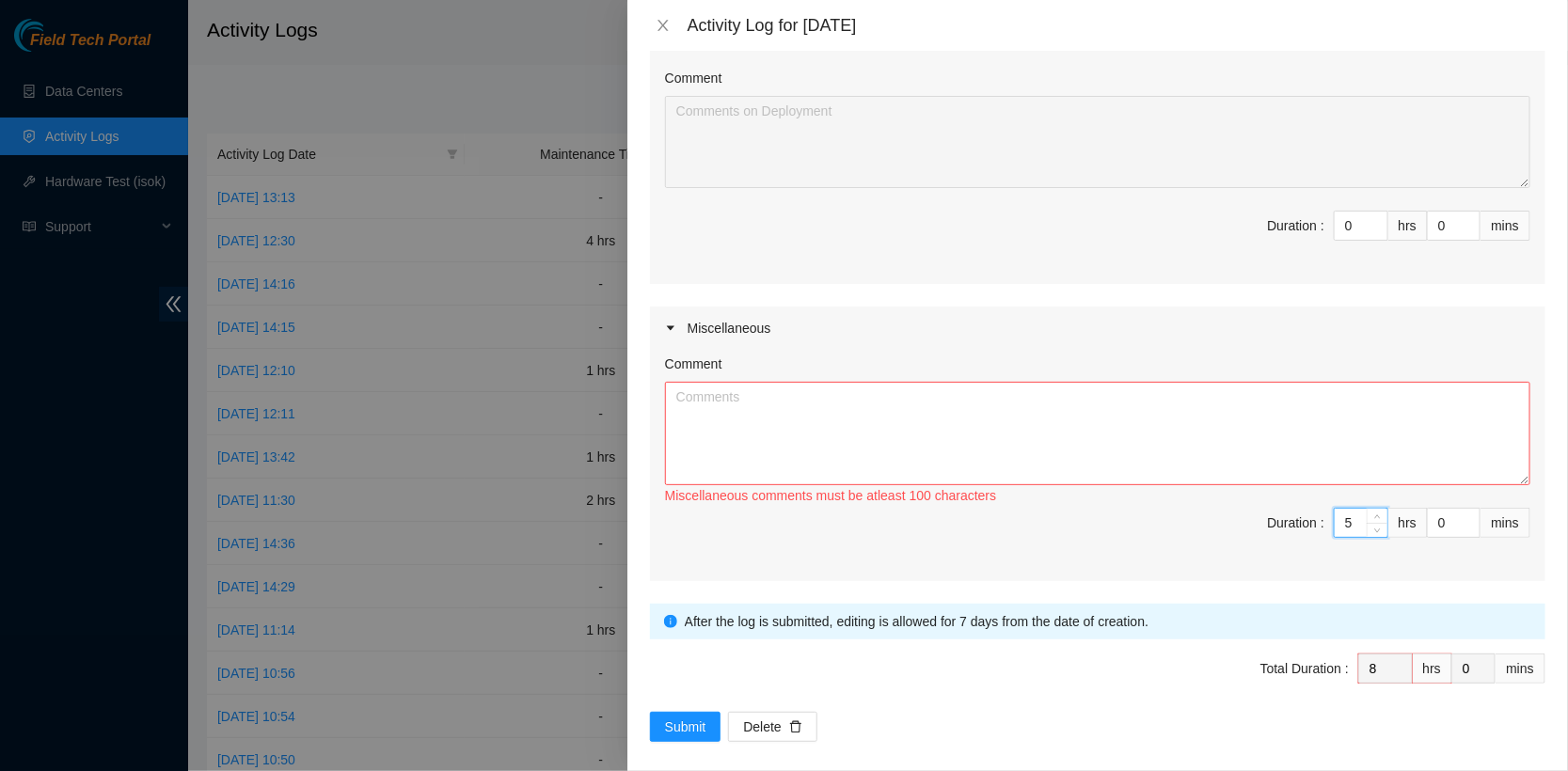
drag, startPoint x: 1521, startPoint y: 463, endPoint x: 1521, endPoint y: 606, distance: 143.0
click at [1521, 485] on textarea "Comment" at bounding box center [1098, 434] width 865 height 104
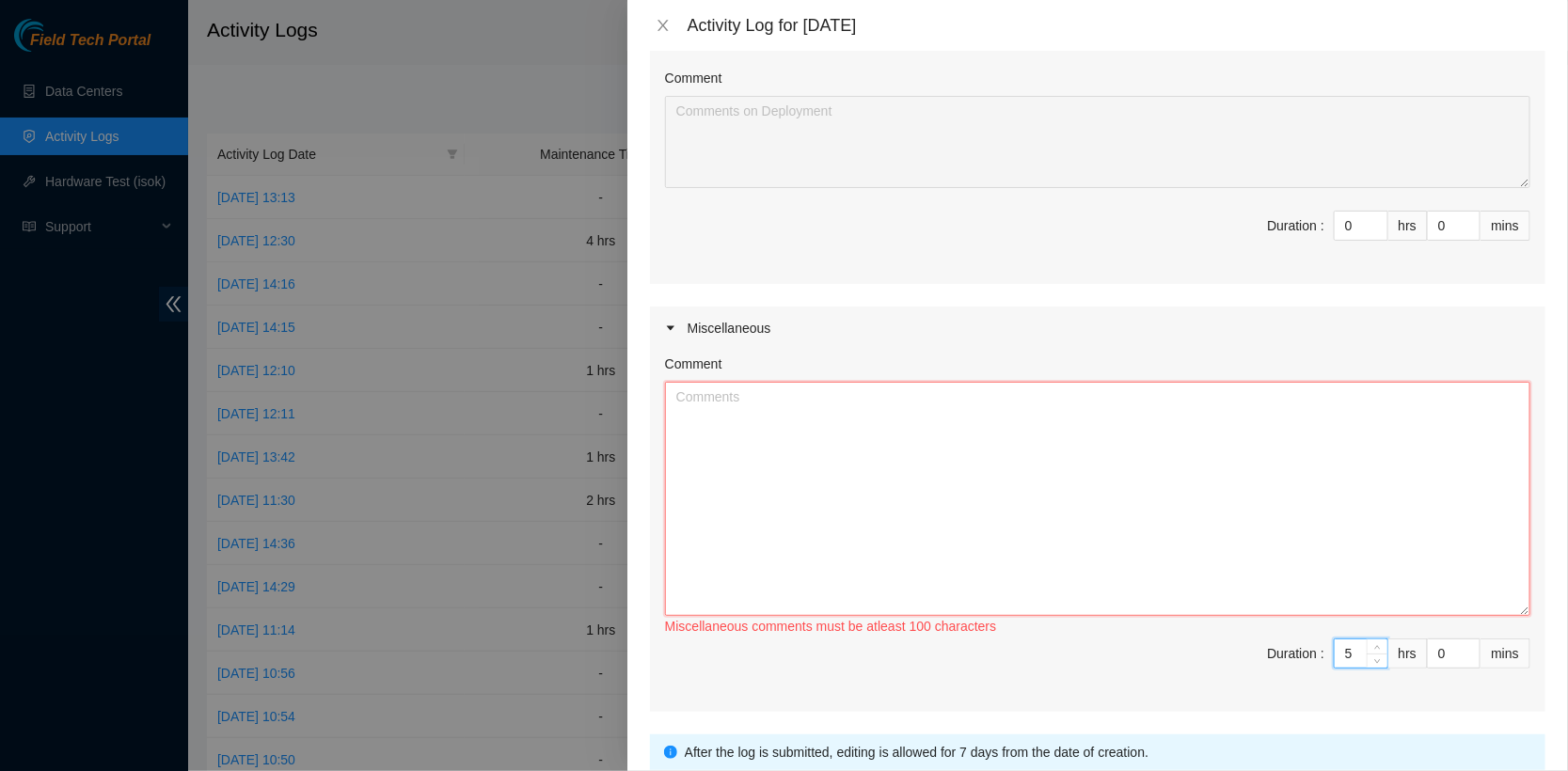
click at [1234, 486] on textarea "Comment" at bounding box center [1098, 499] width 865 height 234
paste textarea "MX-2211-0238"
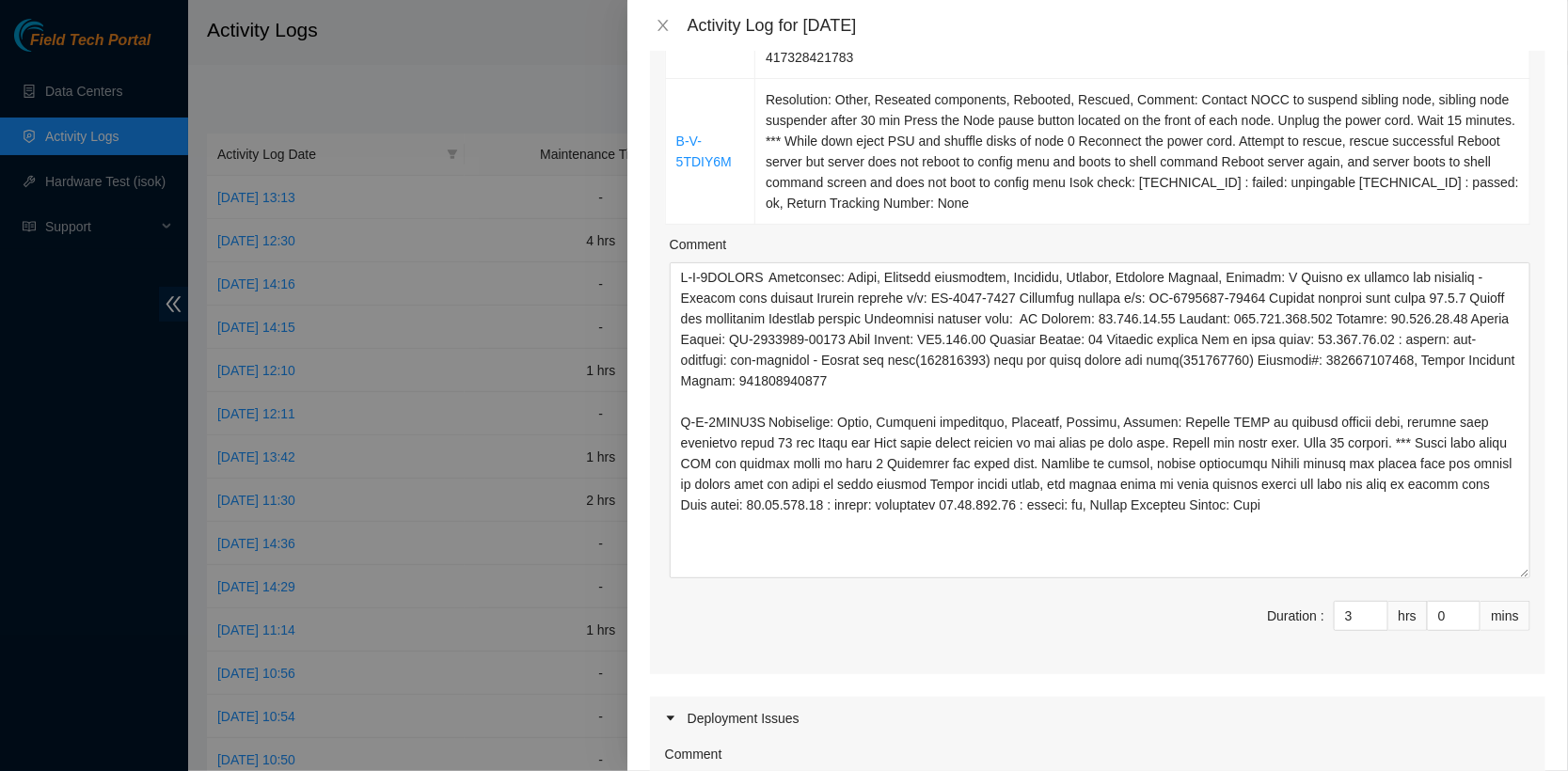
scroll to position [409, 0]
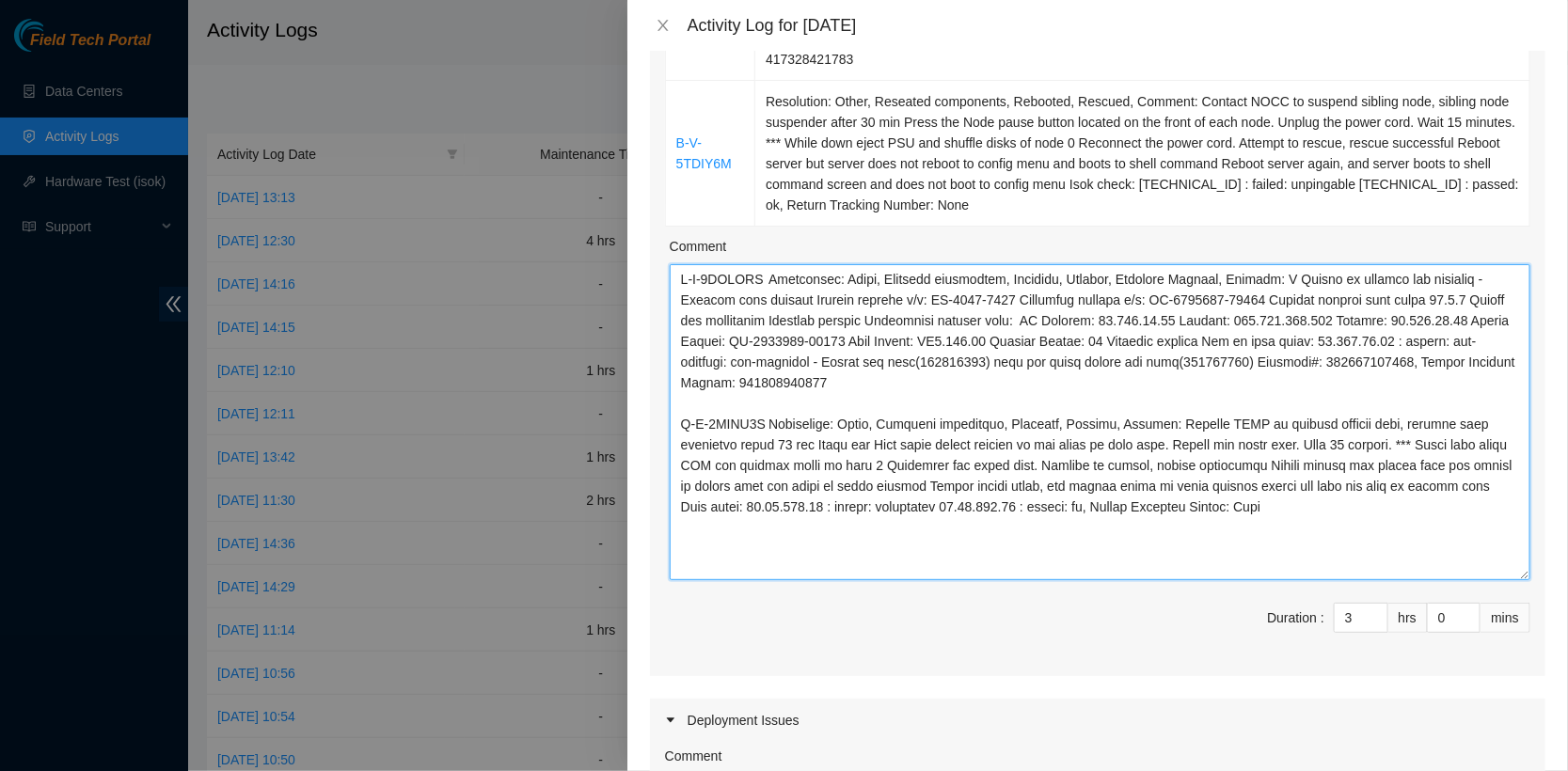
drag, startPoint x: 1035, startPoint y: 343, endPoint x: 1162, endPoint y: 335, distance: 127.3
click at [1162, 335] on textarea "Comment" at bounding box center [1100, 422] width 861 height 316
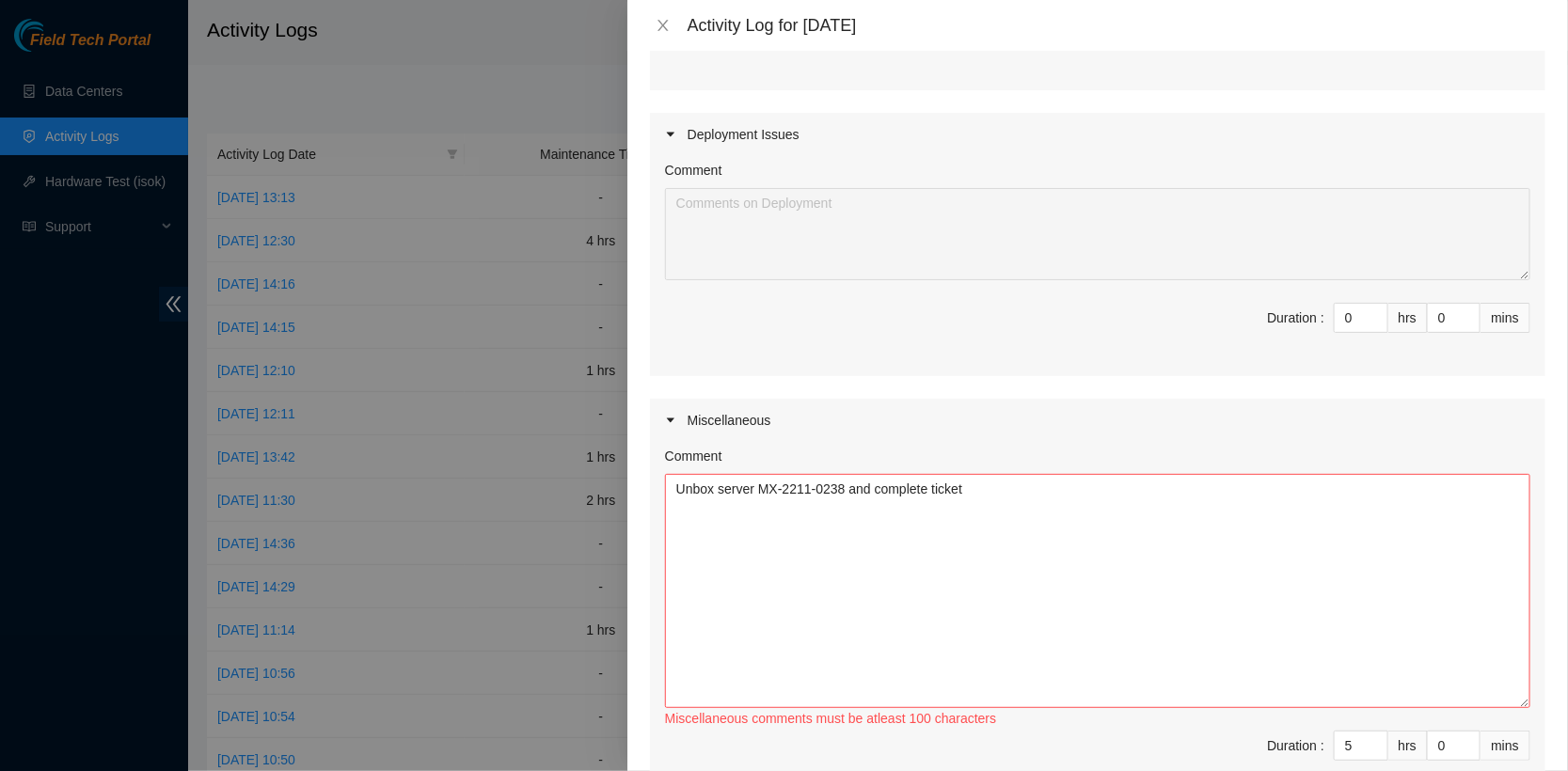
scroll to position [1129, 0]
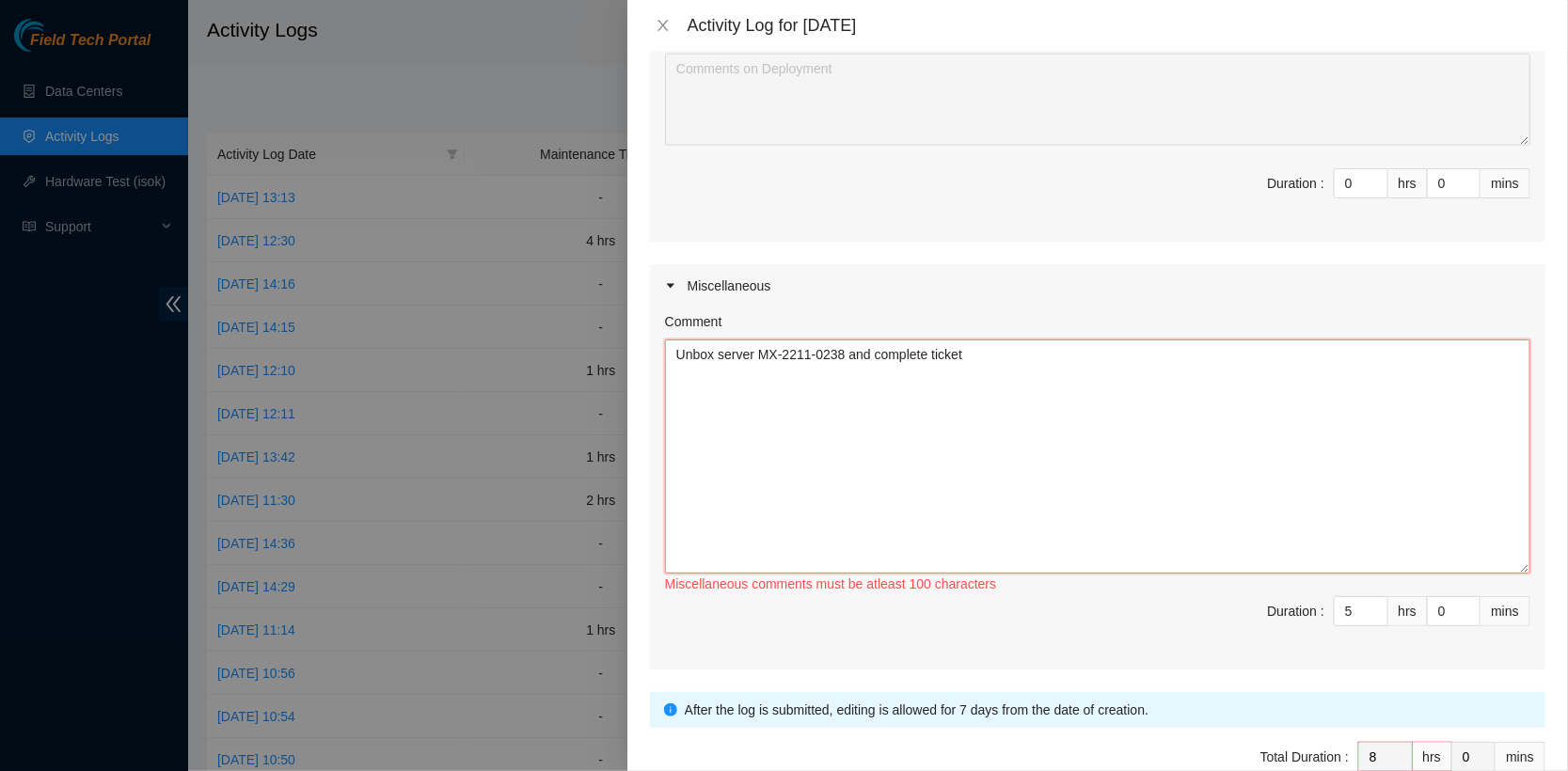
click at [750, 418] on textarea "Unbox server MX-2211-0238 and complete ticket" at bounding box center [1098, 457] width 865 height 234
paste textarea "CT-4211124-00013"
drag, startPoint x: 763, startPoint y: 354, endPoint x: 854, endPoint y: 353, distance: 91.0
click at [854, 353] on textarea "Unbox server MX-2211-0238 and complete ticket Box up server CT-4211124-00013 an…" at bounding box center [1098, 457] width 865 height 234
click at [886, 394] on textarea "Unbox server MX-2211-0238 and complete ticket Box up server CT-4211124-00013 an…" at bounding box center [1098, 457] width 865 height 234
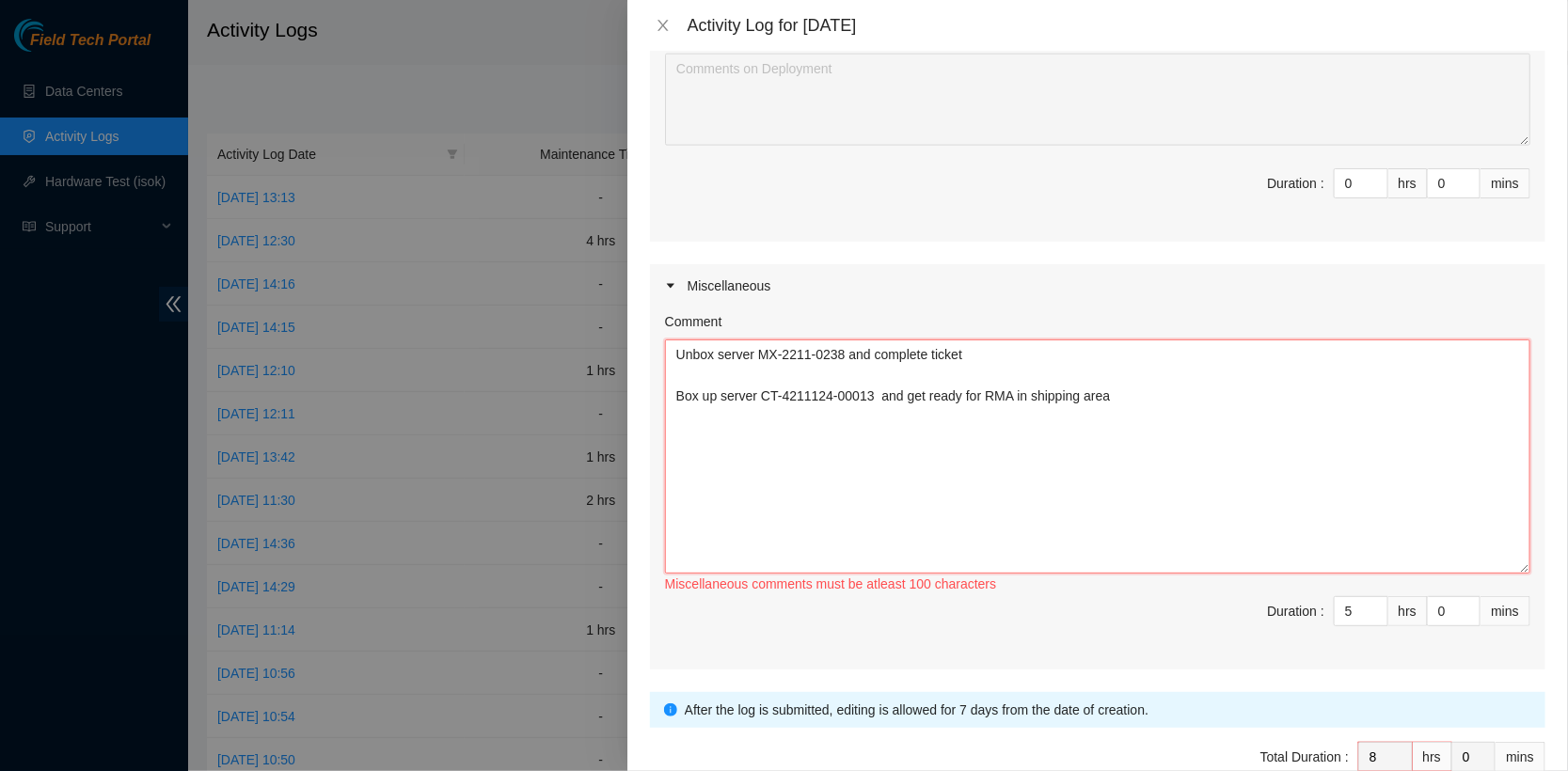
paste textarea "MX-2211-0238"
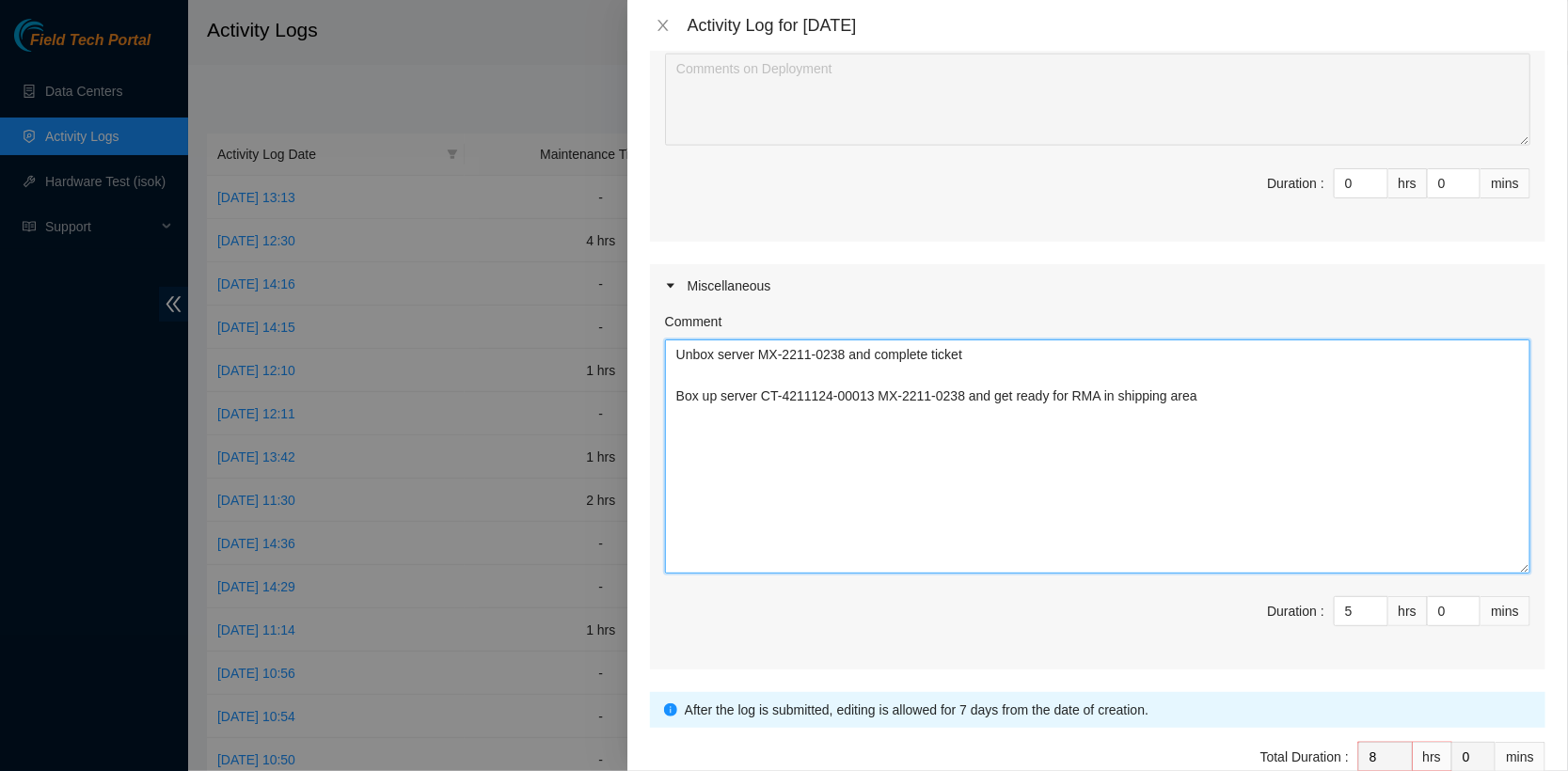
drag, startPoint x: 886, startPoint y: 395, endPoint x: 762, endPoint y: 387, distance: 124.3
click at [762, 387] on textarea "Unbox server MX-2211-0238 and complete ticket Box up server CT-4211124-00013 MX…" at bounding box center [1098, 457] width 865 height 234
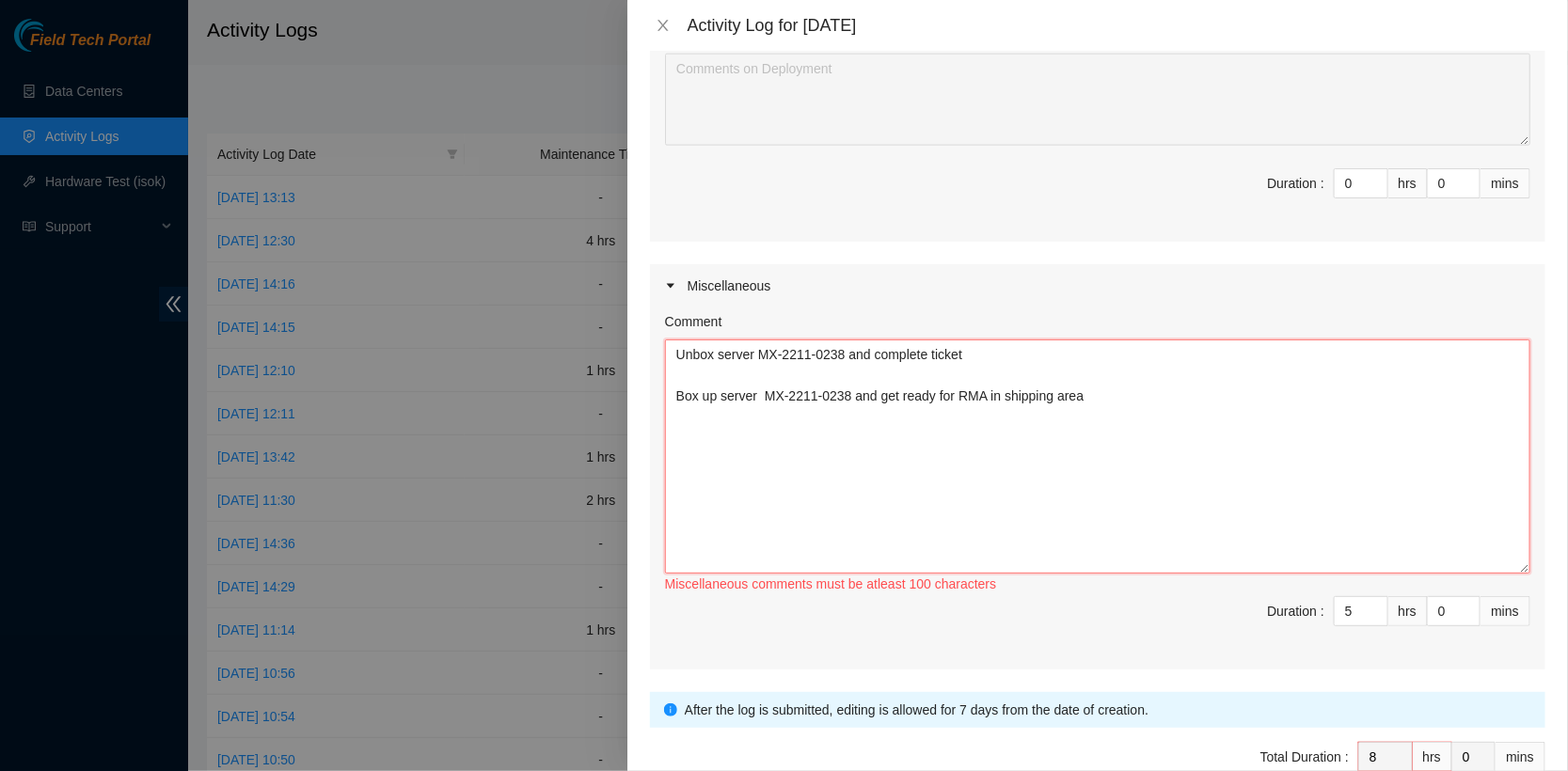
drag, startPoint x: 762, startPoint y: 350, endPoint x: 853, endPoint y: 349, distance: 91.0
click at [853, 349] on textarea "Unbox server MX-2211-0238 and complete ticket Box up server MX-2211-0238 and ge…" at bounding box center [1098, 457] width 865 height 234
paste textarea "CT-4211124-00013"
click at [1202, 420] on textarea "Unbox server CT-4211124-00013 and complete ticket Box up server MX-2211-0238 an…" at bounding box center [1098, 457] width 865 height 234
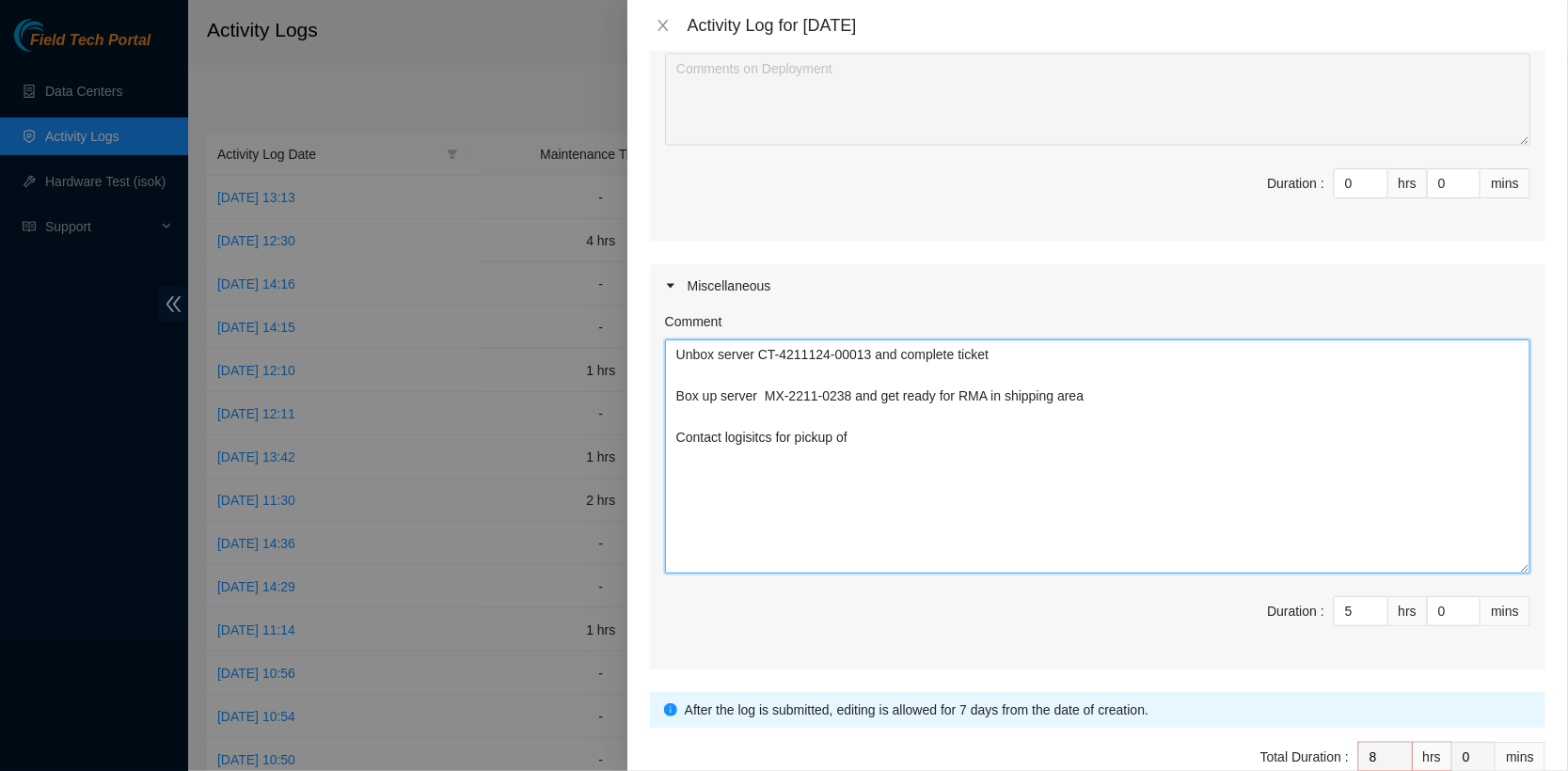
paste textarea "RMA: B-V-5K7AUMR"
drag, startPoint x: 764, startPoint y: 390, endPoint x: 863, endPoint y: 385, distance: 99.1
click at [863, 385] on textarea "Unbox server CT-4211124-00013 and complete ticket Box up server MX-2211-0238 an…" at bounding box center [1098, 457] width 865 height 234
click at [1180, 472] on textarea "Unbox server CT-4211124-00013 and complete ticket Box up server MX-2211-0238 an…" at bounding box center [1098, 457] width 865 height 234
paste textarea "MX-2211-0238"
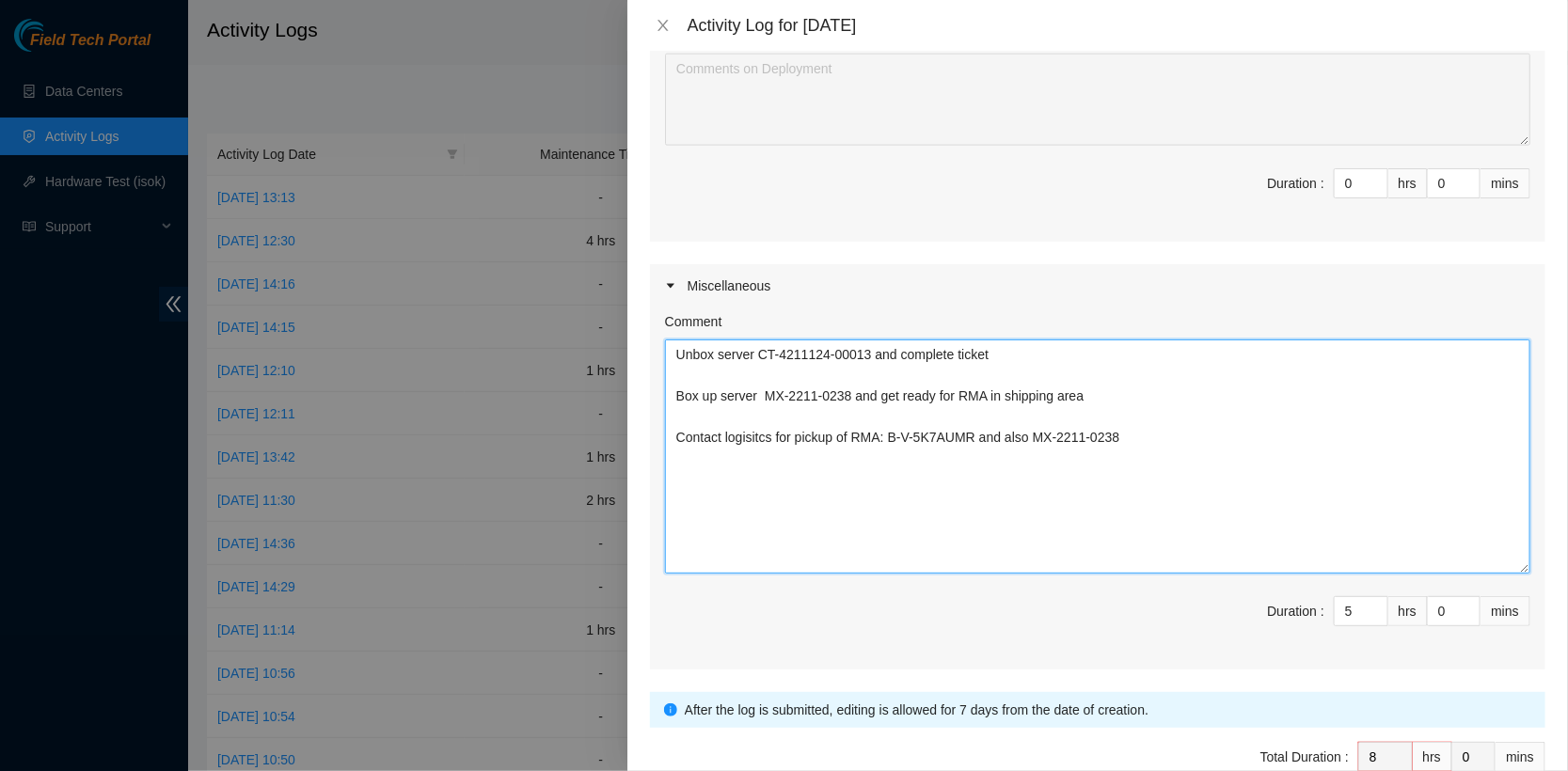
click at [684, 376] on textarea "Unbox server CT-4211124-00013 and complete ticket Box up server MX-2211-0238 an…" at bounding box center [1098, 457] width 865 height 234
click at [703, 421] on textarea "Unbox server CT-4211124-00013 and complete ticket Box up server MX-2211-0238 an…" at bounding box center [1098, 457] width 865 height 234
click at [1204, 466] on textarea "Unbox server CT-4211124-00013 and complete ticket Box up server MX-2211-0238 an…" at bounding box center [1098, 457] width 865 height 234
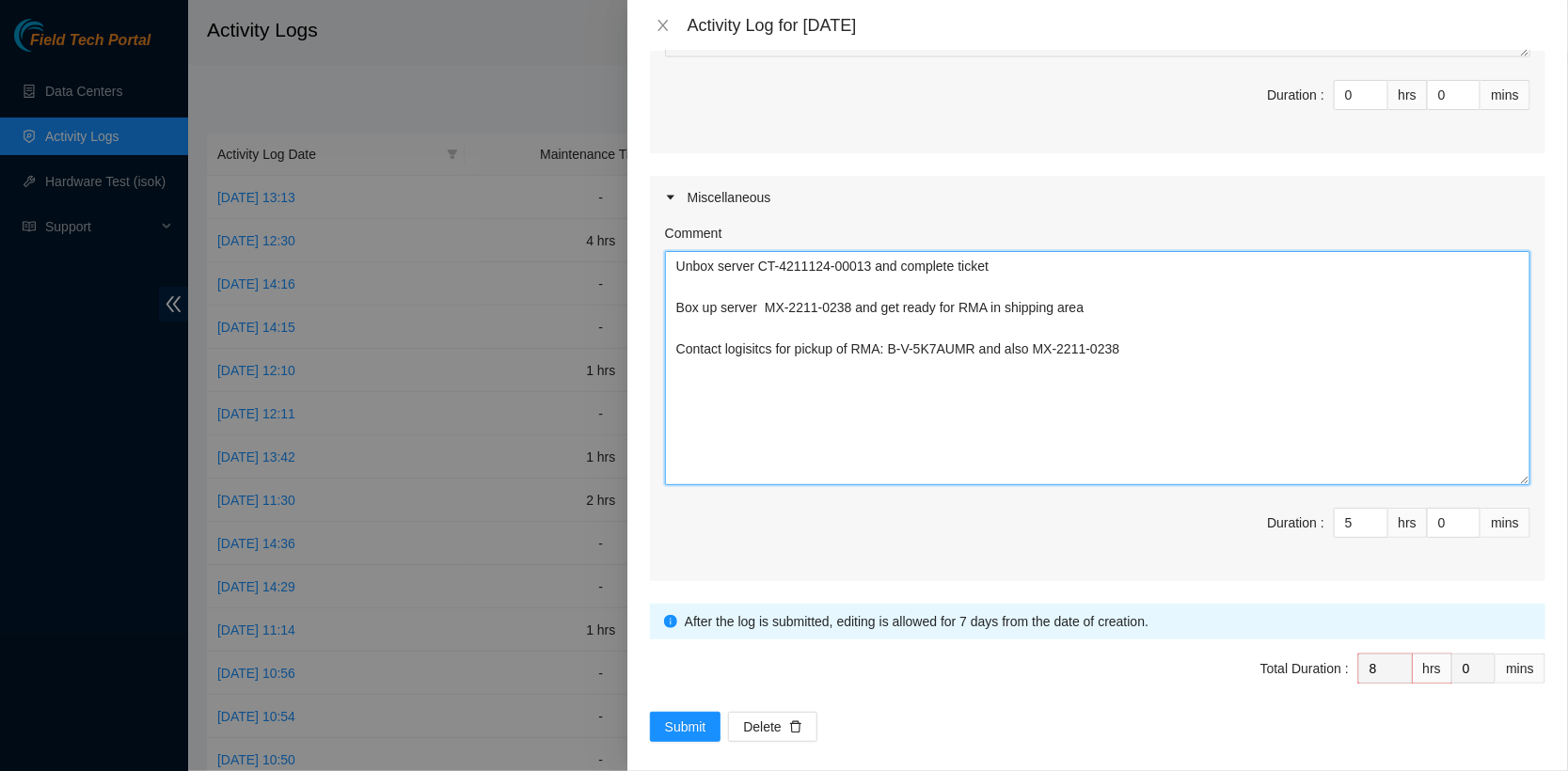
scroll to position [1230, 0]
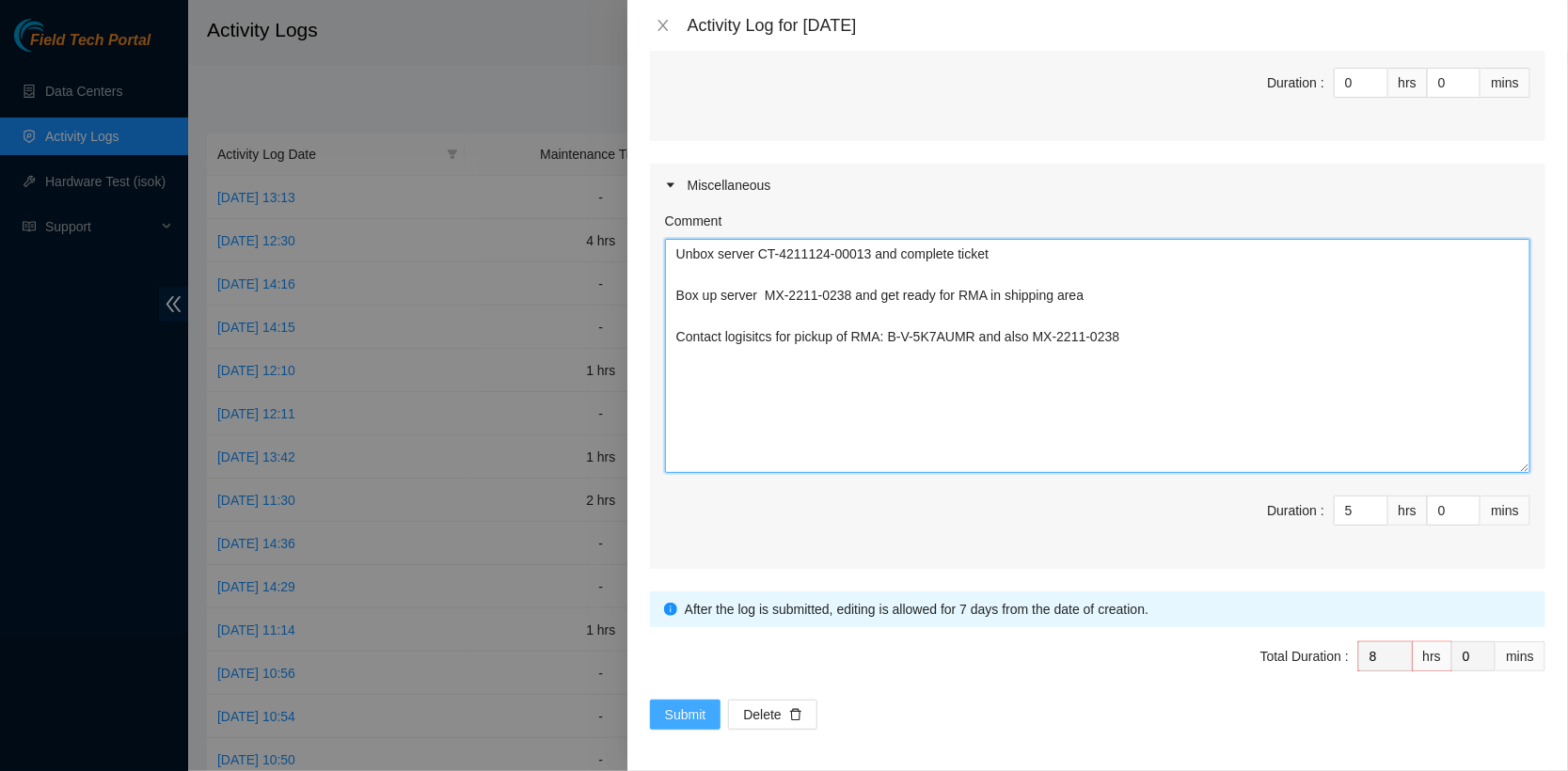
type textarea "Unbox server CT-4211124-00013 and complete ticket Box up server MX-2211-0238 an…"
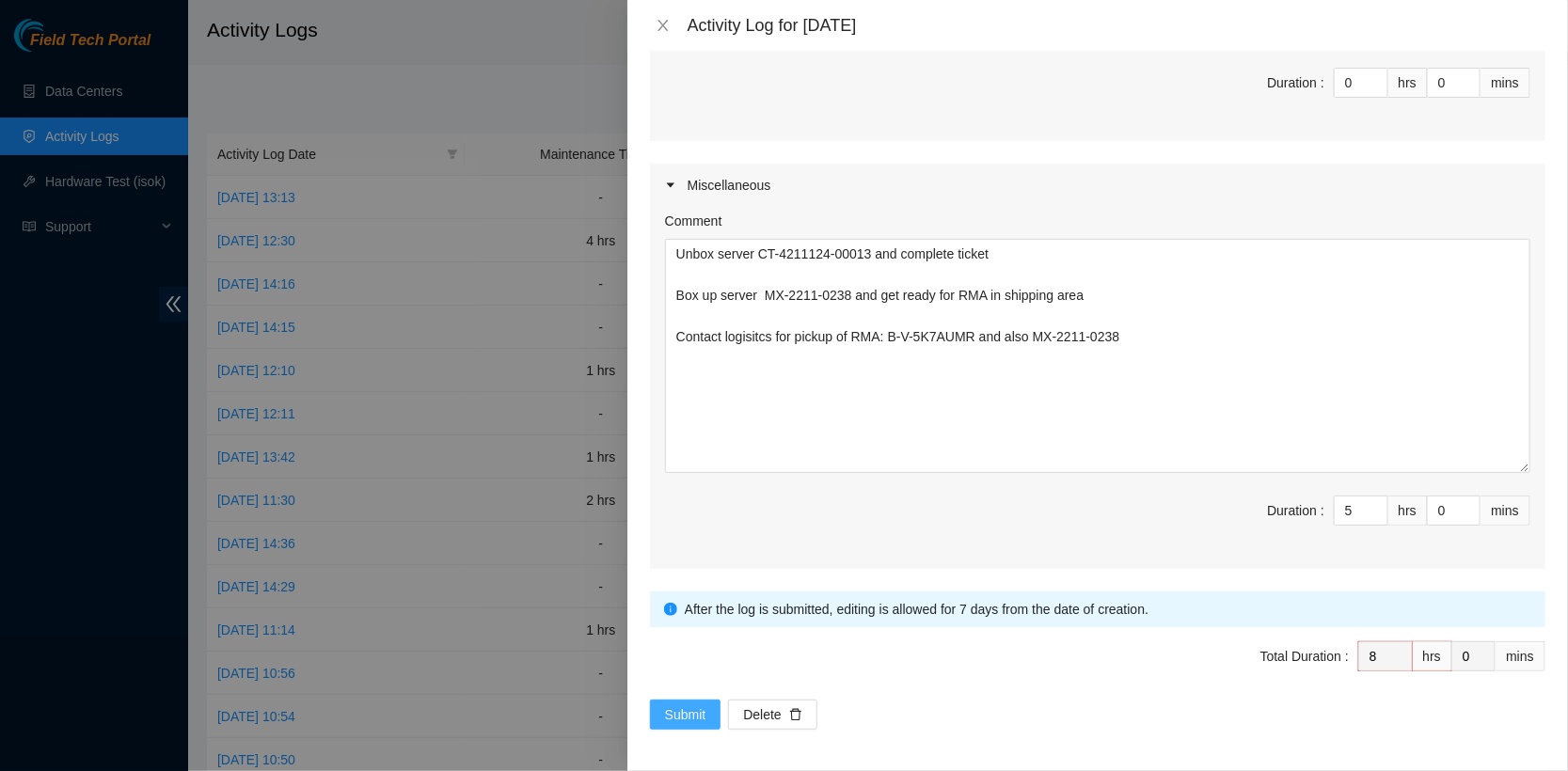
click at [683, 709] on span "Submit" at bounding box center [685, 715] width 41 height 21
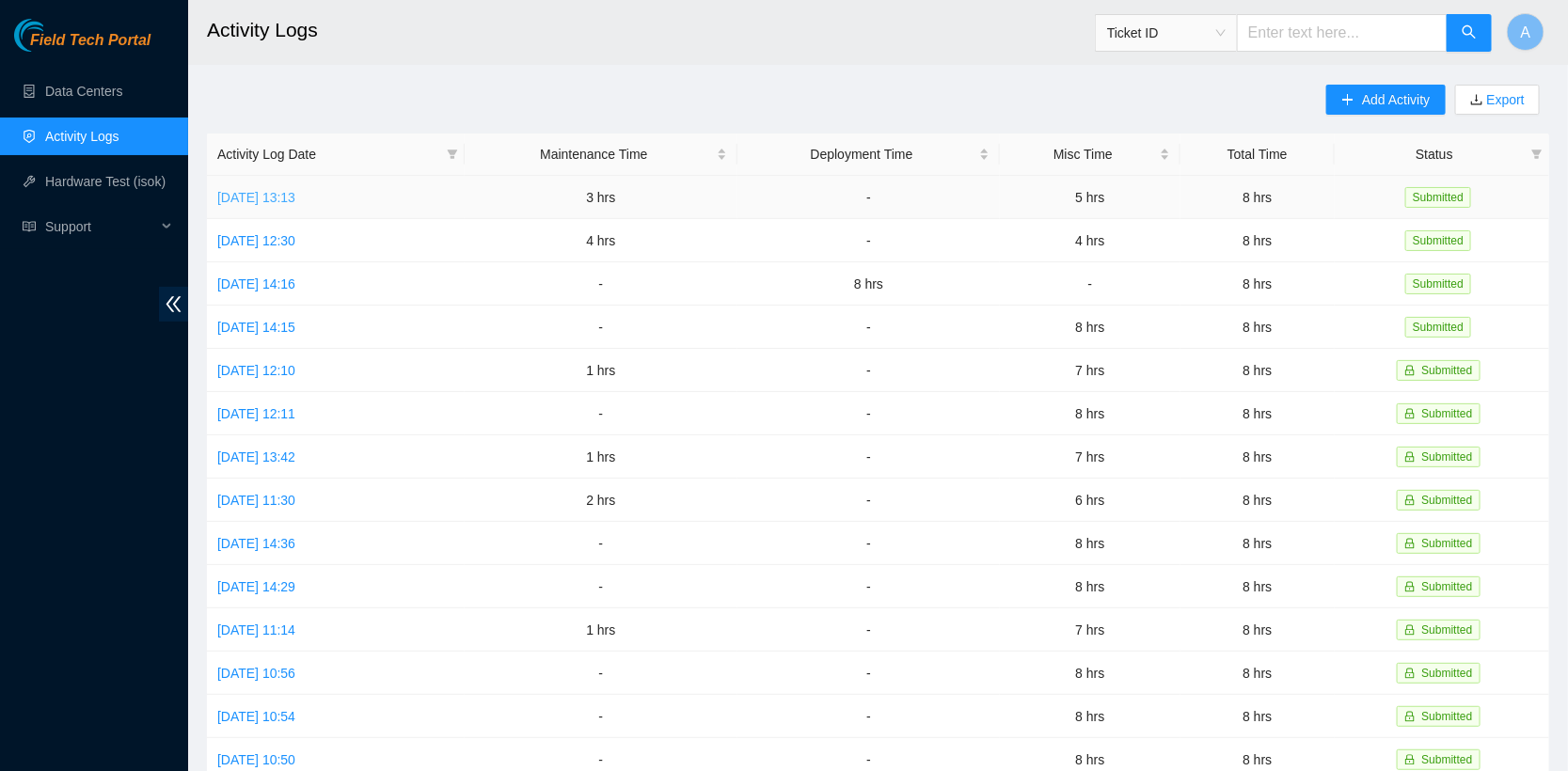
click at [295, 201] on link "[DATE] 13:13" at bounding box center [256, 197] width 78 height 15
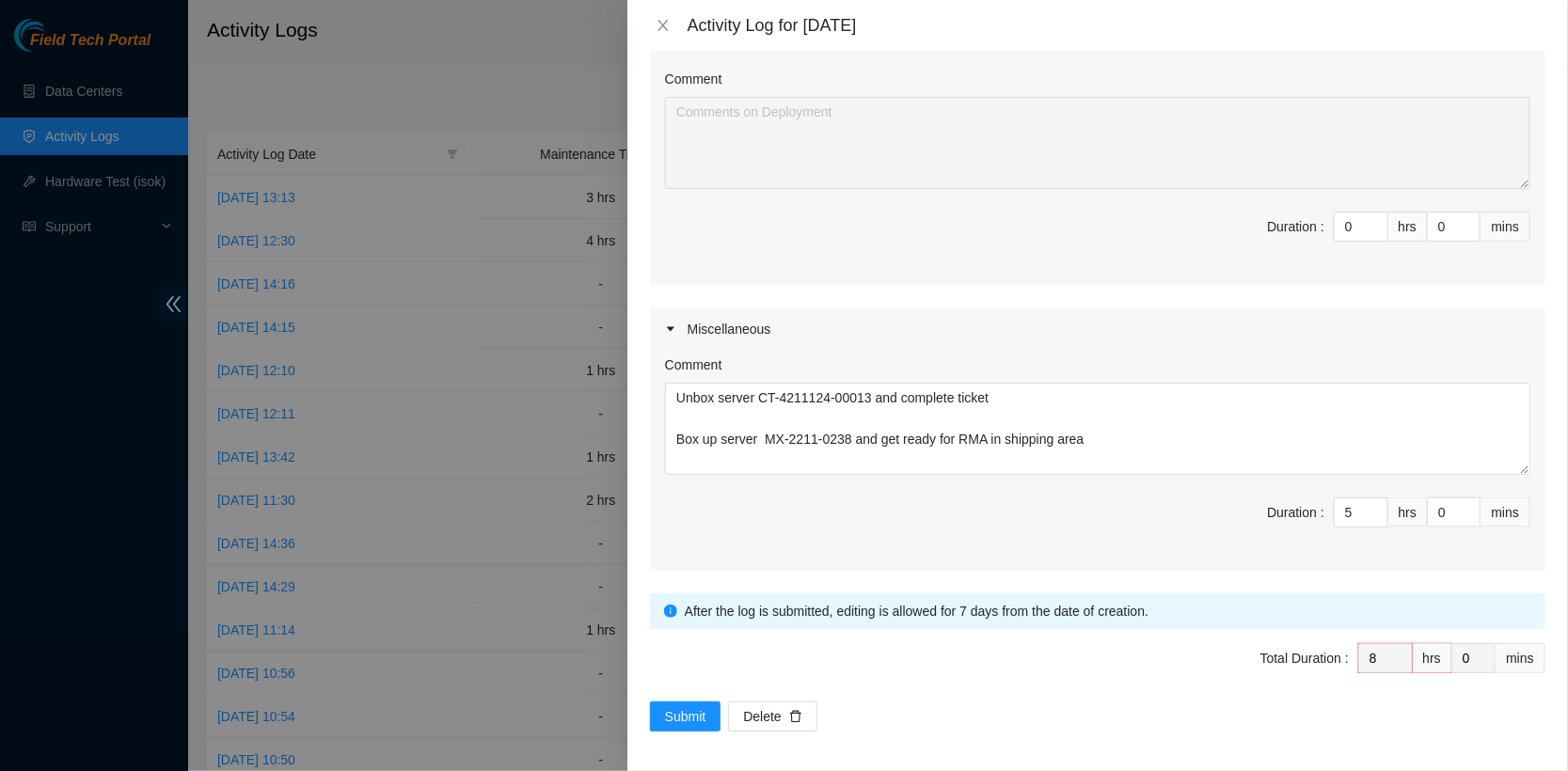
scroll to position [862, 0]
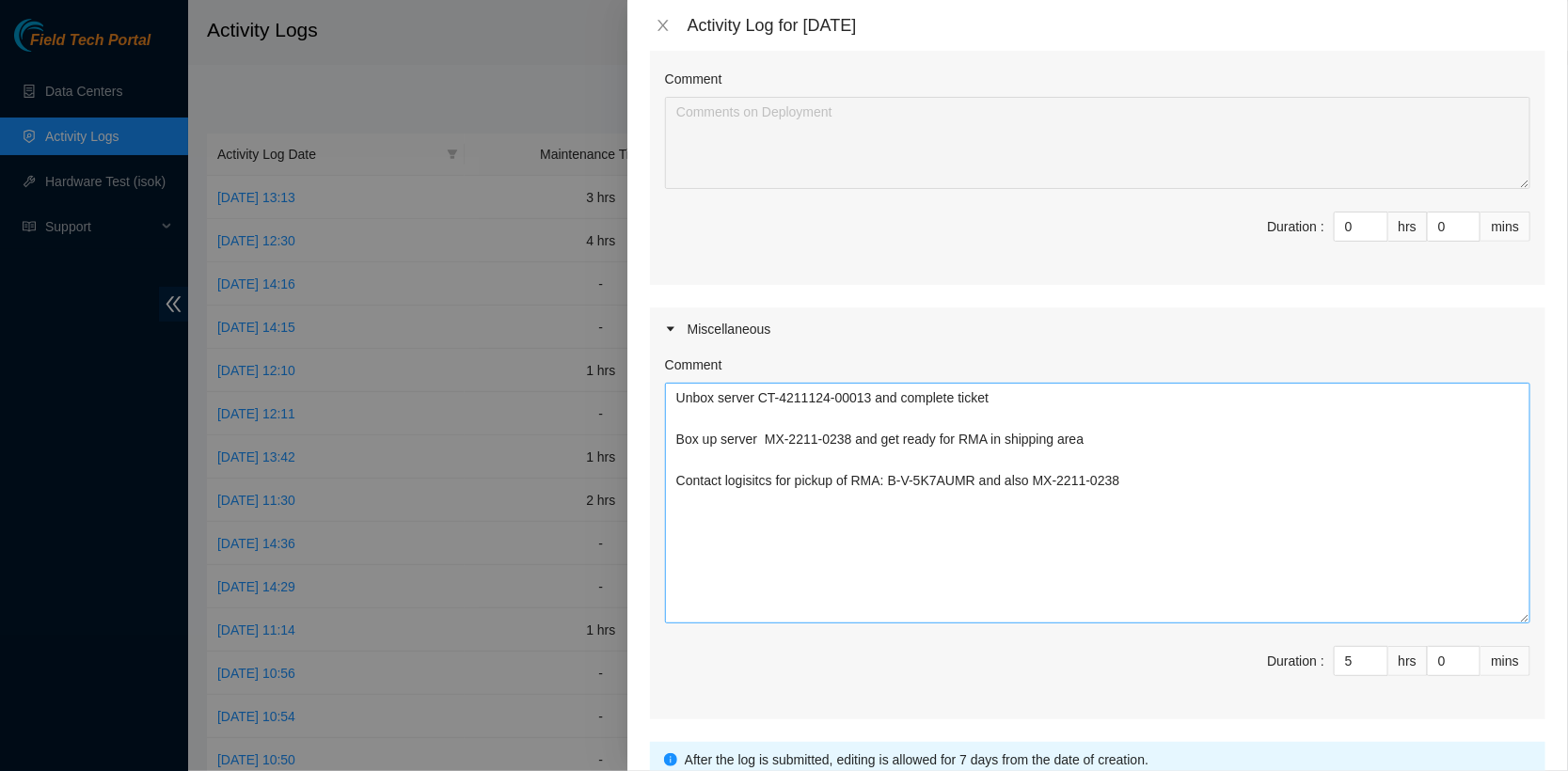
drag, startPoint x: 1525, startPoint y: 460, endPoint x: 1523, endPoint y: 620, distance: 160.0
click at [1523, 620] on textarea "Unbox server CT-4211124-00013 and complete ticket Box up server MX-2211-0238 an…" at bounding box center [1098, 503] width 865 height 241
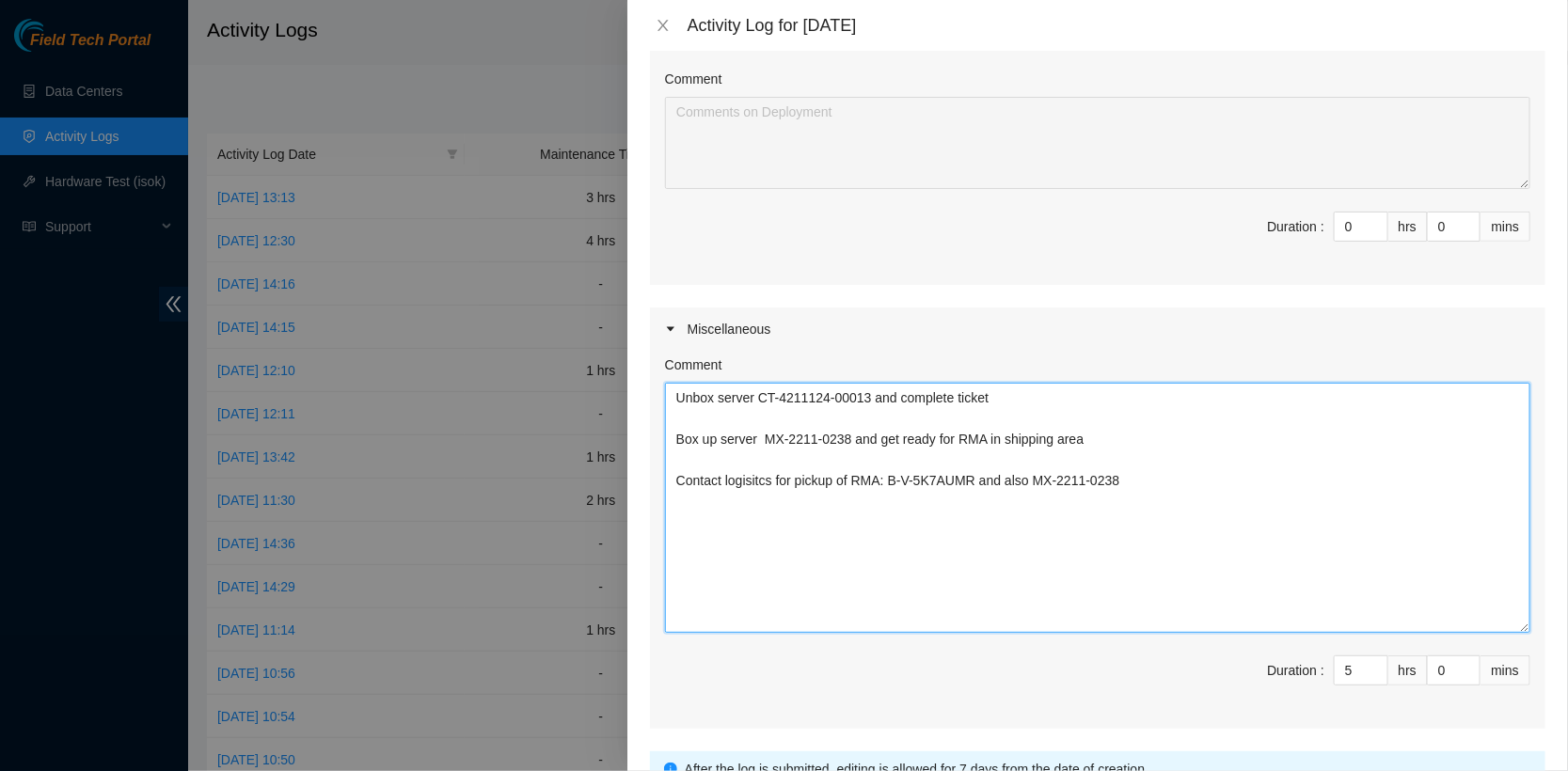
click at [1176, 488] on textarea "Unbox server CT-4211124-00013 and complete ticket Box up server MX-2211-0238 an…" at bounding box center [1098, 508] width 865 height 250
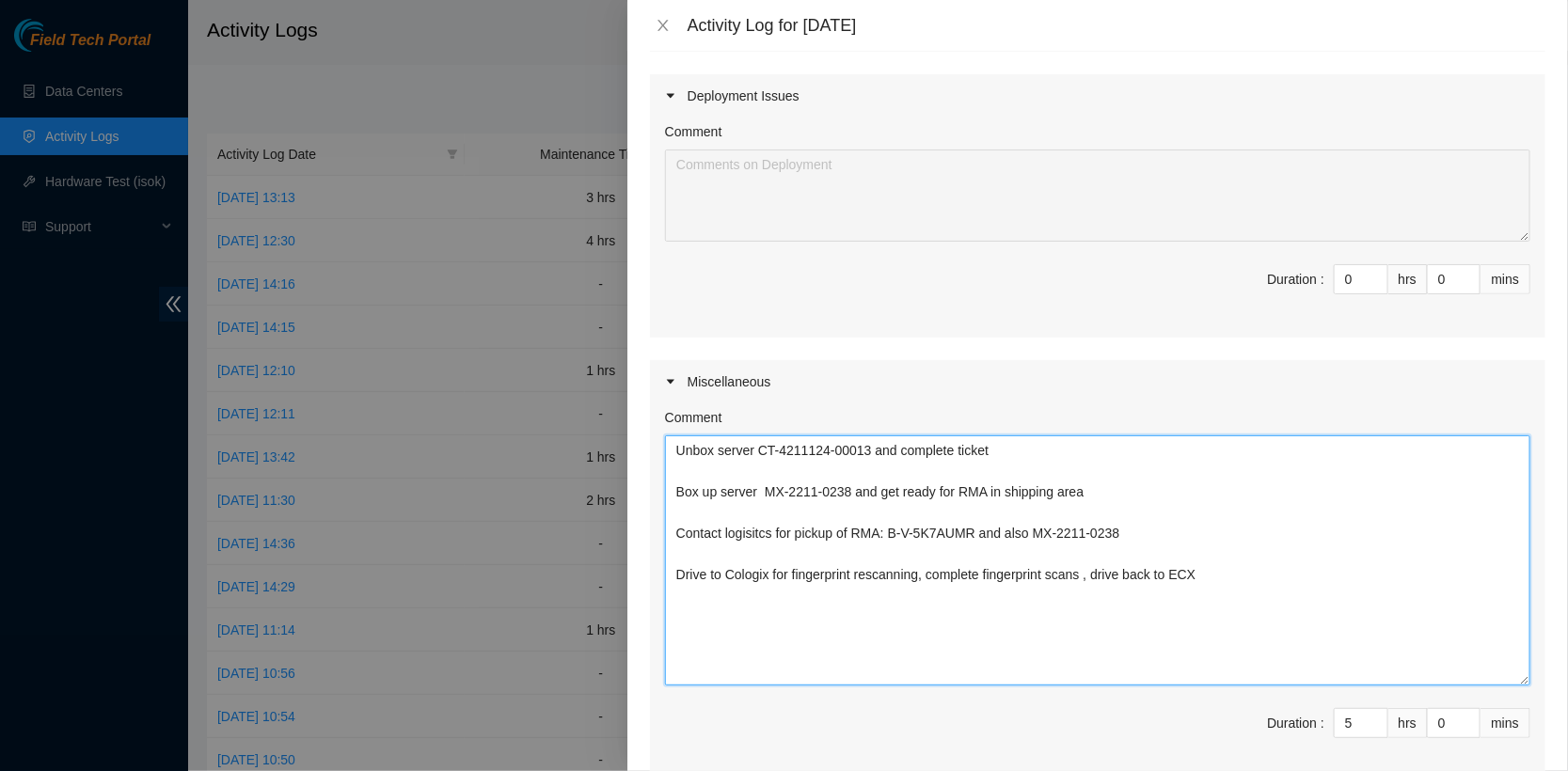
scroll to position [848, 0]
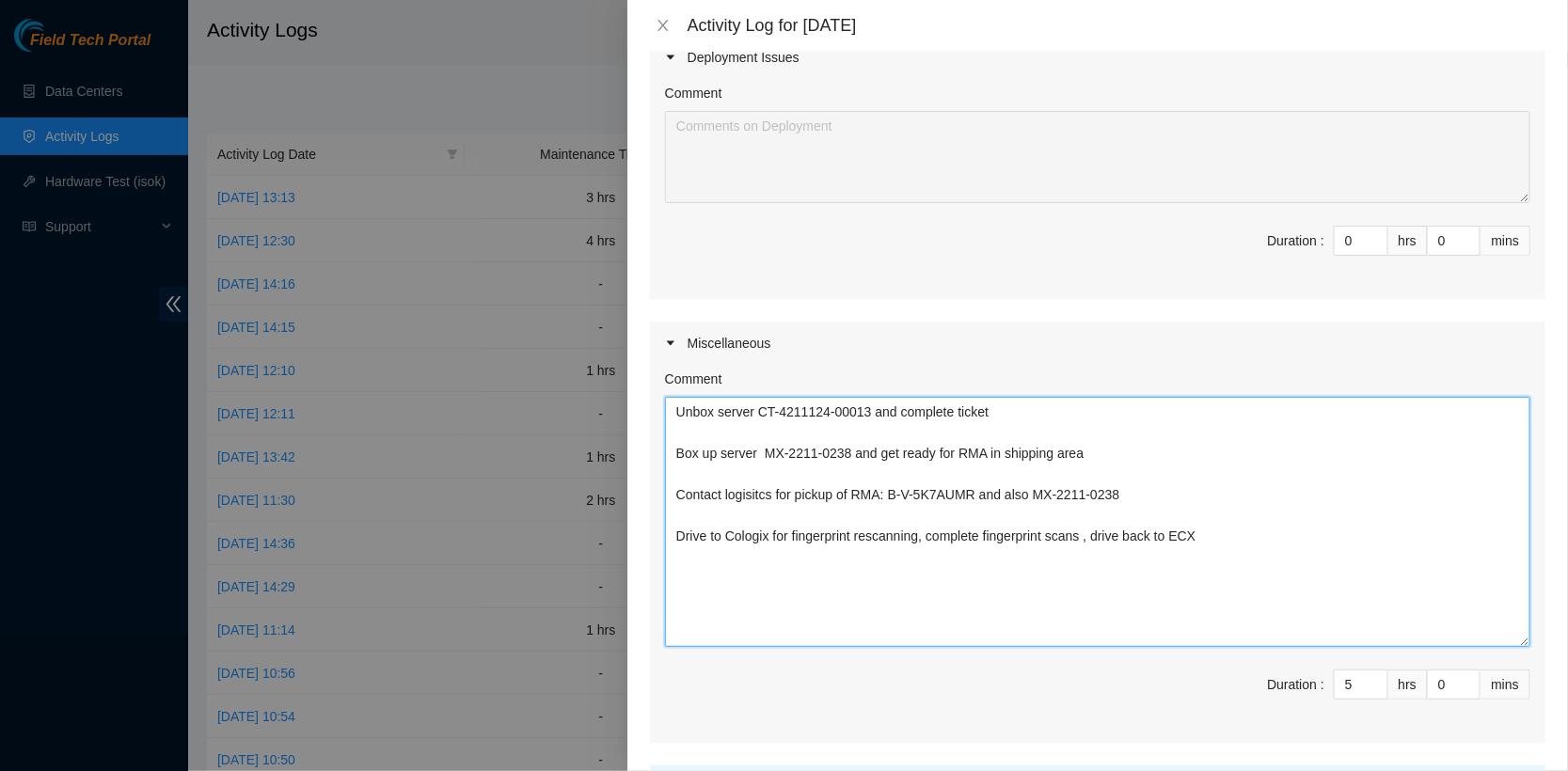
click at [934, 538] on textarea "Unbox server CT-4211124-00013 and complete ticket Box up server MX-2211-0238 an…" at bounding box center [1098, 521] width 865 height 250
click at [855, 574] on textarea "Unbox server CT-4211124-00013 and complete ticket Box up server MX-2211-0238 an…" at bounding box center [1098, 521] width 865 height 250
click at [1095, 626] on textarea "Unbox server CT-4211124-00013 and complete ticket Box up server MX-2211-0238 an…" at bounding box center [1098, 521] width 865 height 250
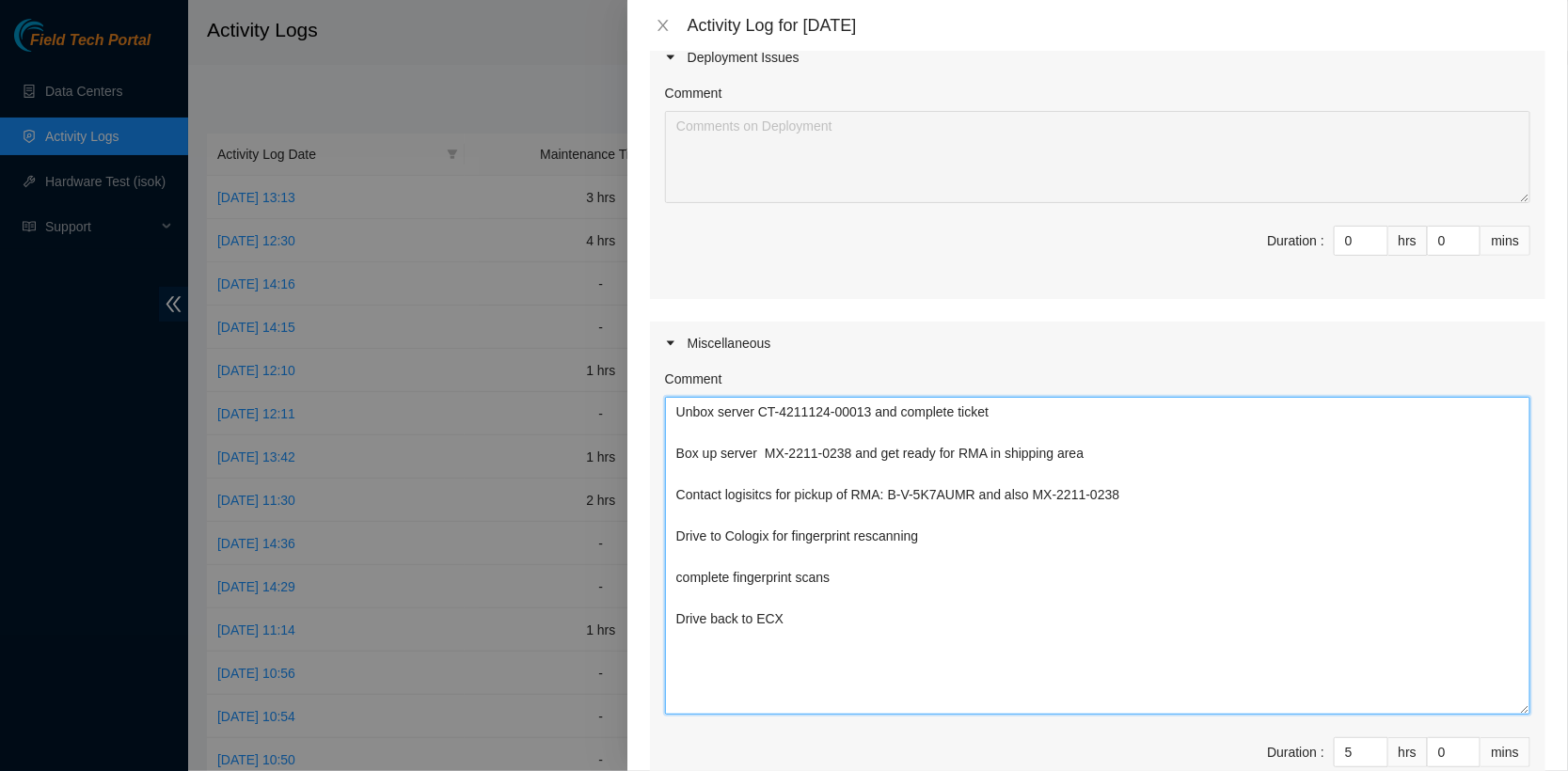
drag, startPoint x: 1522, startPoint y: 639, endPoint x: 1522, endPoint y: 723, distance: 84.0
click at [1522, 715] on textarea "Unbox server CT-4211124-00013 and complete ticket Box up server MX-2211-0238 an…" at bounding box center [1098, 556] width 865 height 318
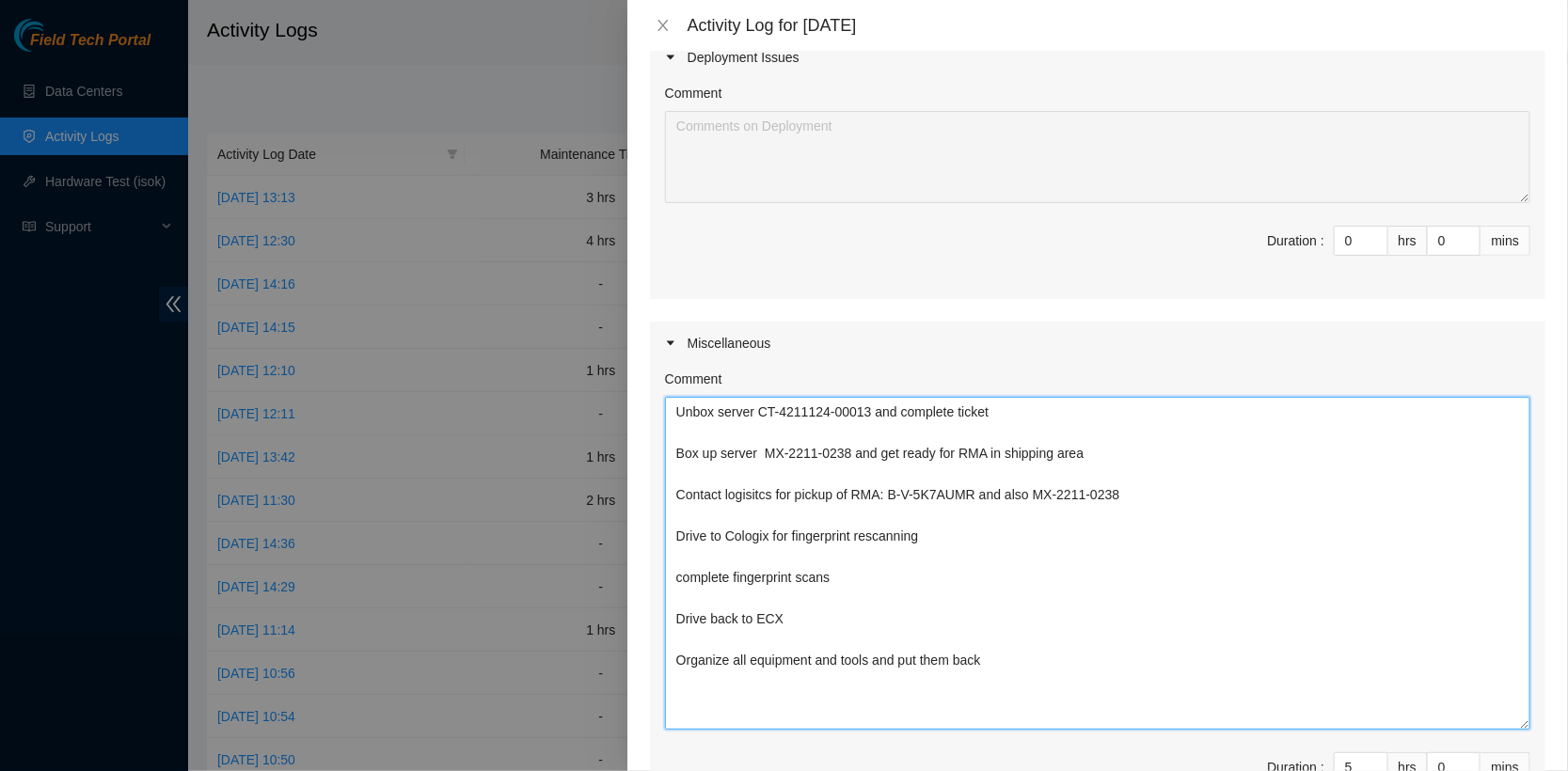
click at [1175, 501] on textarea "Unbox server CT-4211124-00013 and complete ticket Box up server MX-2211-0238 an…" at bounding box center [1098, 562] width 865 height 333
click at [1196, 489] on textarea "Unbox server CT-4211124-00013 and complete ticket Box up server MX-2211-0238 an…" at bounding box center [1098, 562] width 865 height 333
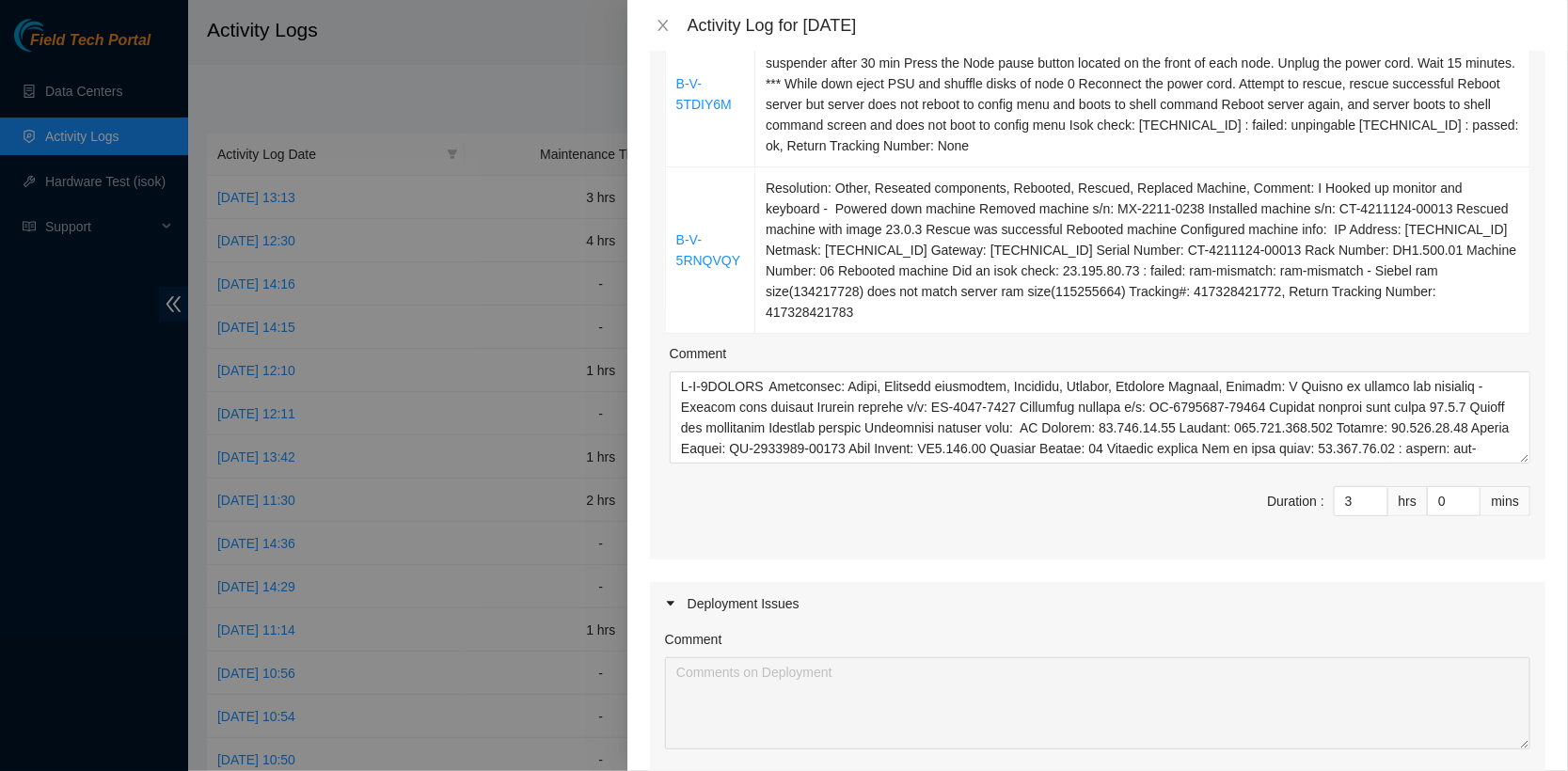
scroll to position [290, 0]
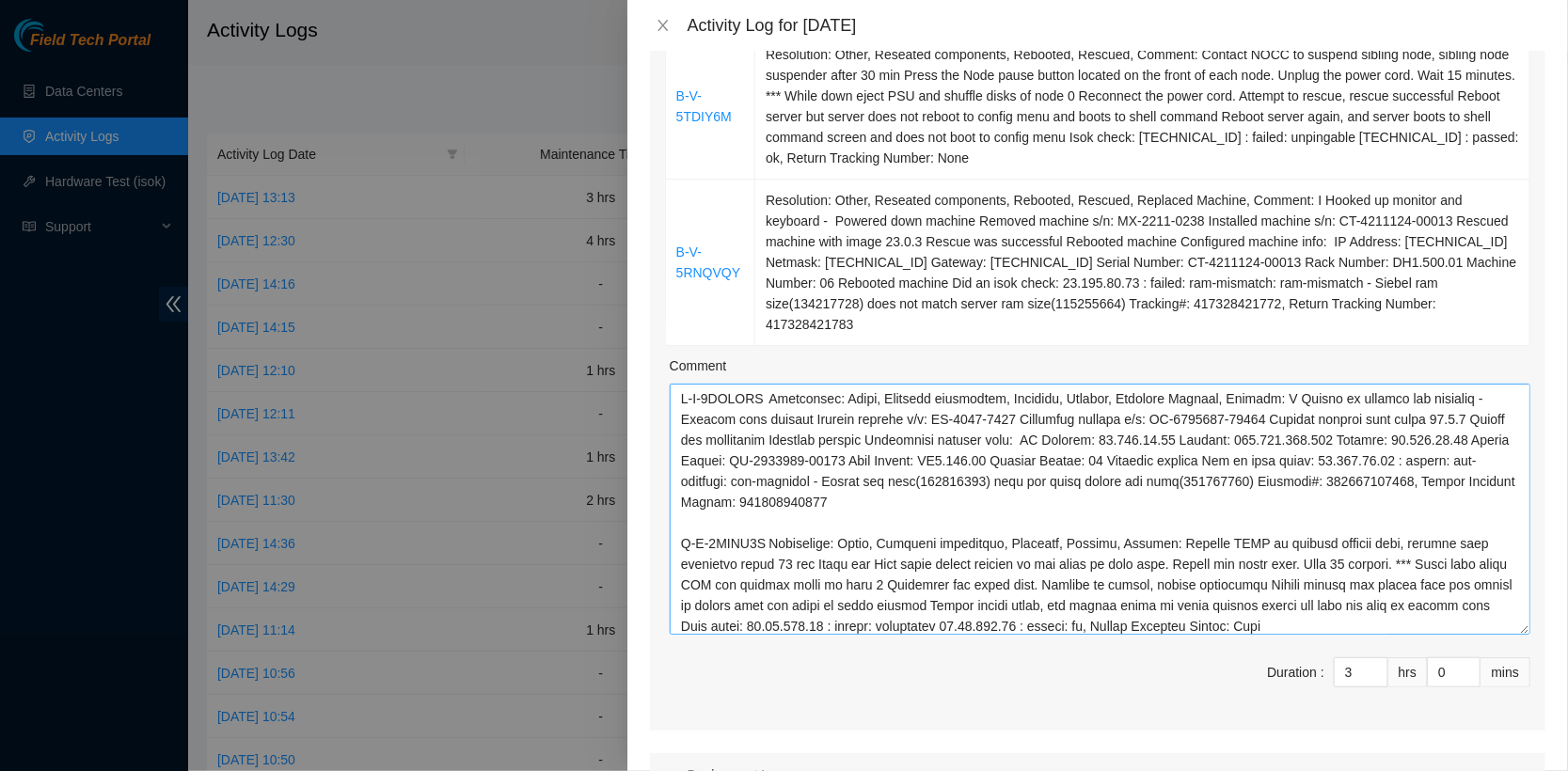
drag, startPoint x: 1521, startPoint y: 469, endPoint x: 1510, endPoint y: 633, distance: 164.4
click at [1510, 633] on textarea "Comment" at bounding box center [1100, 509] width 861 height 251
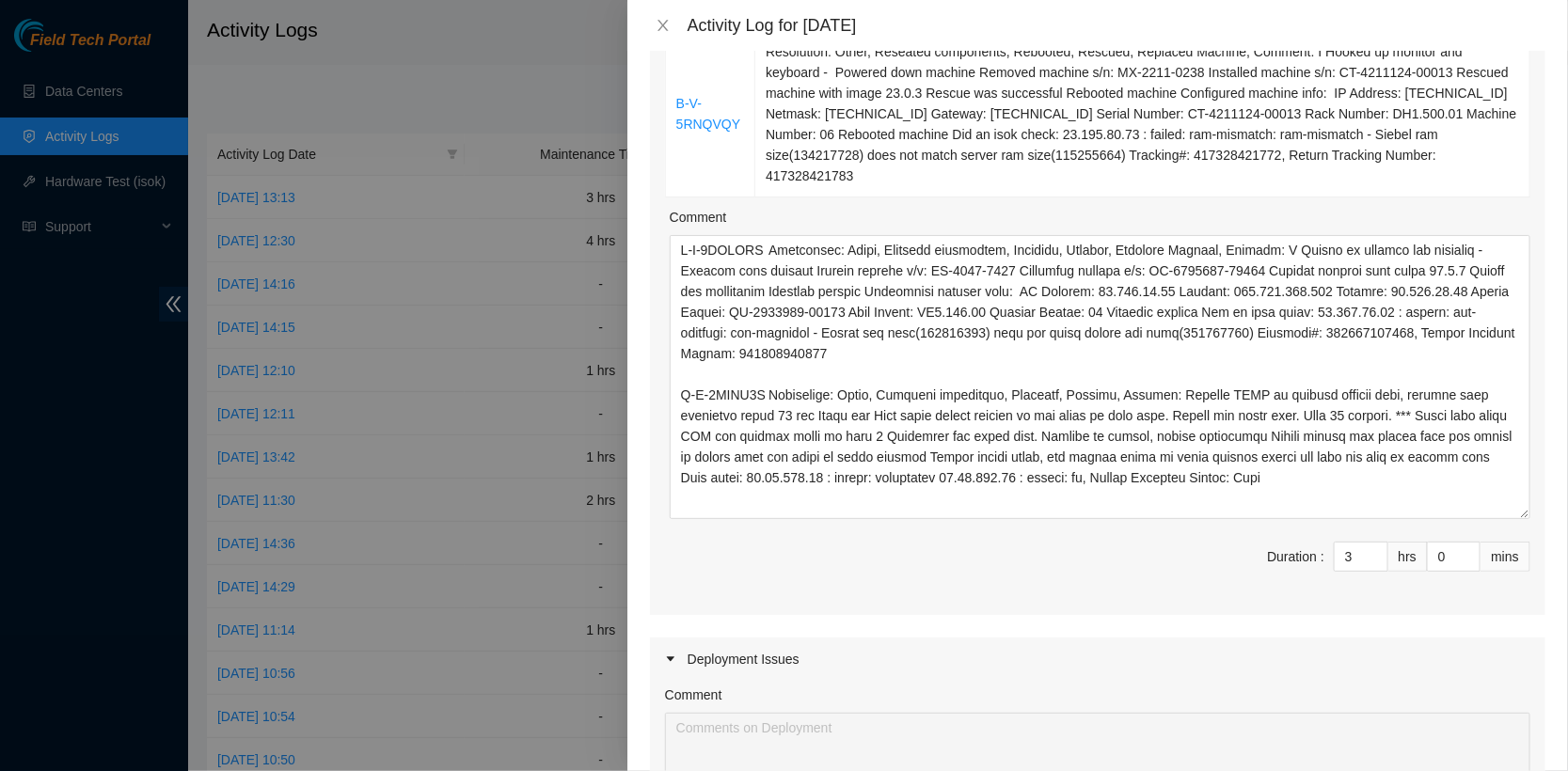
scroll to position [0, 0]
drag, startPoint x: 1524, startPoint y: 479, endPoint x: 1523, endPoint y: 575, distance: 96.0
click at [1523, 519] on textarea "Comment" at bounding box center [1100, 377] width 861 height 284
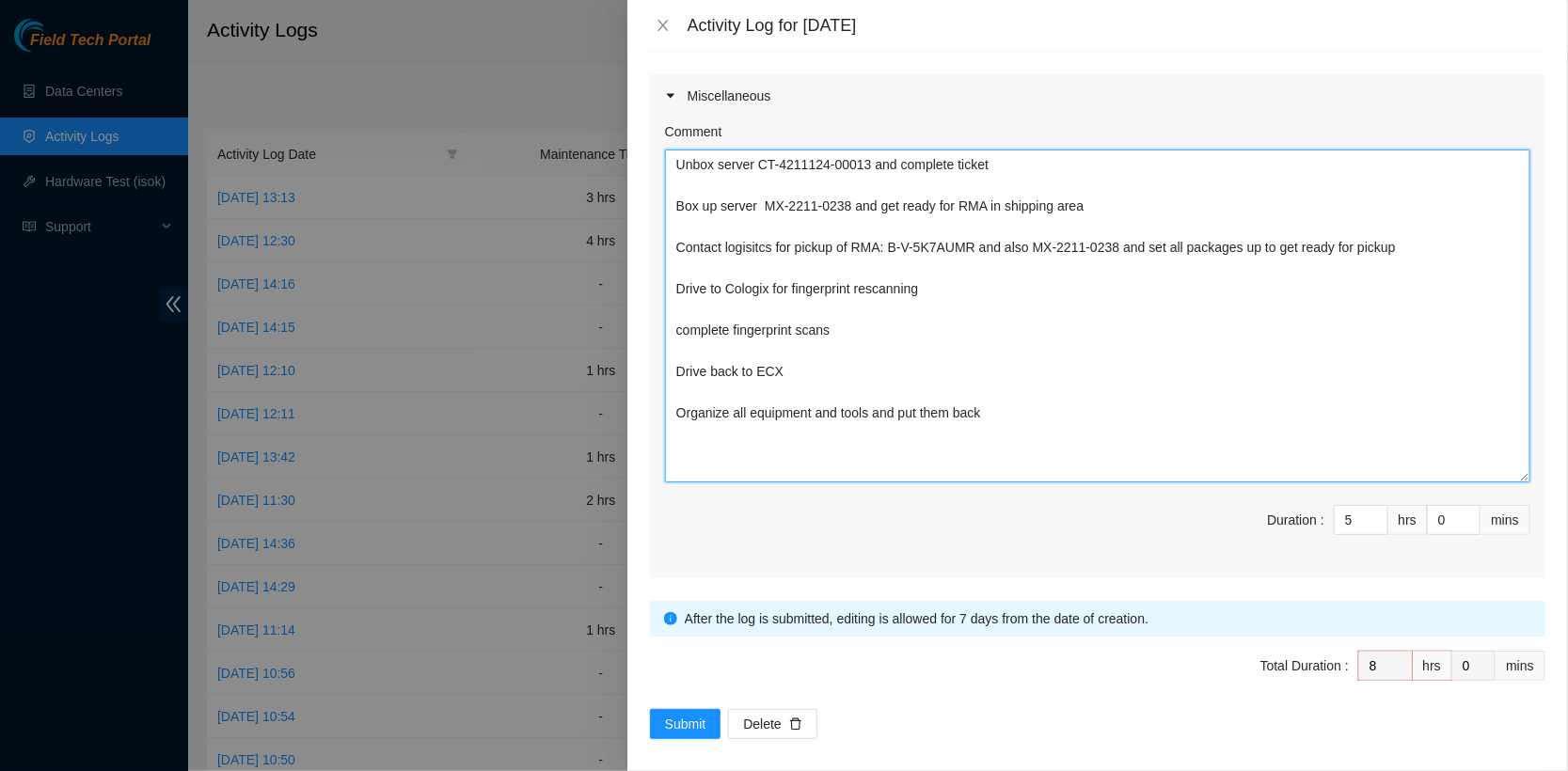
scroll to position [1361, 0]
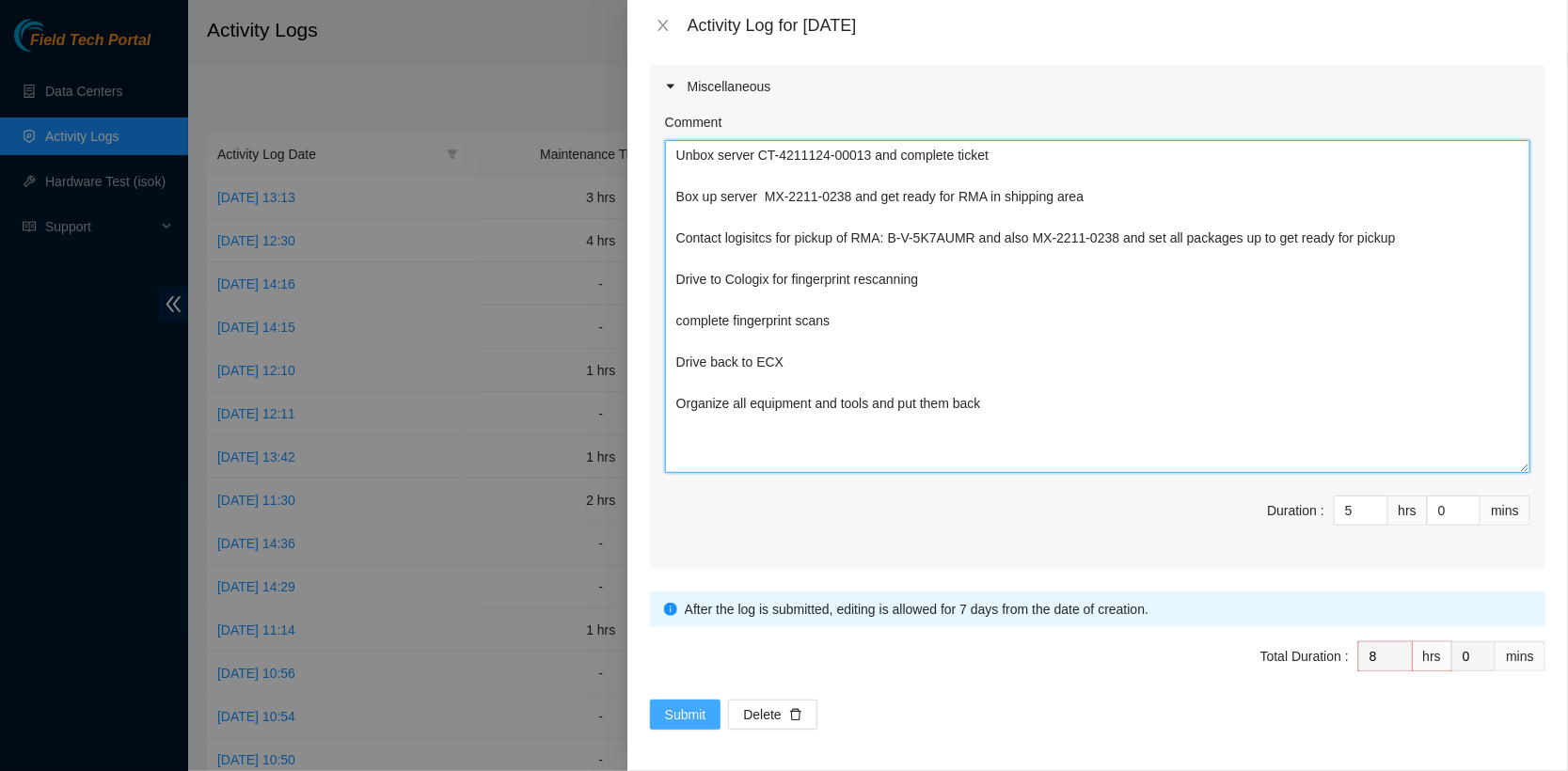
type textarea "Unbox server CT-4211124-00013 and complete ticket Box up server MX-2211-0238 an…"
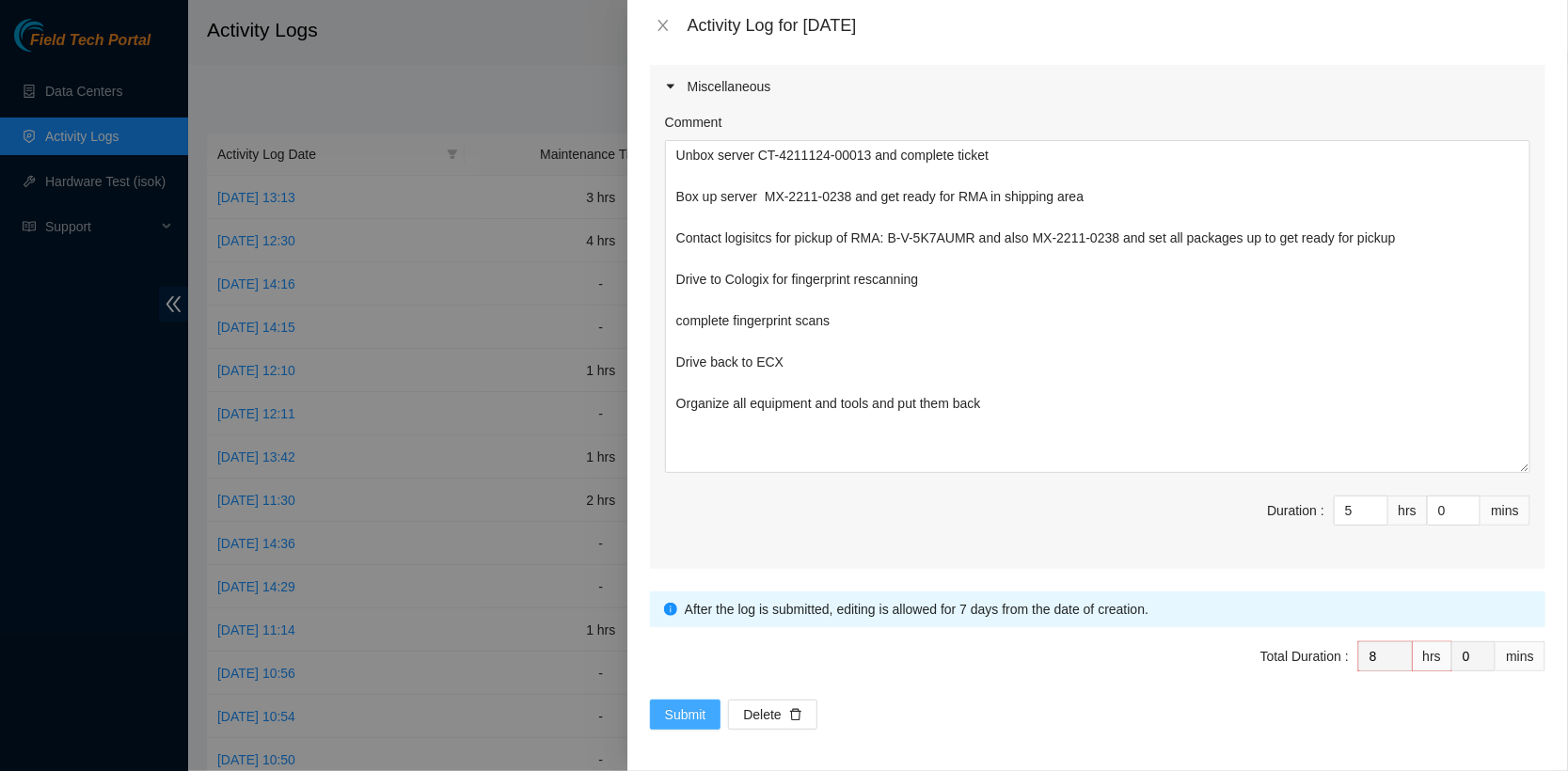
click at [680, 707] on span "Submit" at bounding box center [685, 715] width 41 height 21
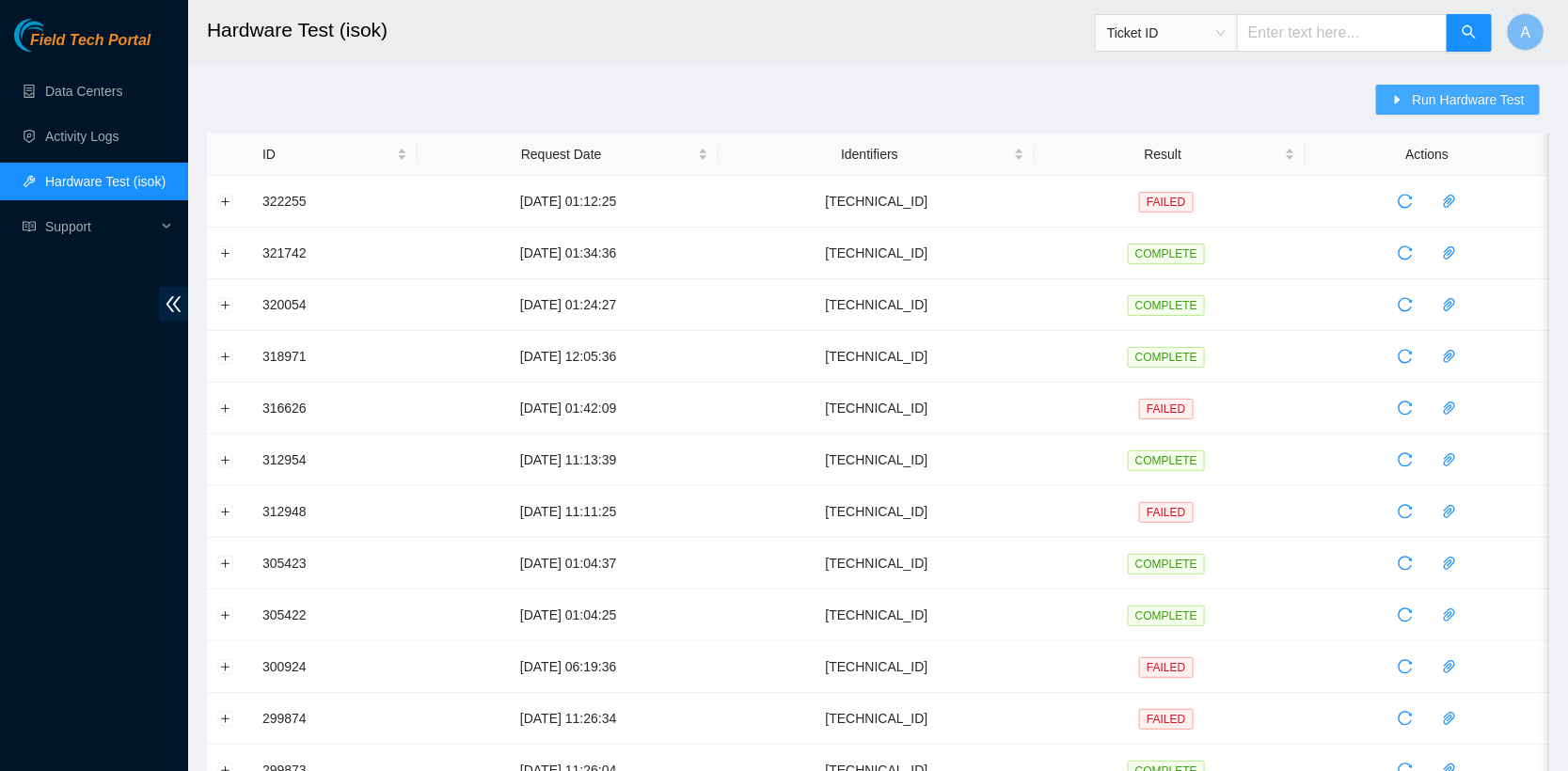
click at [1435, 96] on span "Run Hardware Test" at bounding box center [1468, 100] width 112 height 21
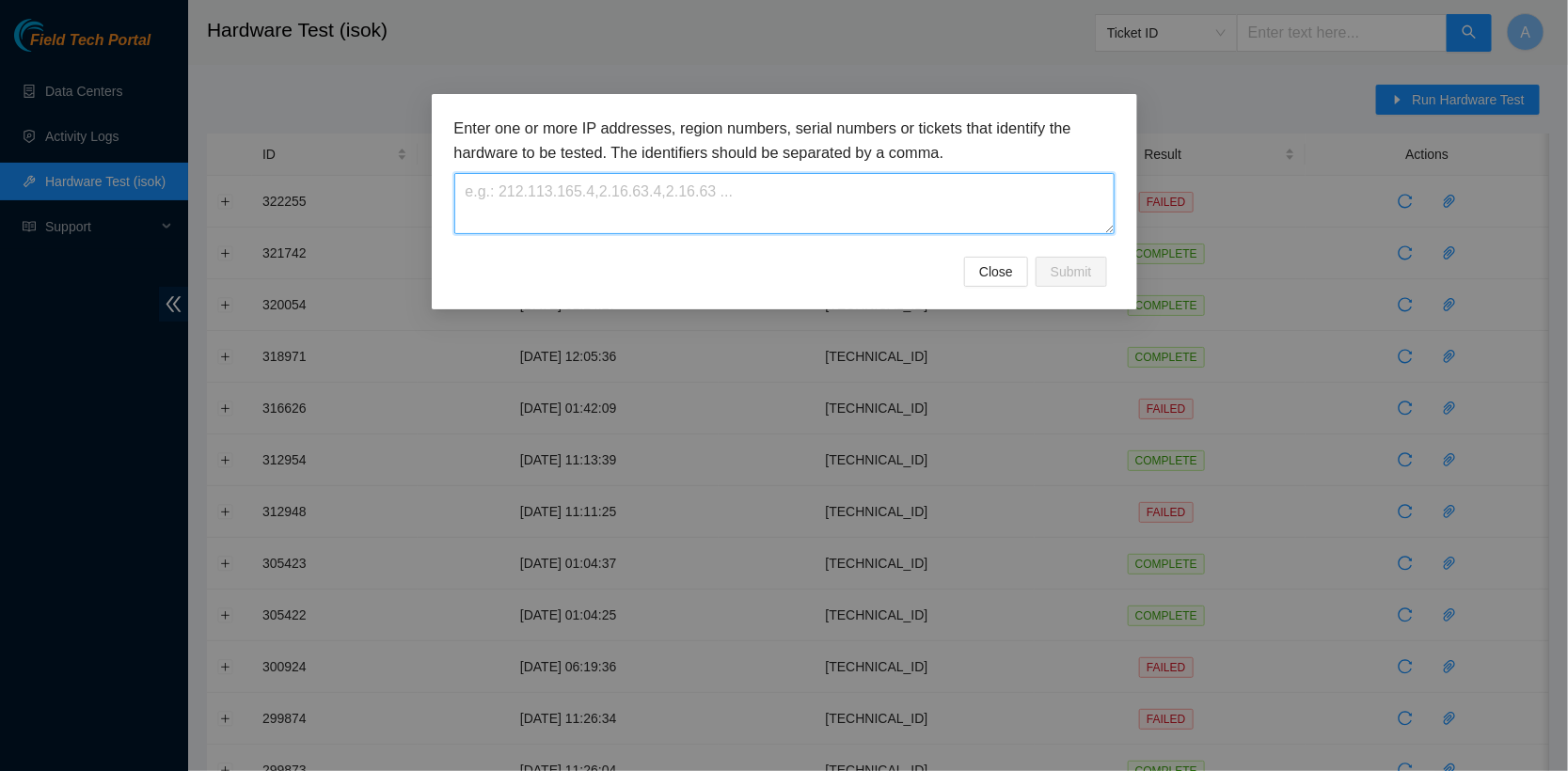
click at [554, 203] on textarea at bounding box center [784, 204] width 661 height 61
paste textarea "[TECHNICAL_ID]"
type textarea "[TECHNICAL_ID]"
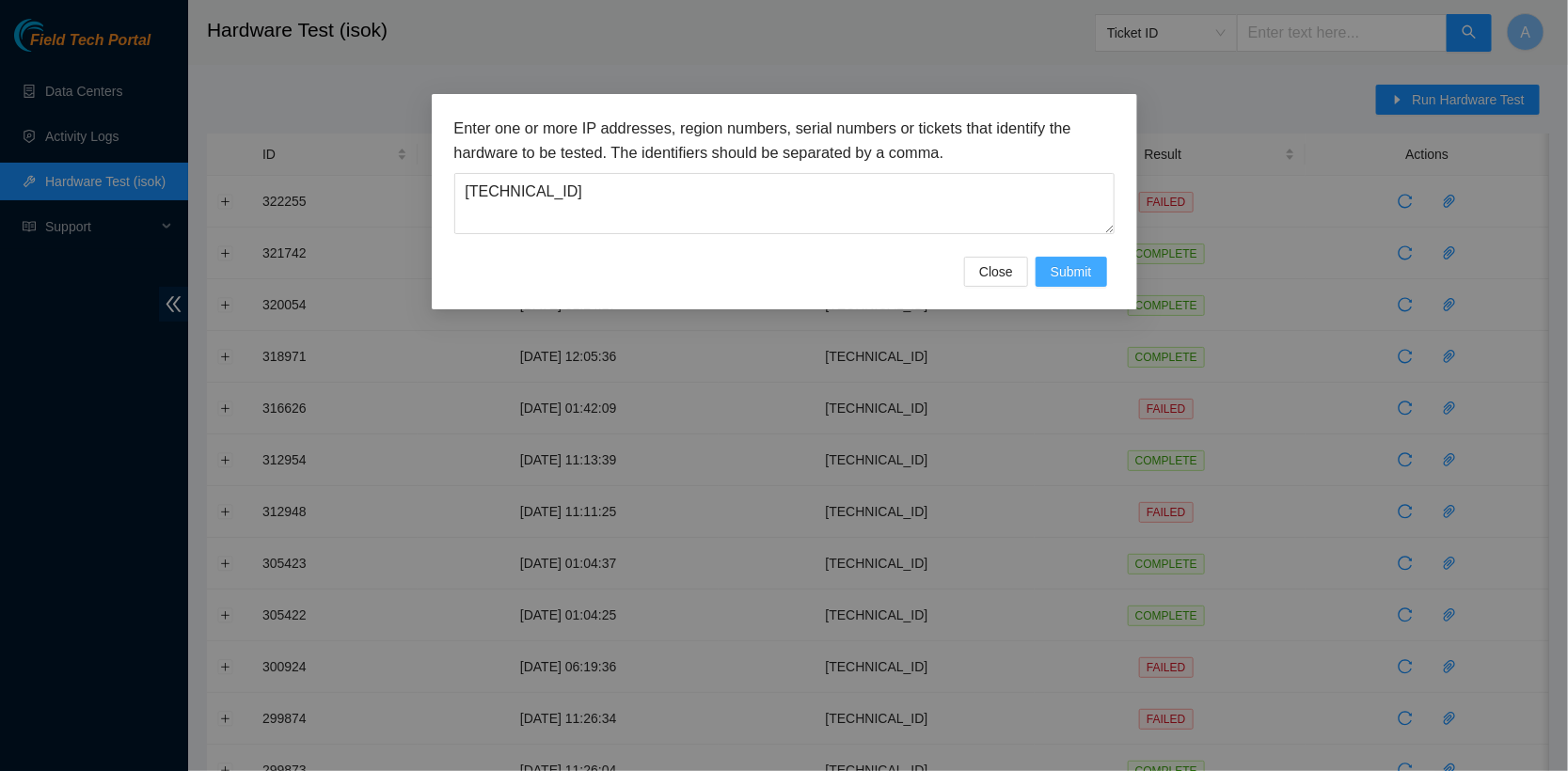
click at [1046, 264] on button "Submit" at bounding box center [1070, 272] width 71 height 30
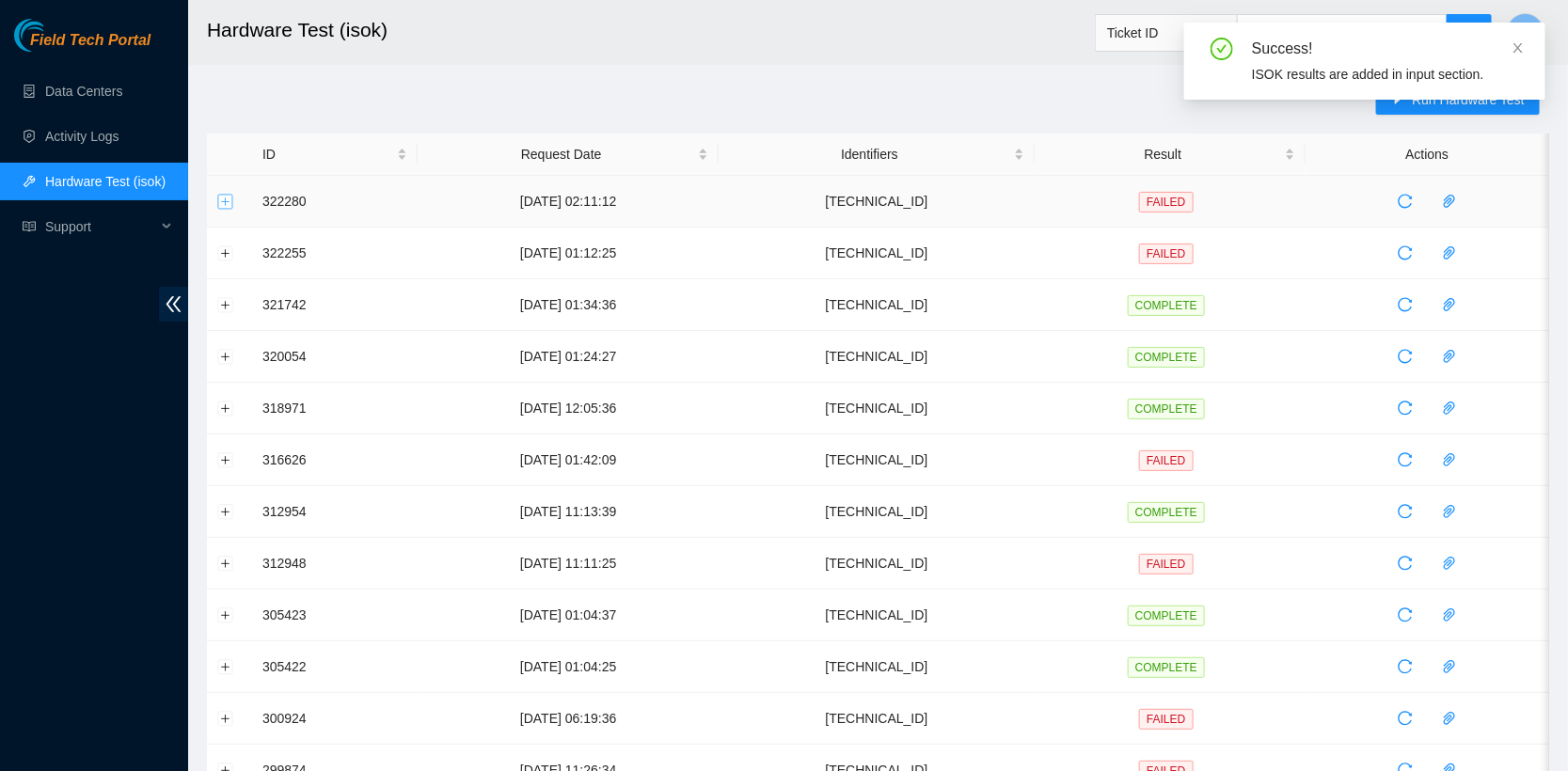
click at [222, 203] on button "Expand row" at bounding box center [226, 201] width 15 height 15
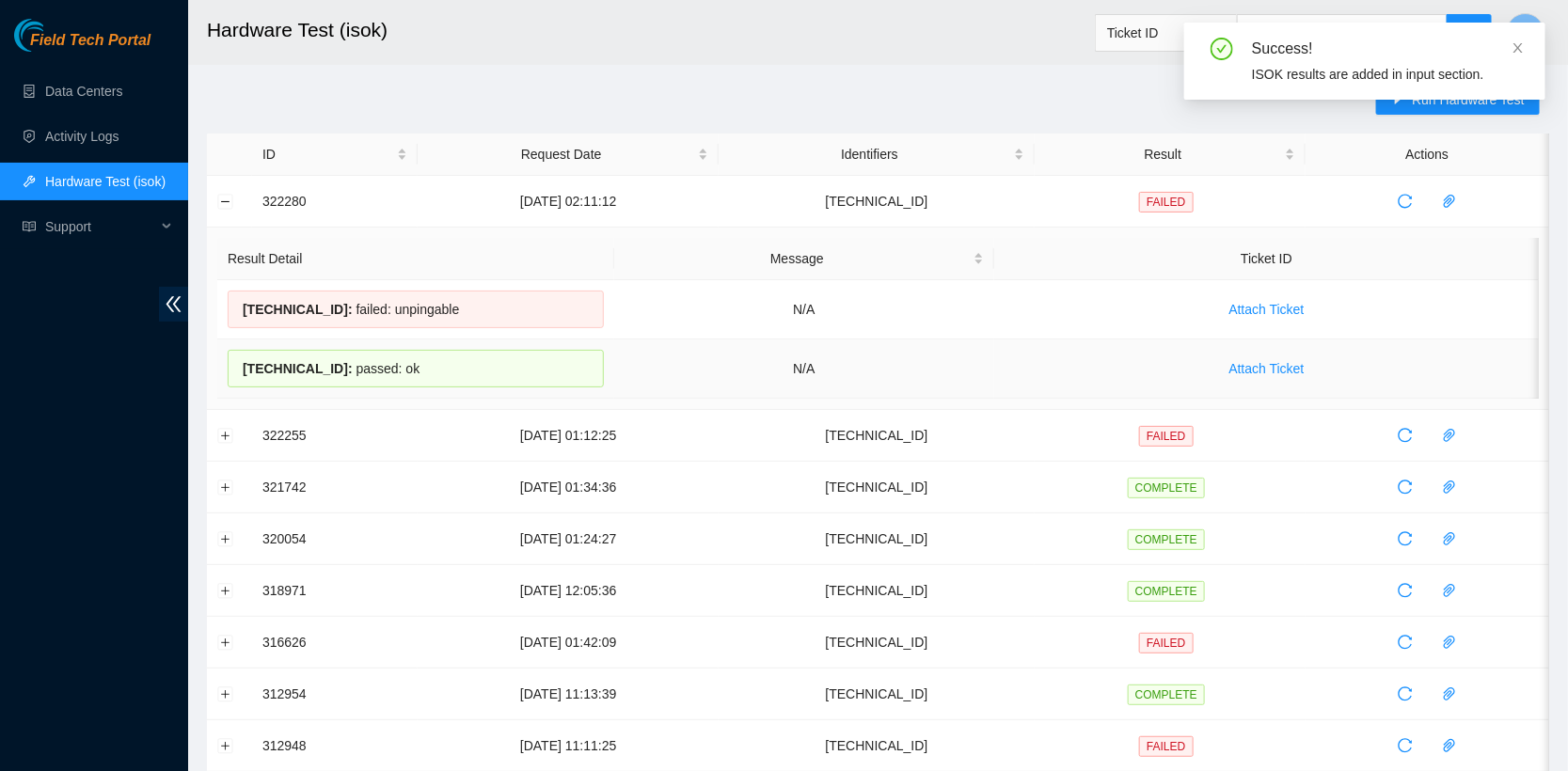
click at [425, 367] on div "23.50.123.29 : passed: ok" at bounding box center [416, 368] width 377 height 37
drag, startPoint x: 425, startPoint y: 367, endPoint x: 243, endPoint y: 312, distance: 190.1
click at [243, 312] on tbody "23.50.123.28 : failed: unpingable N/A Attach Ticket 23.50.123.29 : passed: ok N…" at bounding box center [878, 339] width 1321 height 118
copy tbody "23.50.123.28 : failed: unpingable N/A Attach Ticket 23.50.123.29 : passed: ok"
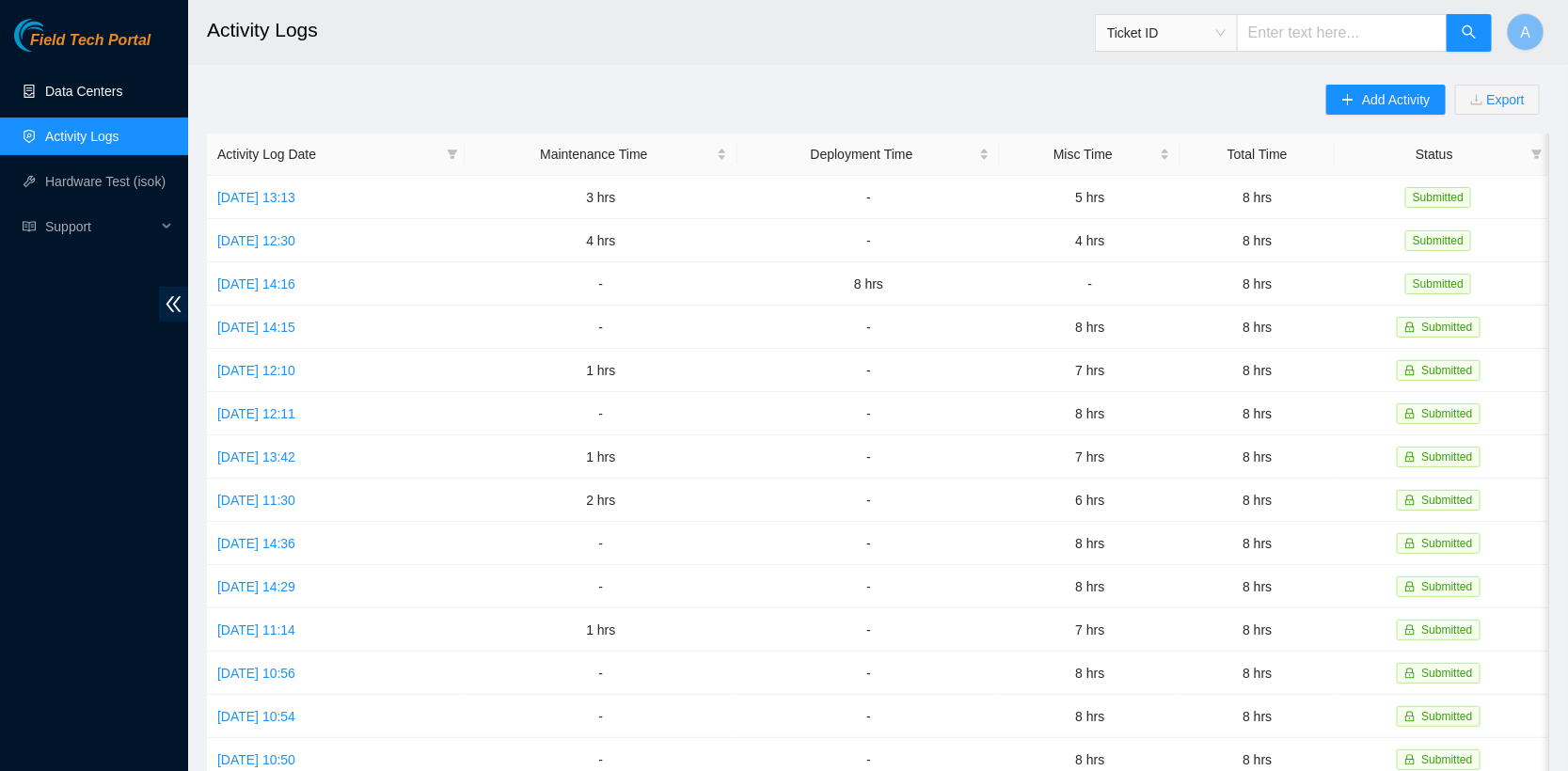
click at [85, 93] on link "Data Centers" at bounding box center [83, 91] width 77 height 15
